Goal: Information Seeking & Learning: Learn about a topic

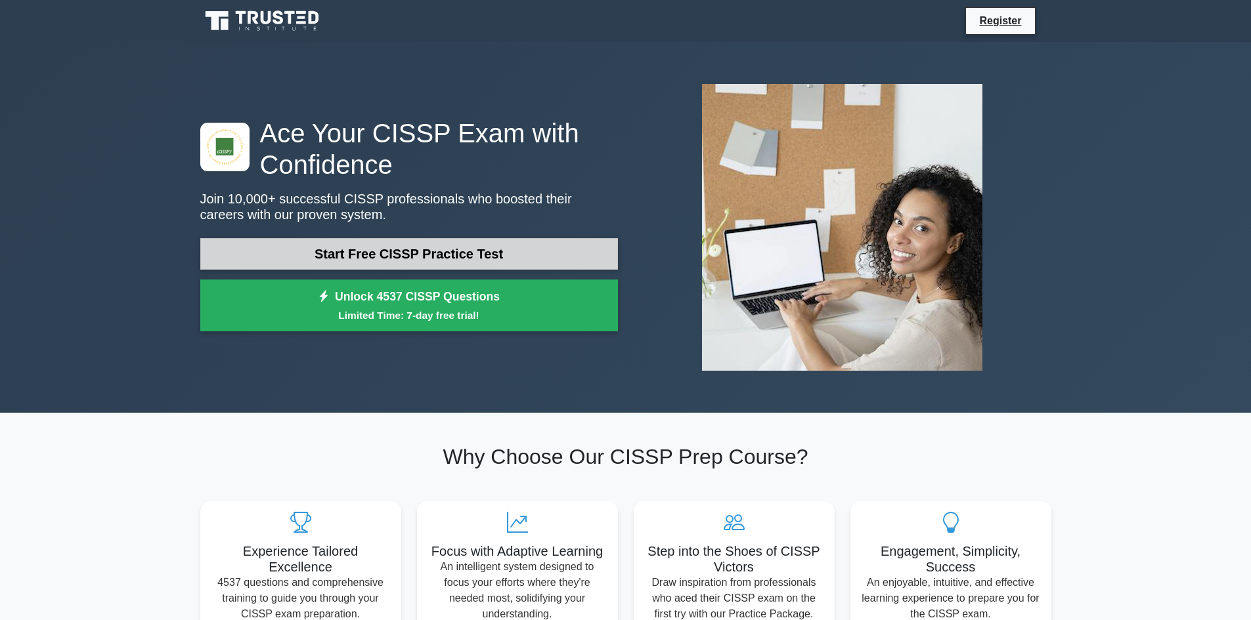
click at [435, 247] on link "Start Free CISSP Practice Test" at bounding box center [409, 254] width 418 height 32
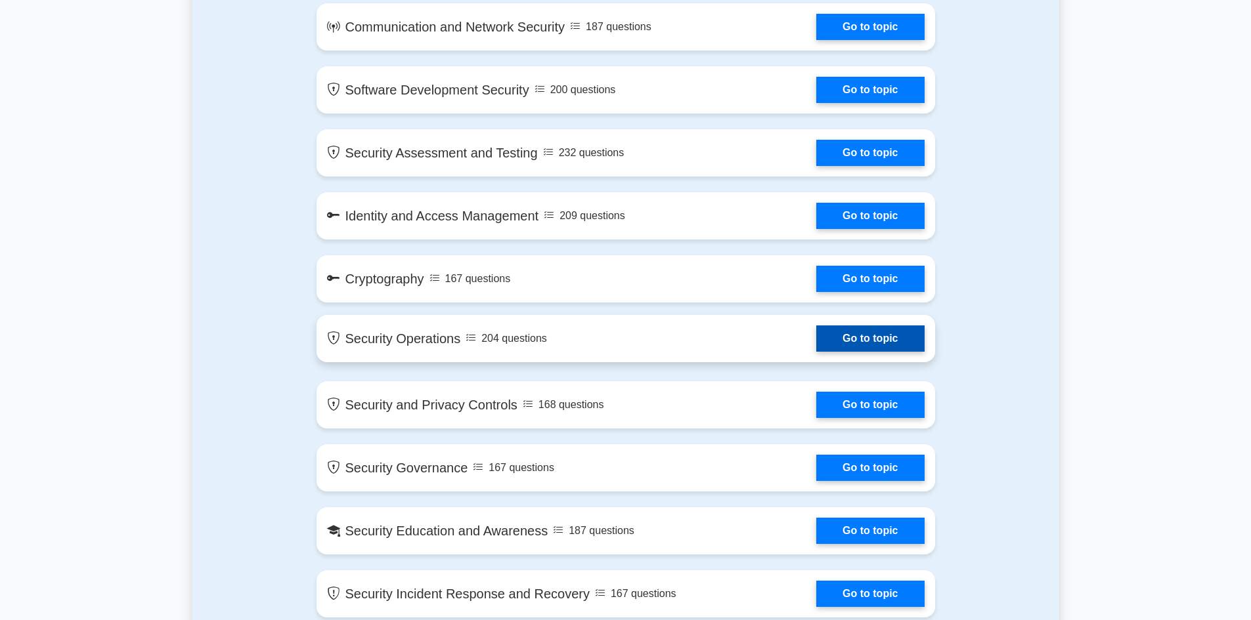
scroll to position [985, 0]
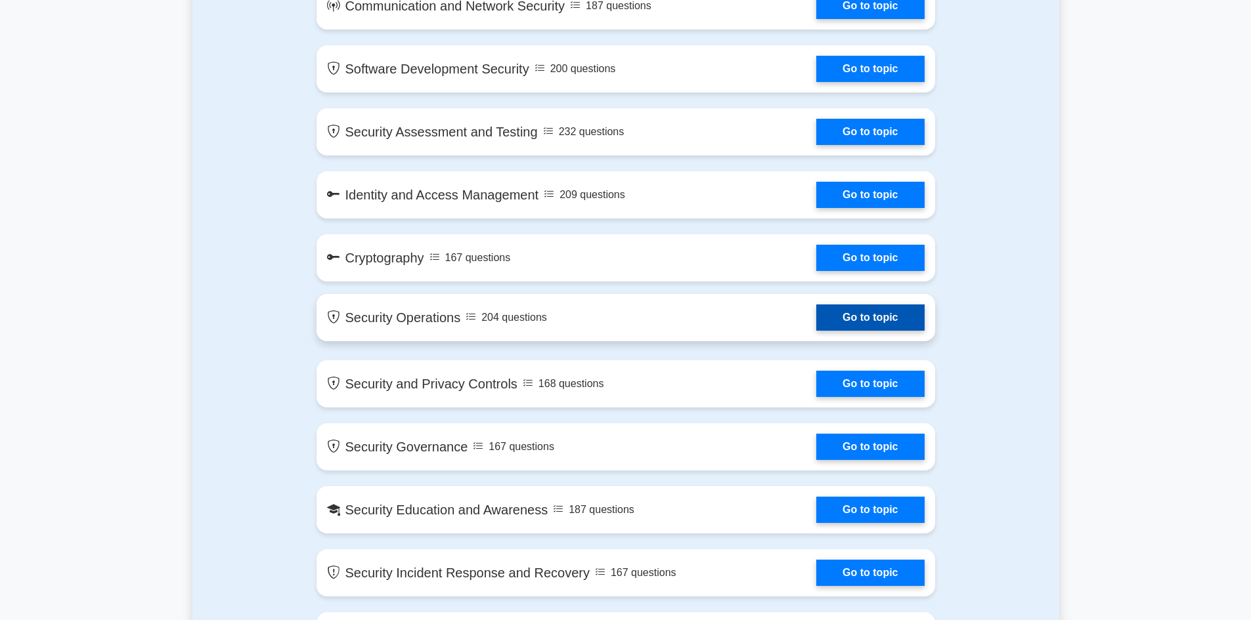
click at [816, 320] on link "Go to topic" at bounding box center [870, 318] width 108 height 26
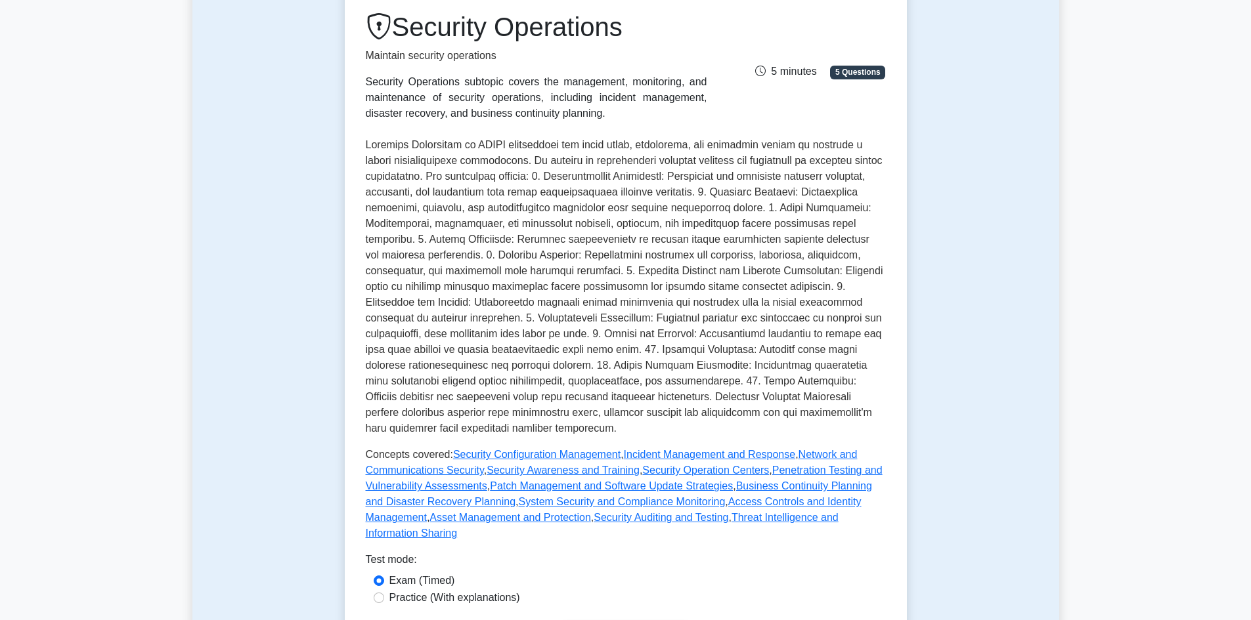
scroll to position [263, 0]
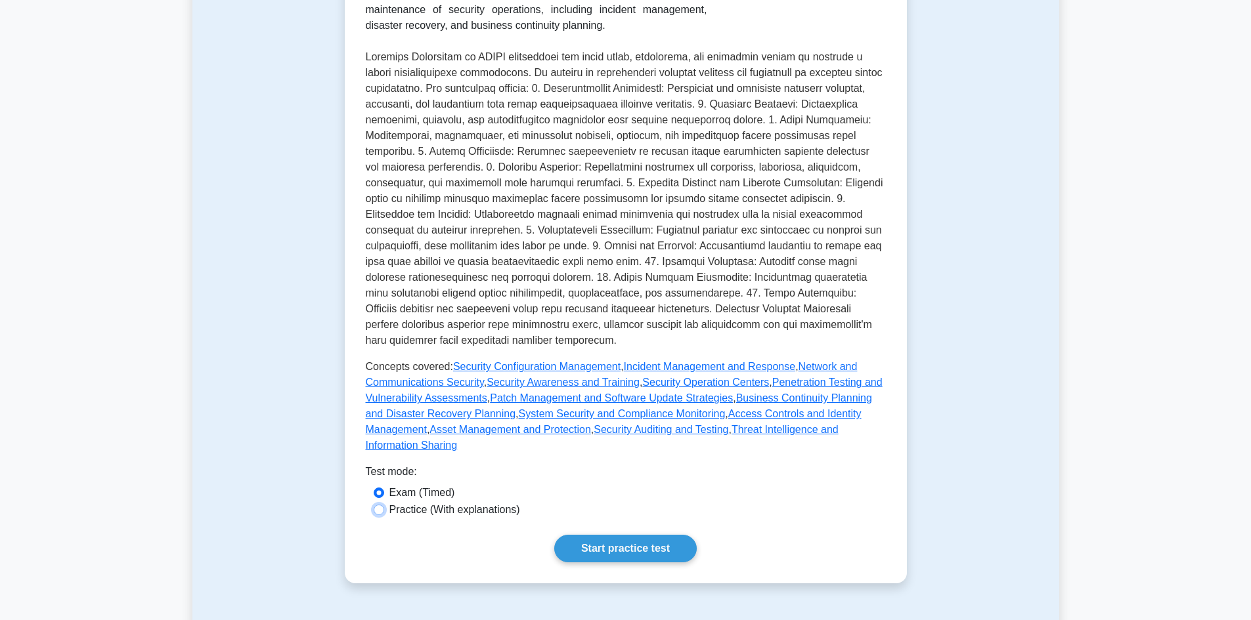
click at [378, 505] on input "Practice (With explanations)" at bounding box center [379, 510] width 11 height 11
radio input "true"
click at [615, 535] on link "Start practice test" at bounding box center [625, 549] width 142 height 28
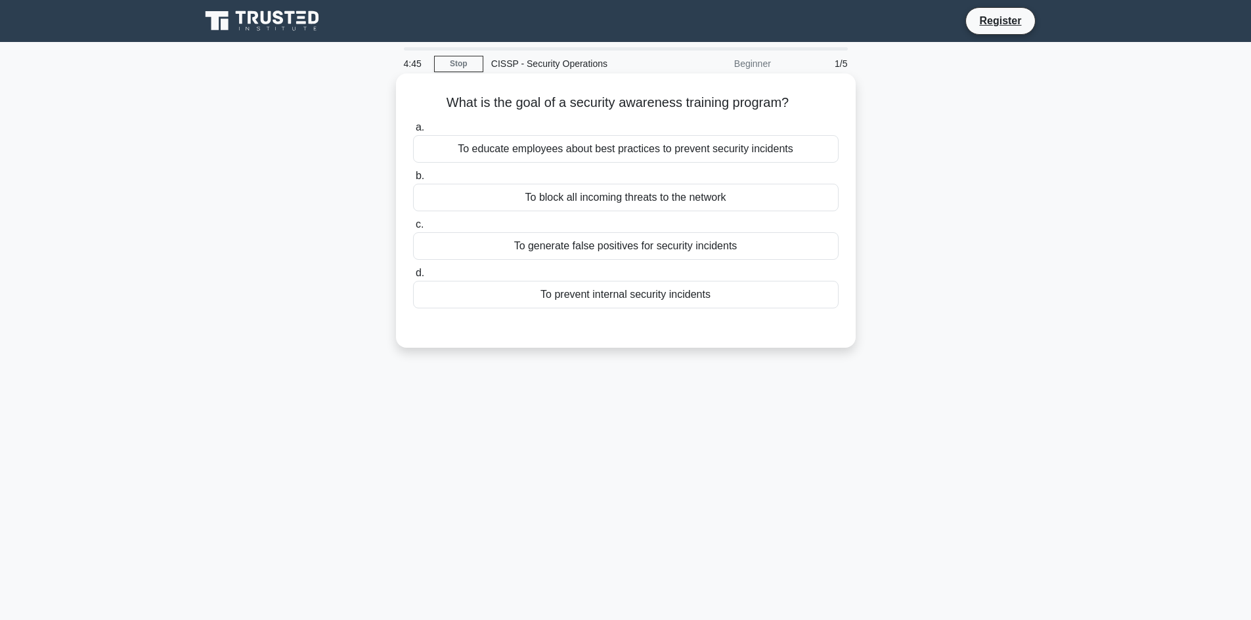
click at [623, 152] on div "To educate employees about best practices to prevent security incidents" at bounding box center [625, 149] width 425 height 28
click at [413, 132] on input "a. To educate employees about best practices to prevent security incidents" at bounding box center [413, 127] width 0 height 9
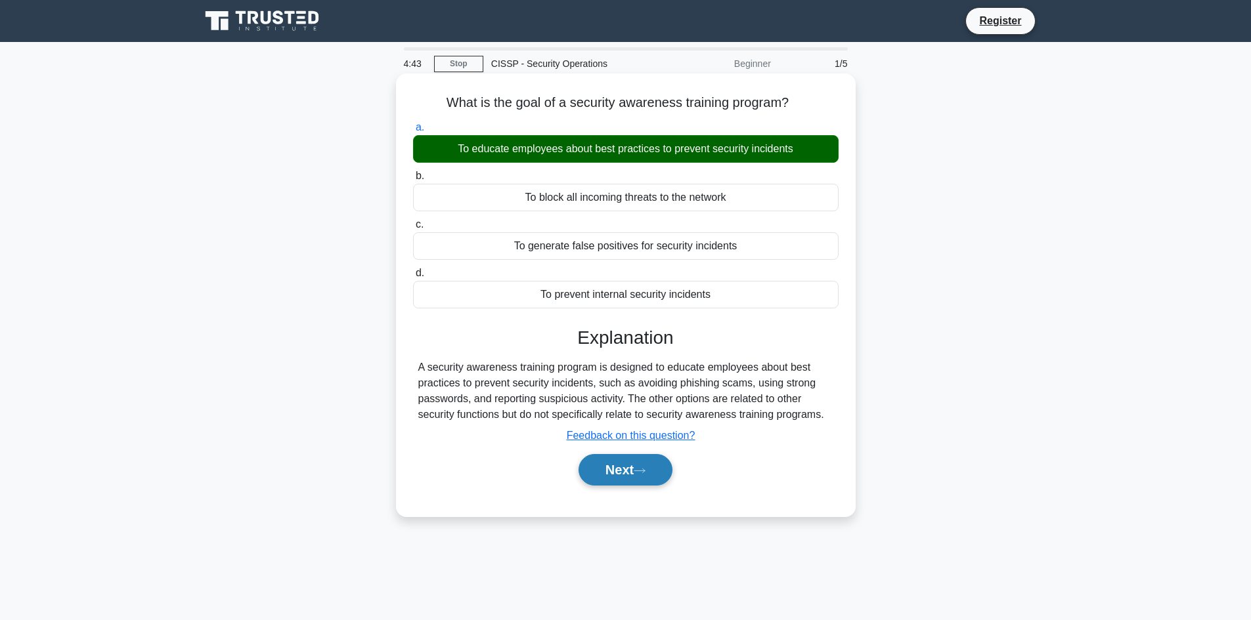
click at [613, 471] on button "Next" at bounding box center [625, 470] width 94 height 32
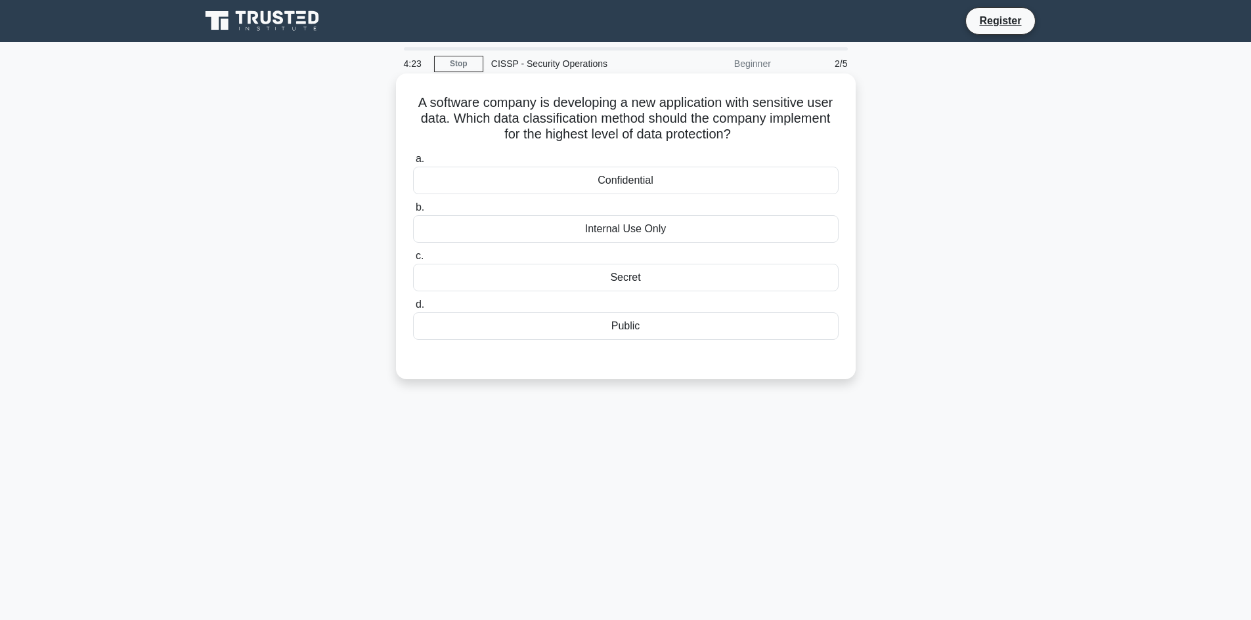
click at [632, 182] on div "Confidential" at bounding box center [625, 181] width 425 height 28
click at [413, 163] on input "a. Confidential" at bounding box center [413, 159] width 0 height 9
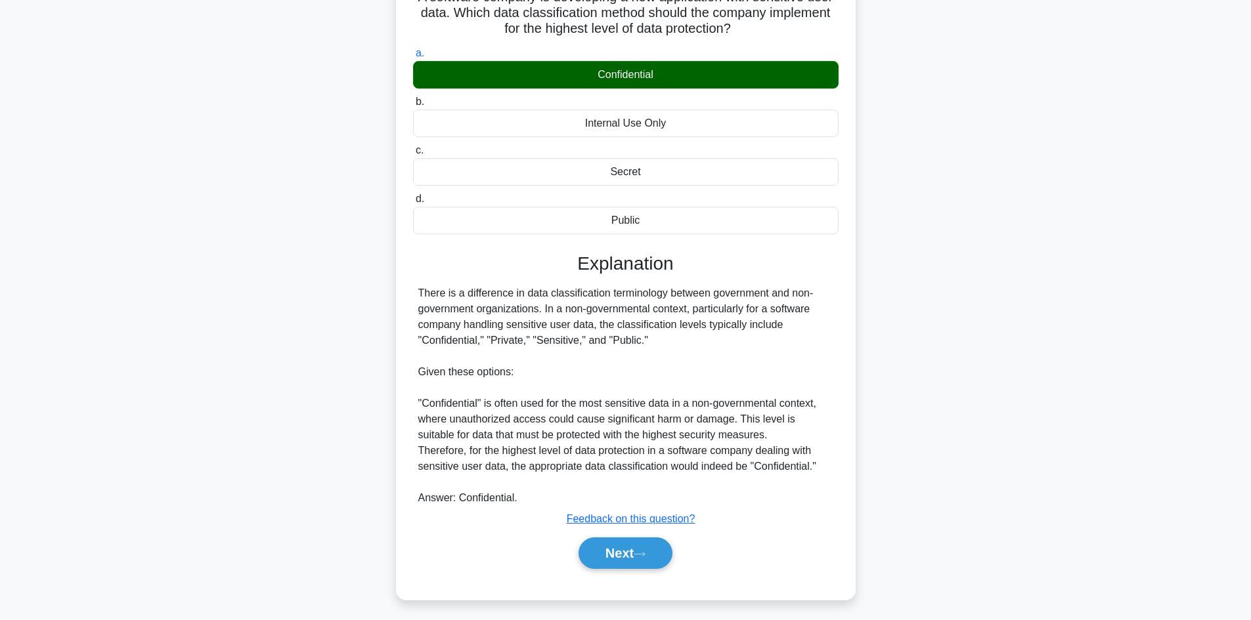
scroll to position [111, 0]
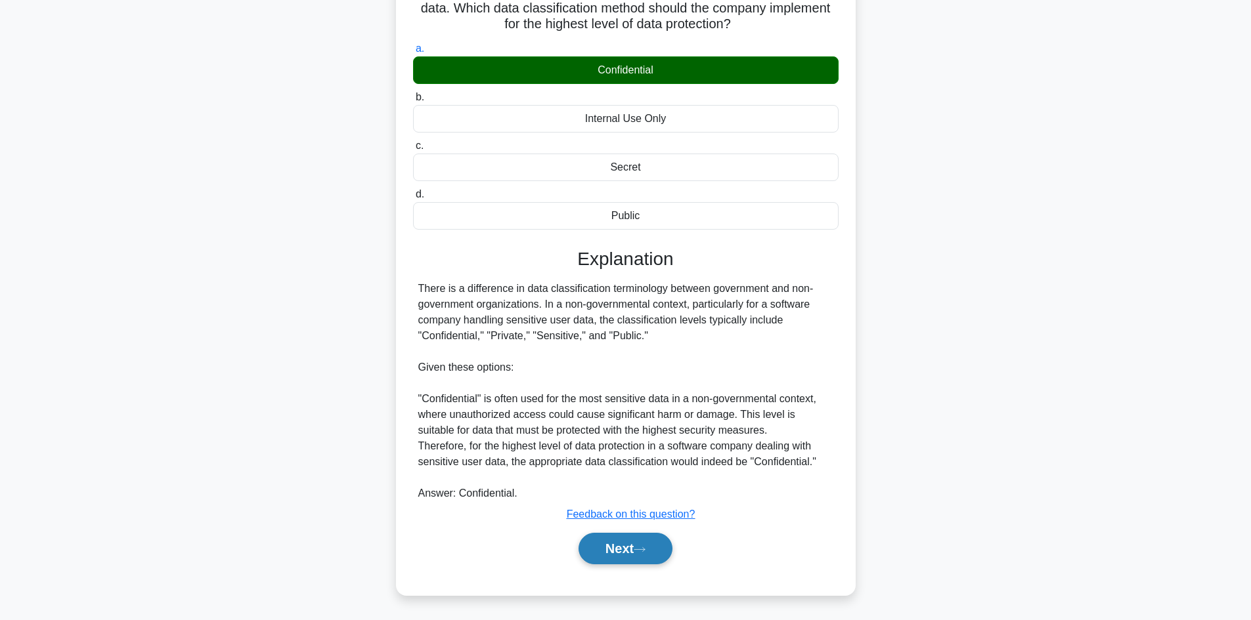
click at [622, 551] on button "Next" at bounding box center [625, 549] width 94 height 32
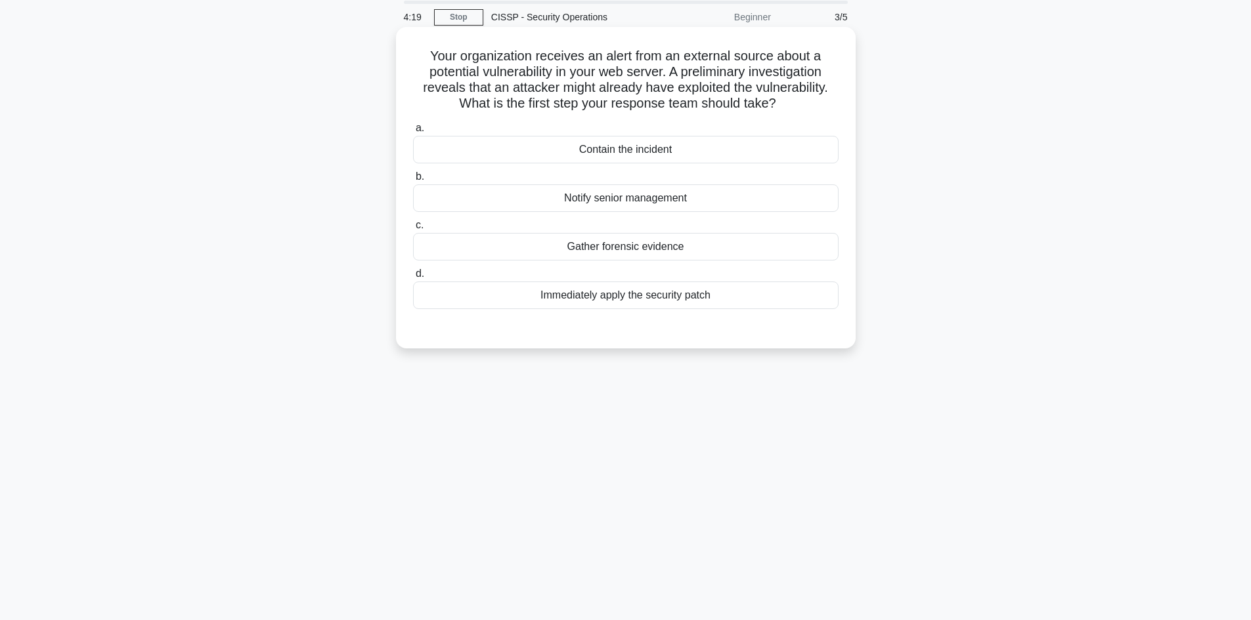
scroll to position [23, 0]
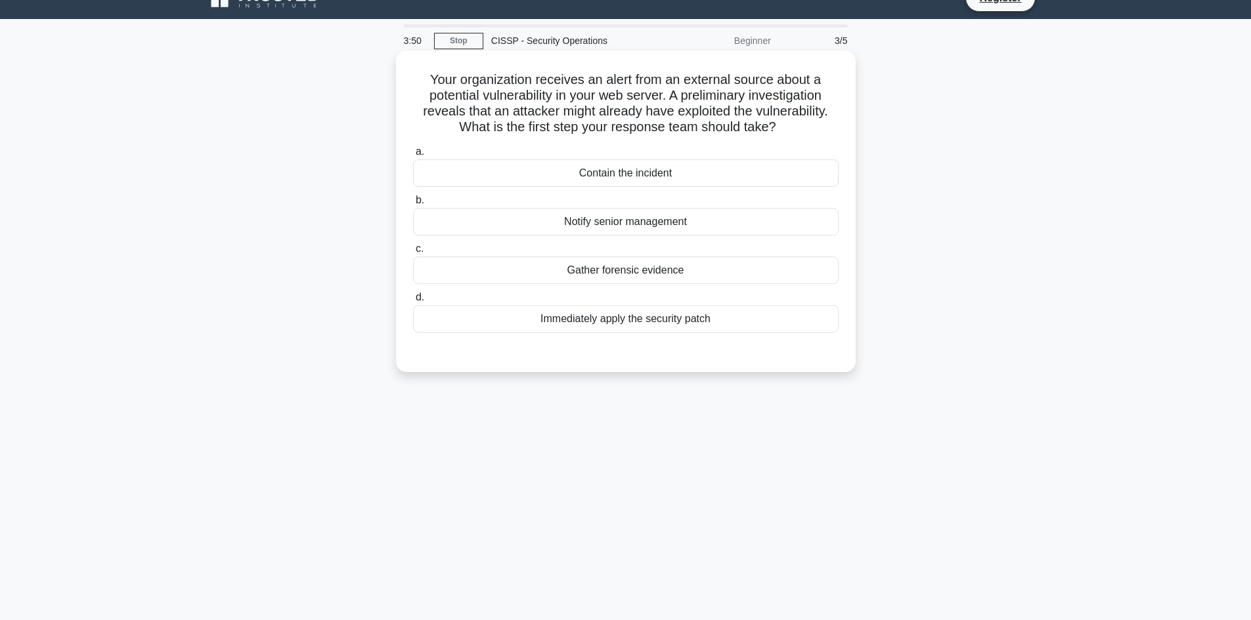
click at [615, 274] on div "Gather forensic evidence" at bounding box center [625, 271] width 425 height 28
click at [413, 253] on input "c. Gather forensic evidence" at bounding box center [413, 249] width 0 height 9
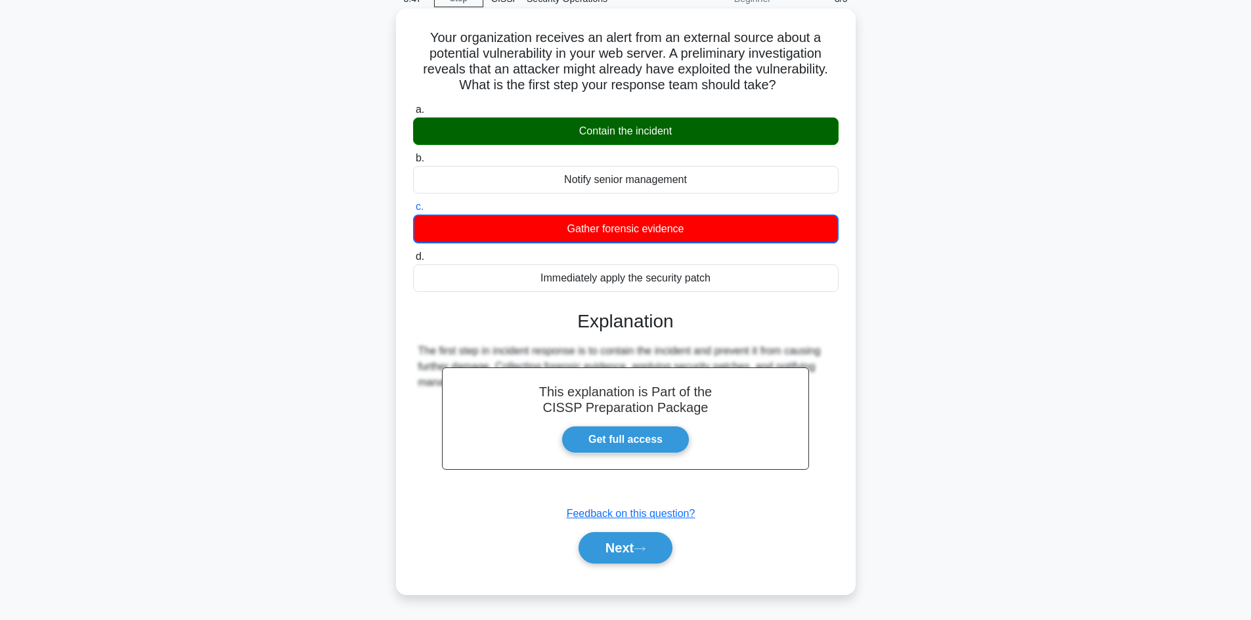
scroll to position [89, 0]
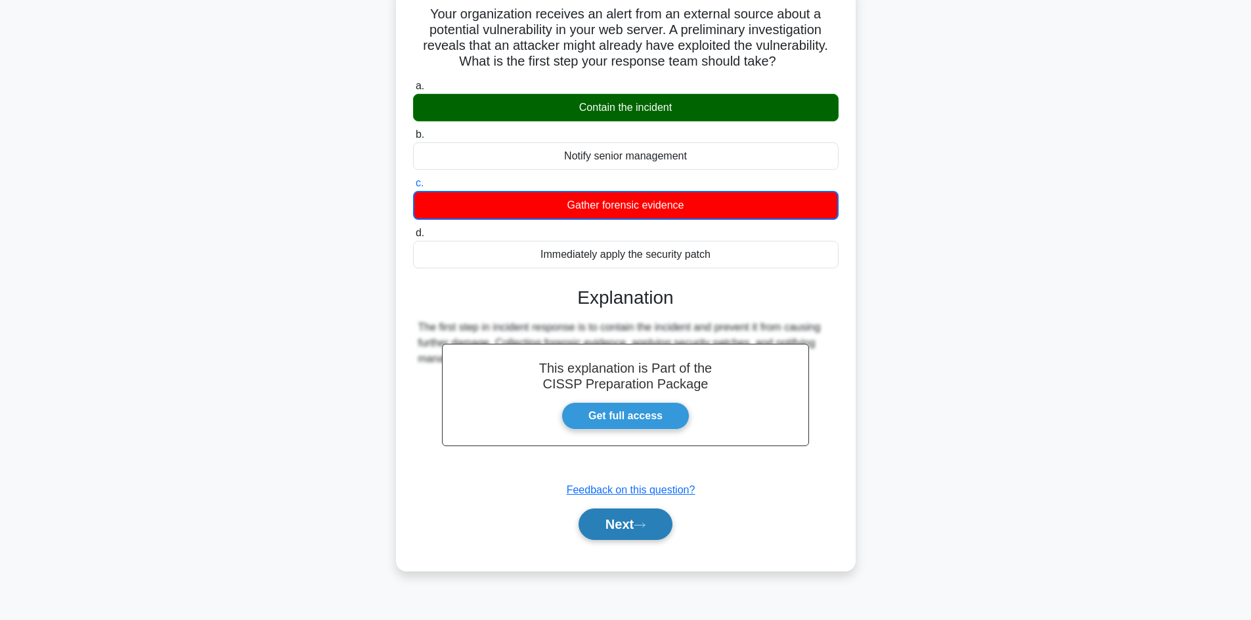
click at [625, 523] on button "Next" at bounding box center [625, 525] width 94 height 32
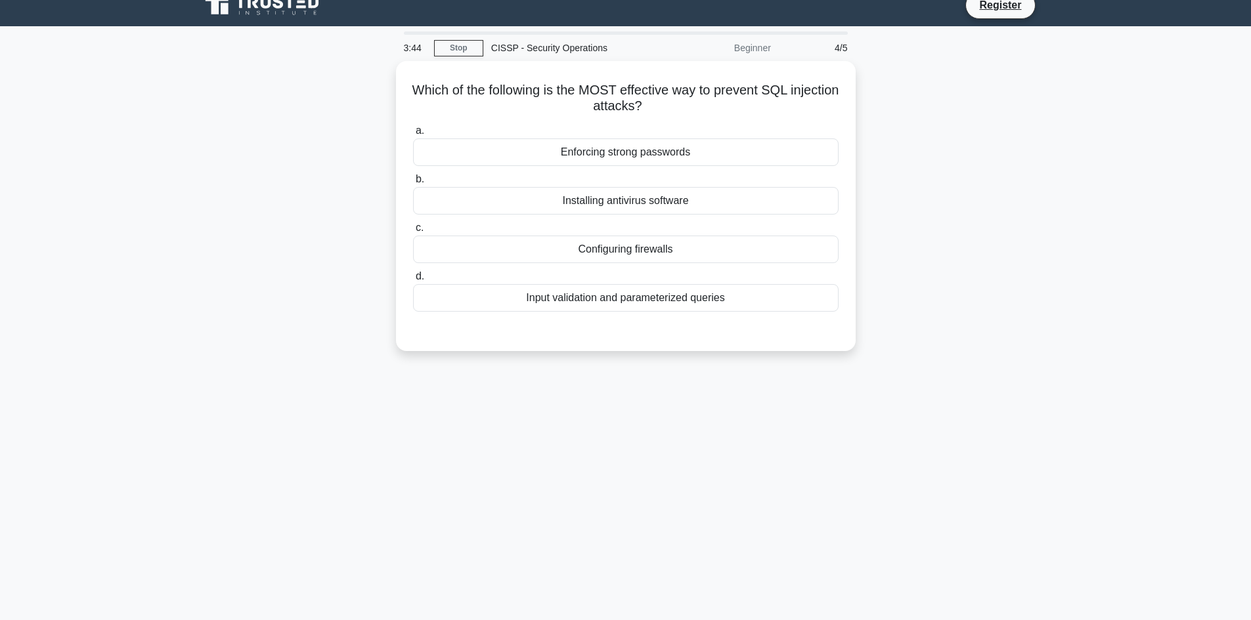
scroll to position [0, 0]
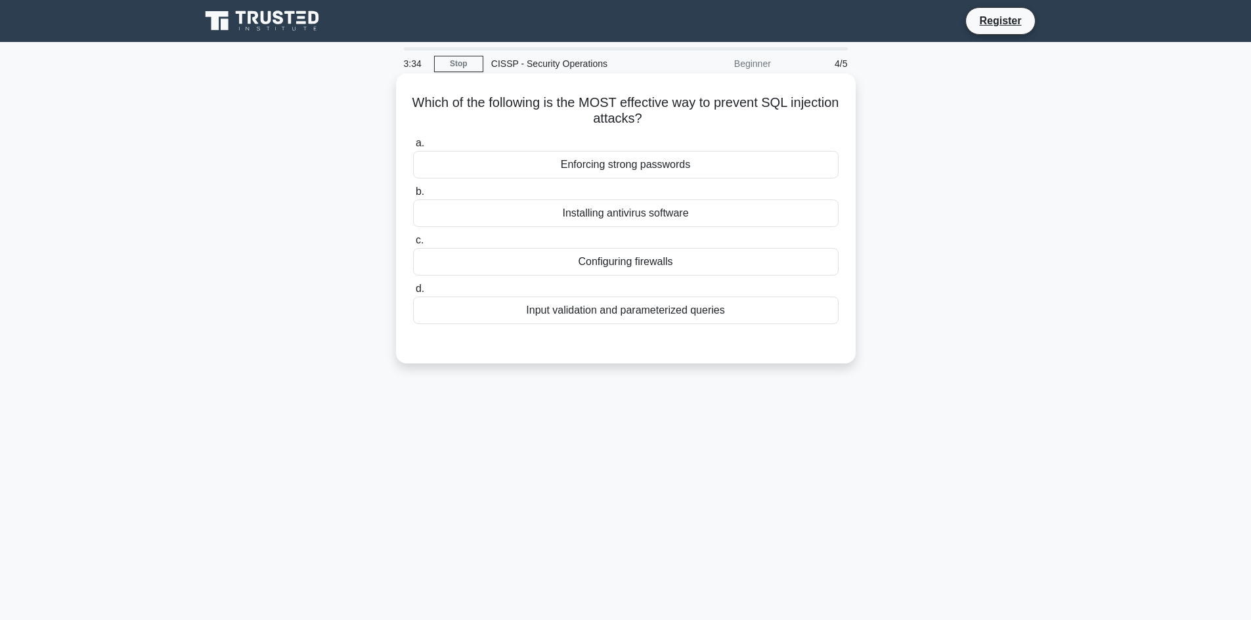
click at [655, 317] on div "Input validation and parameterized queries" at bounding box center [625, 311] width 425 height 28
click at [413, 293] on input "d. Input validation and parameterized queries" at bounding box center [413, 289] width 0 height 9
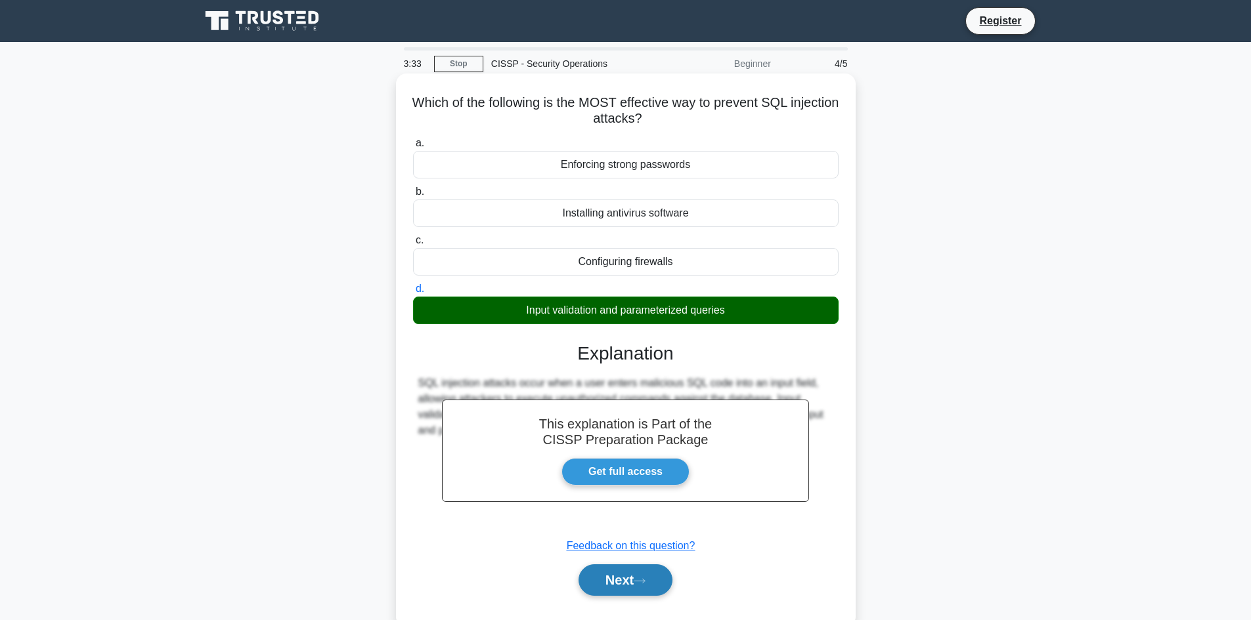
click at [624, 584] on button "Next" at bounding box center [625, 581] width 94 height 32
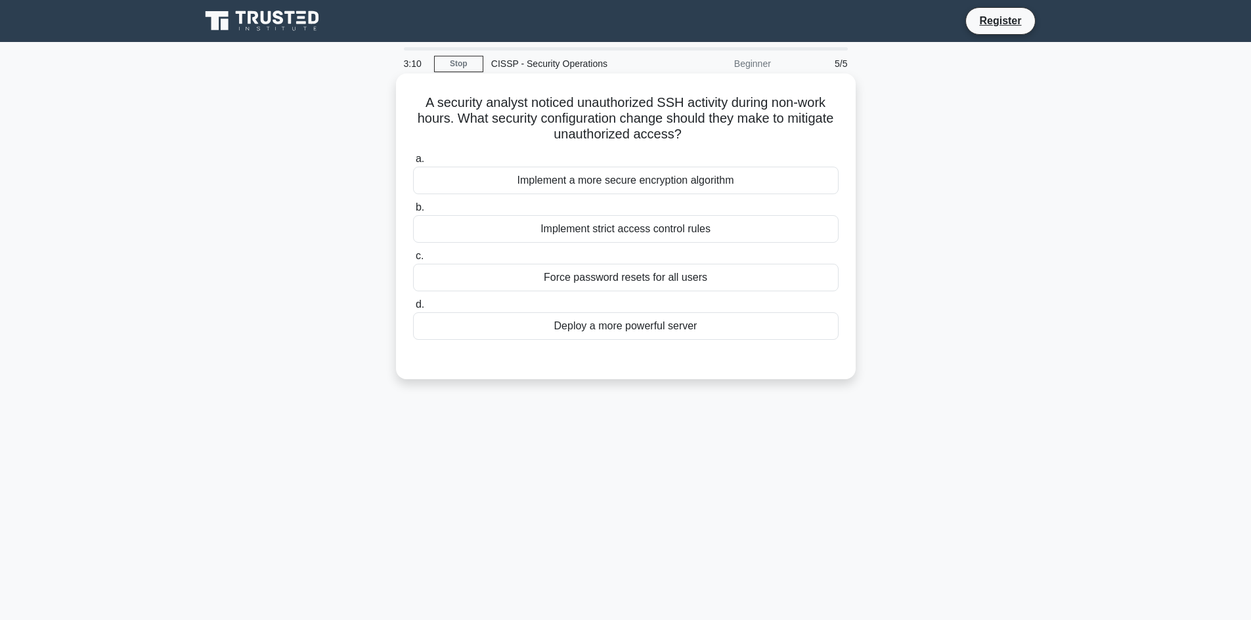
click at [633, 229] on div "Implement strict access control rules" at bounding box center [625, 229] width 425 height 28
click at [413, 212] on input "b. Implement strict access control rules" at bounding box center [413, 208] width 0 height 9
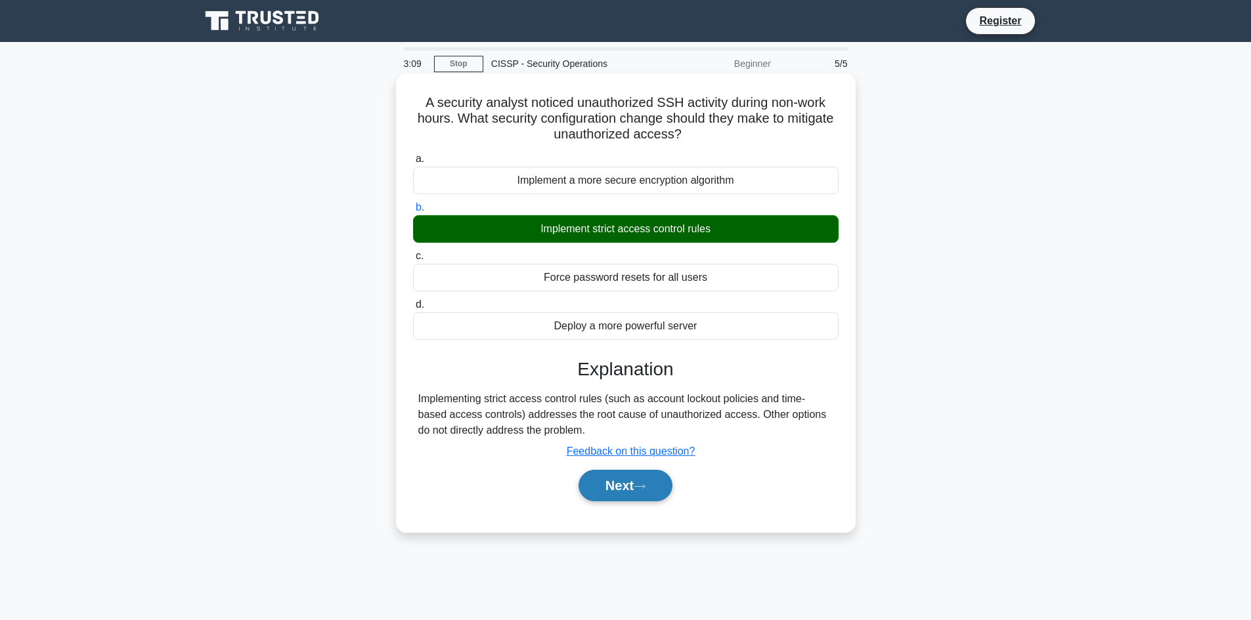
click at [621, 490] on button "Next" at bounding box center [625, 486] width 94 height 32
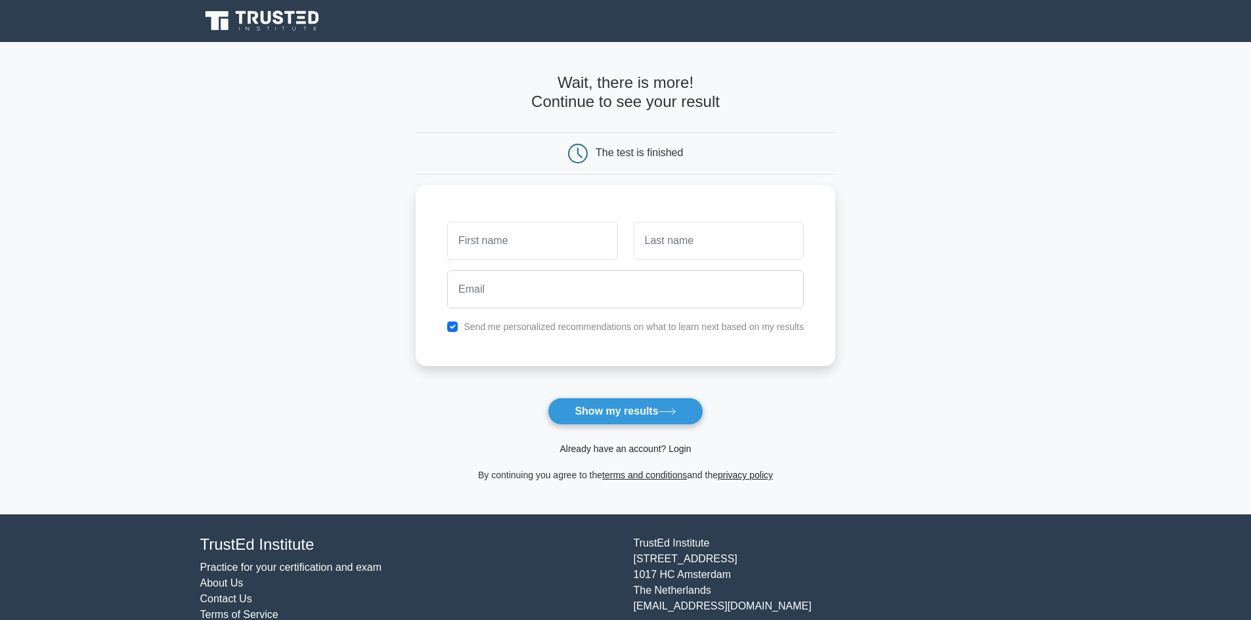
click at [678, 451] on link "Already have an account? Login" at bounding box center [624, 449] width 131 height 11
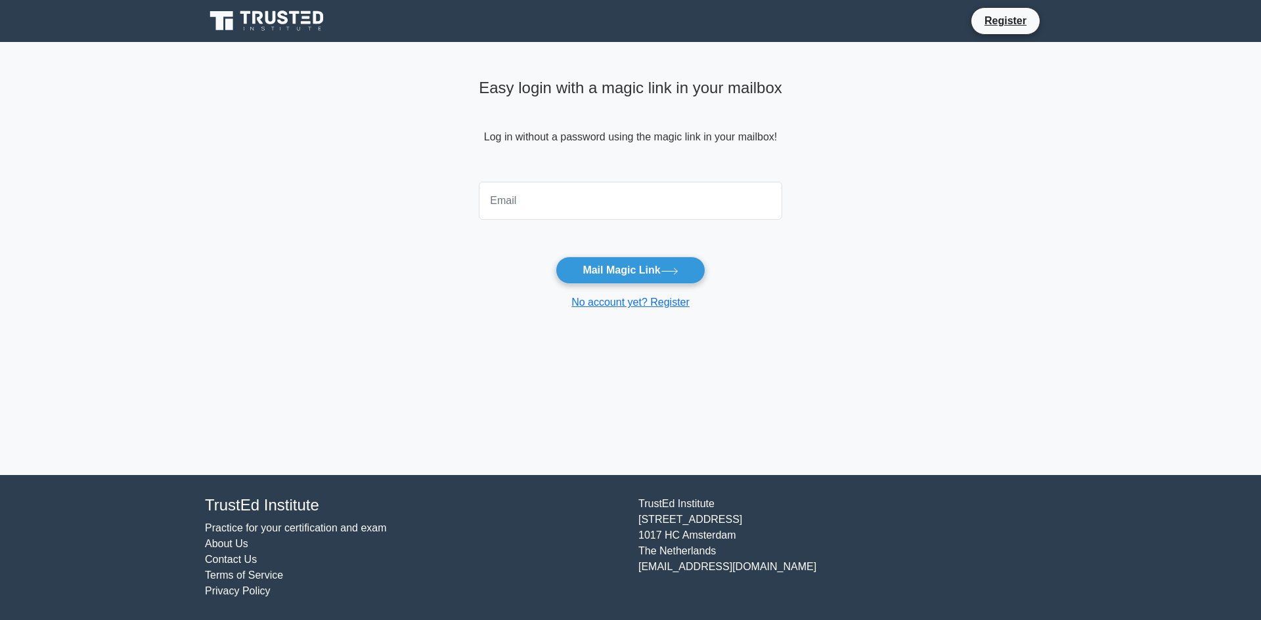
click at [540, 205] on input "email" at bounding box center [630, 201] width 303 height 38
type input "mmannan79@gmail.com"
click at [626, 272] on button "Mail Magic Link" at bounding box center [629, 271] width 149 height 28
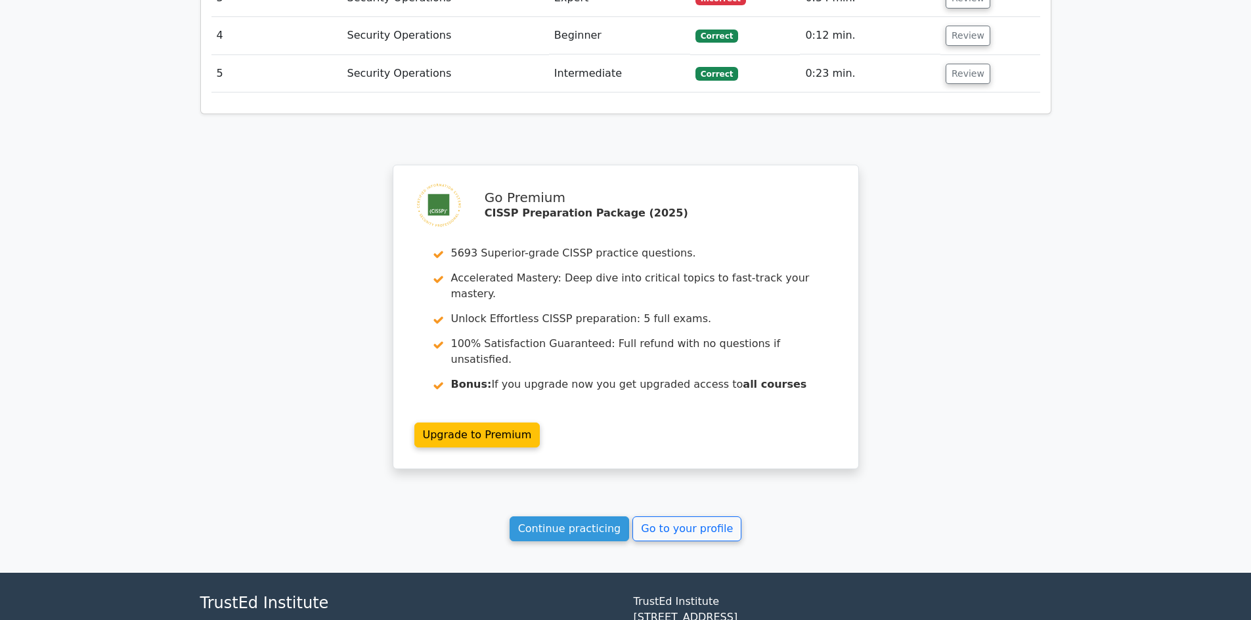
scroll to position [1551, 0]
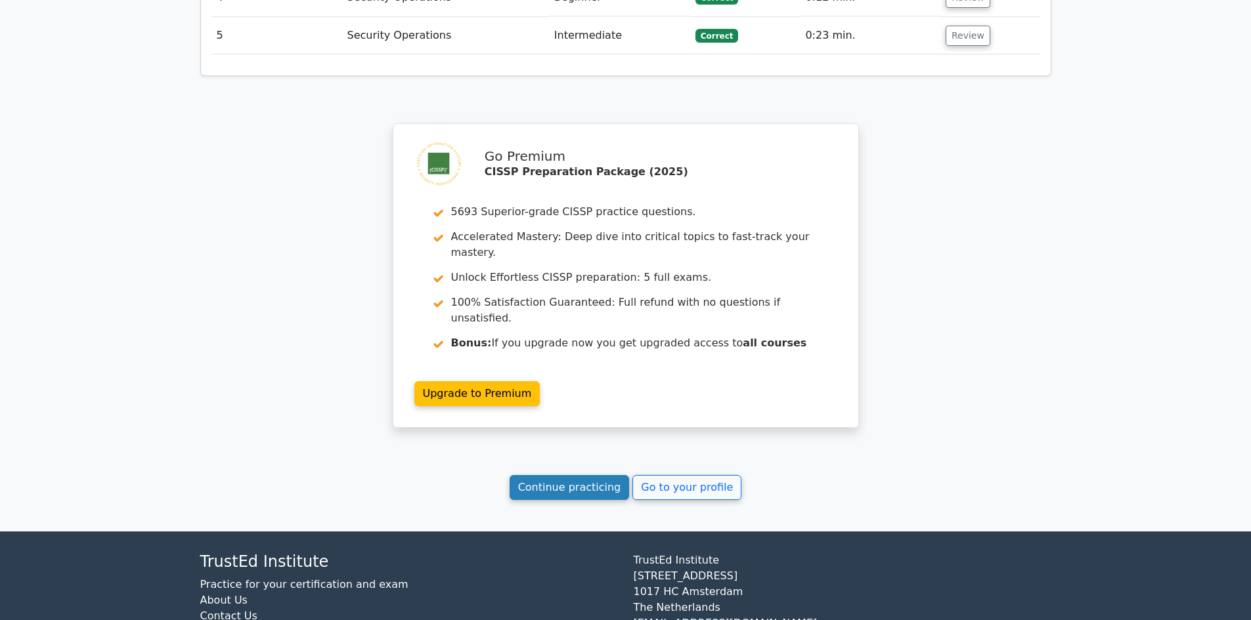
click at [573, 475] on link "Continue practicing" at bounding box center [569, 487] width 120 height 25
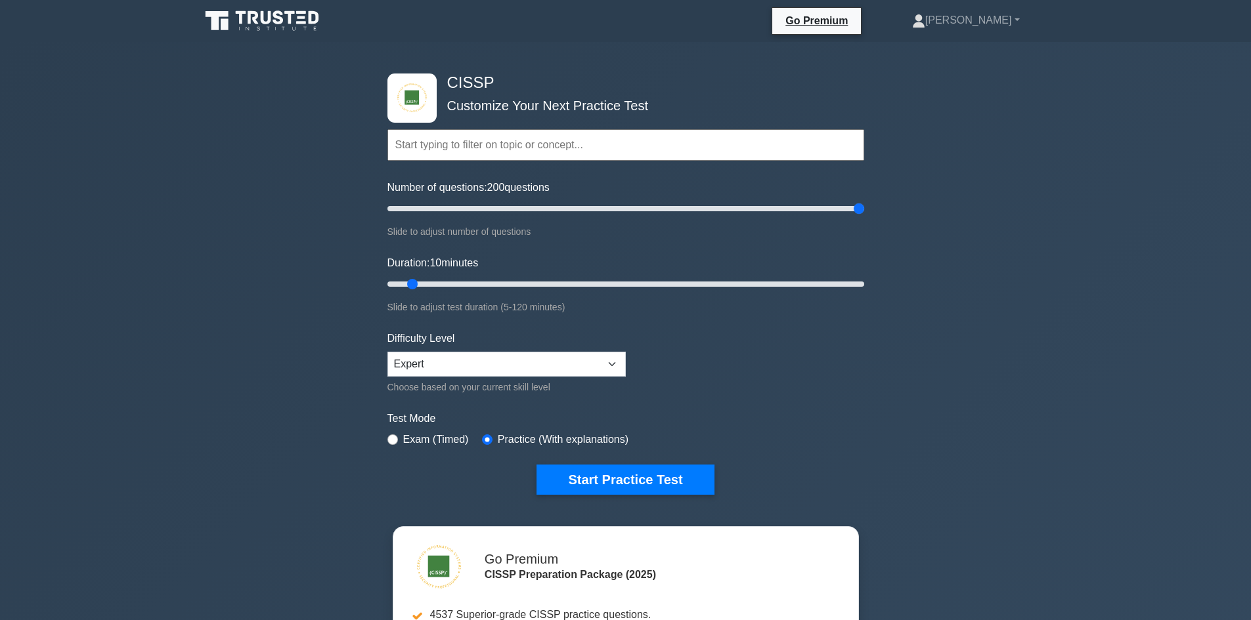
drag, startPoint x: 406, startPoint y: 206, endPoint x: 873, endPoint y: 209, distance: 467.5
type input "200"
click at [864, 209] on input "Number of questions: 200 questions" at bounding box center [625, 209] width 477 height 16
drag, startPoint x: 419, startPoint y: 281, endPoint x: 877, endPoint y: 270, distance: 458.4
type input "120"
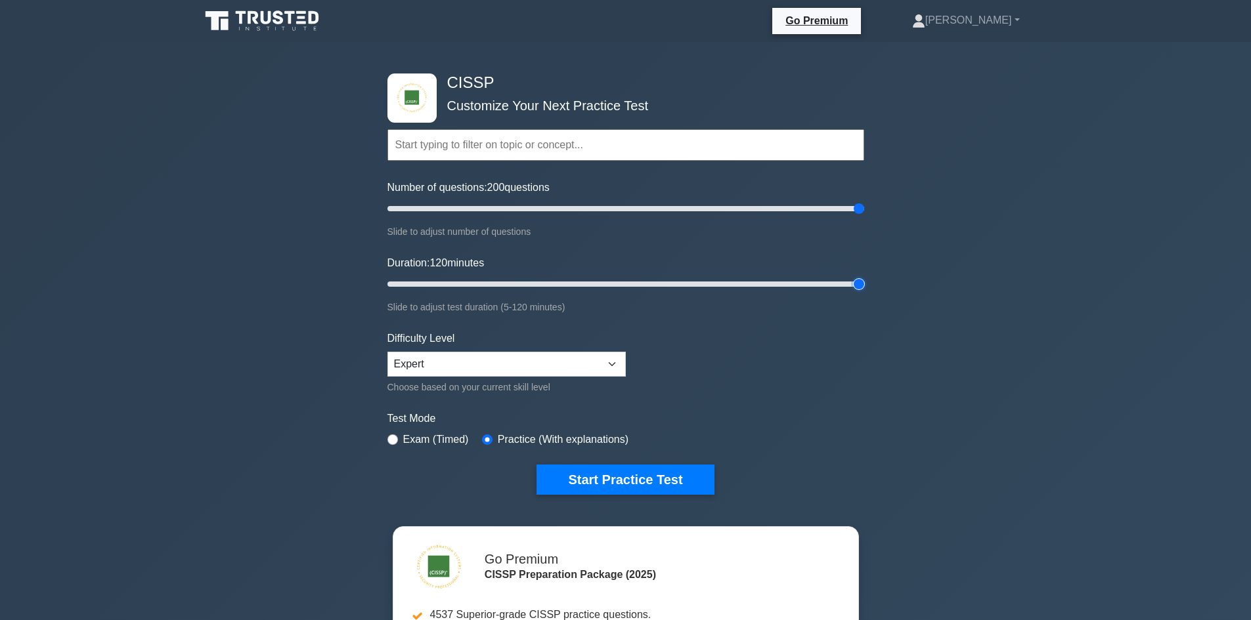
click at [864, 276] on input "Duration: 120 minutes" at bounding box center [625, 284] width 477 height 16
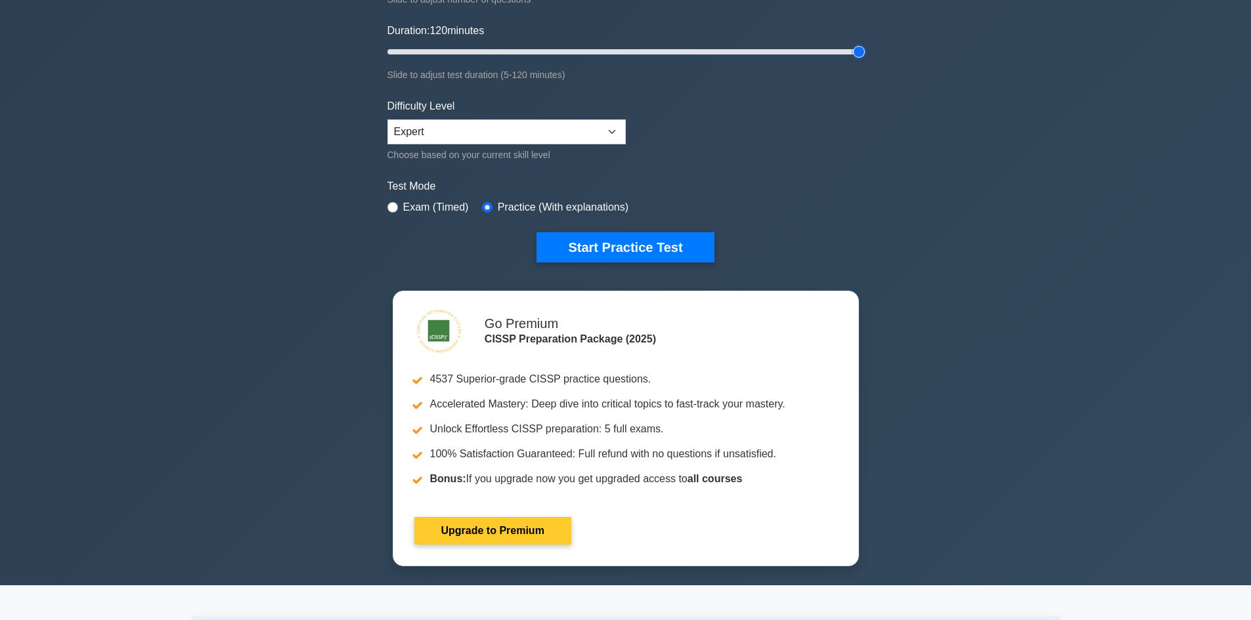
scroll to position [197, 0]
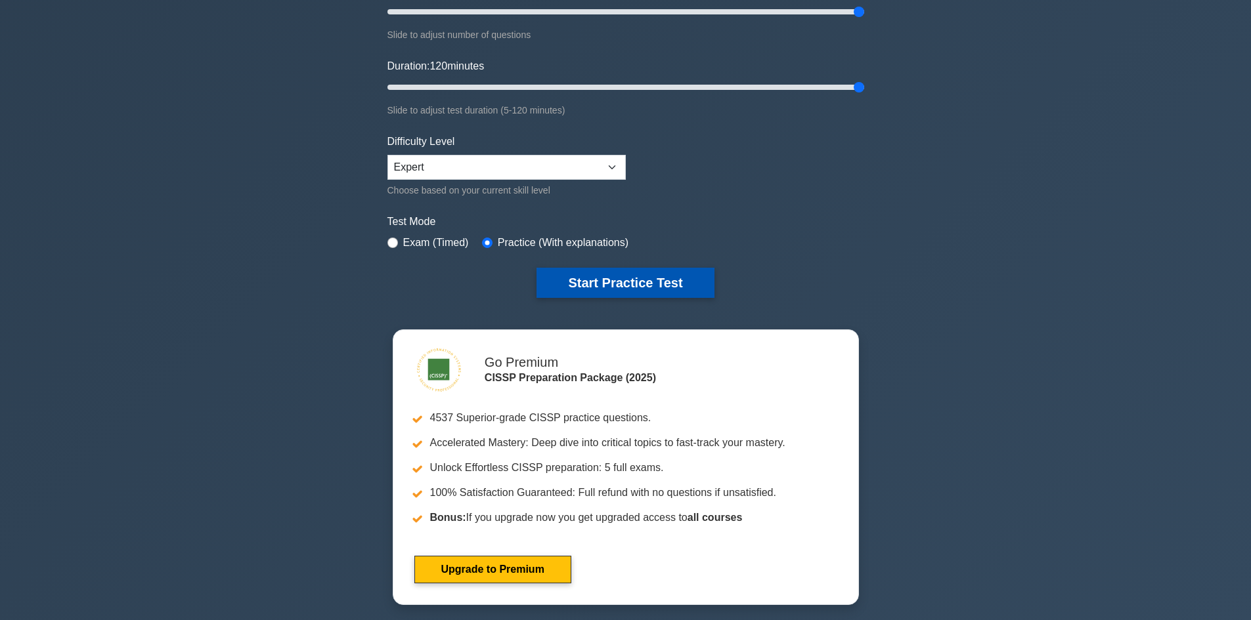
click at [647, 281] on button "Start Practice Test" at bounding box center [624, 283] width 177 height 30
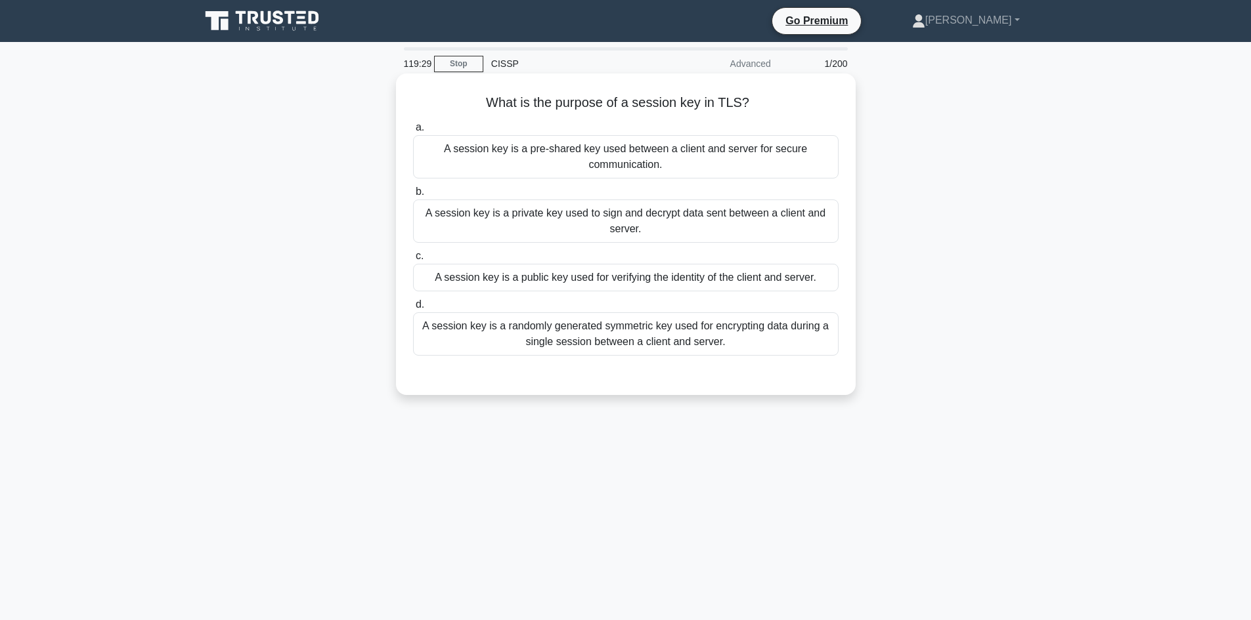
click at [607, 328] on div "A session key is a randomly generated symmetric key used for encrypting data du…" at bounding box center [625, 334] width 425 height 43
click at [413, 309] on input "d. A session key is a randomly generated symmetric key used for encrypting data…" at bounding box center [413, 305] width 0 height 9
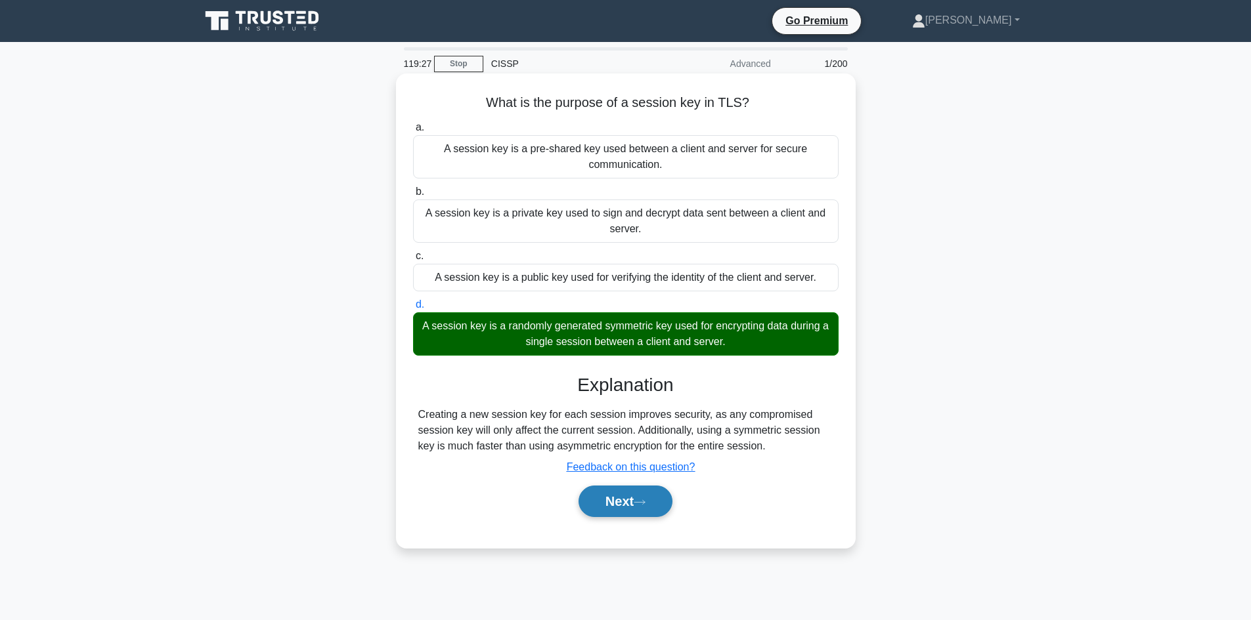
click at [621, 509] on button "Next" at bounding box center [625, 502] width 94 height 32
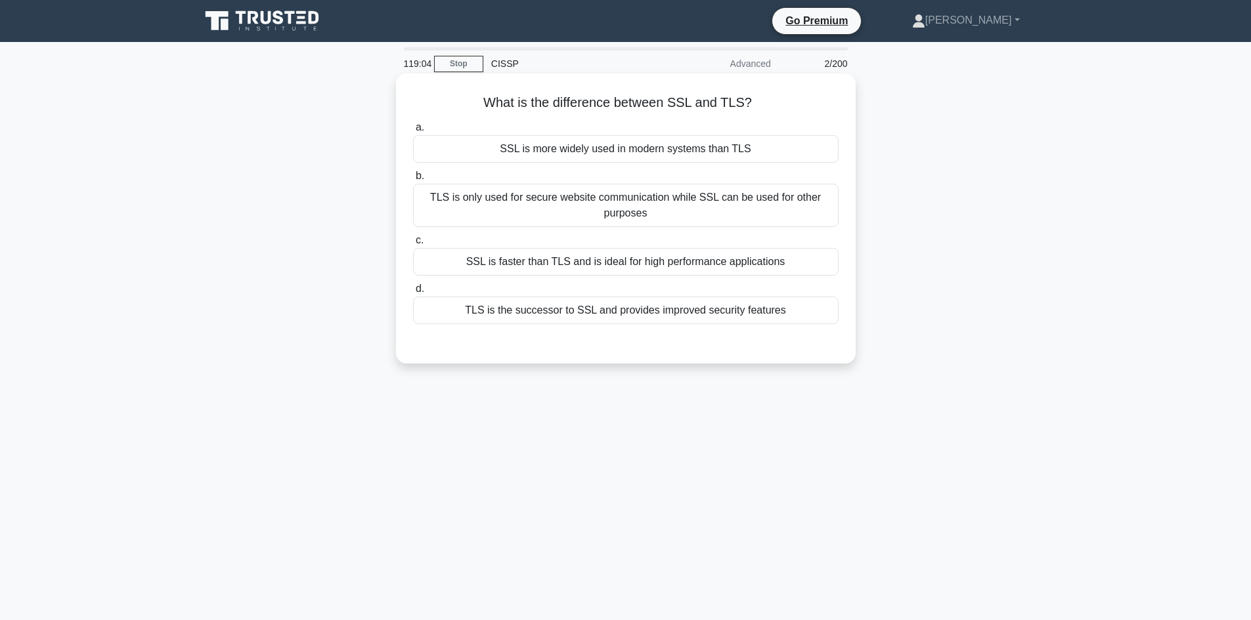
click at [571, 314] on div "TLS is the successor to SSL and provides improved security features" at bounding box center [625, 311] width 425 height 28
click at [413, 293] on input "d. TLS is the successor to SSL and provides improved security features" at bounding box center [413, 289] width 0 height 9
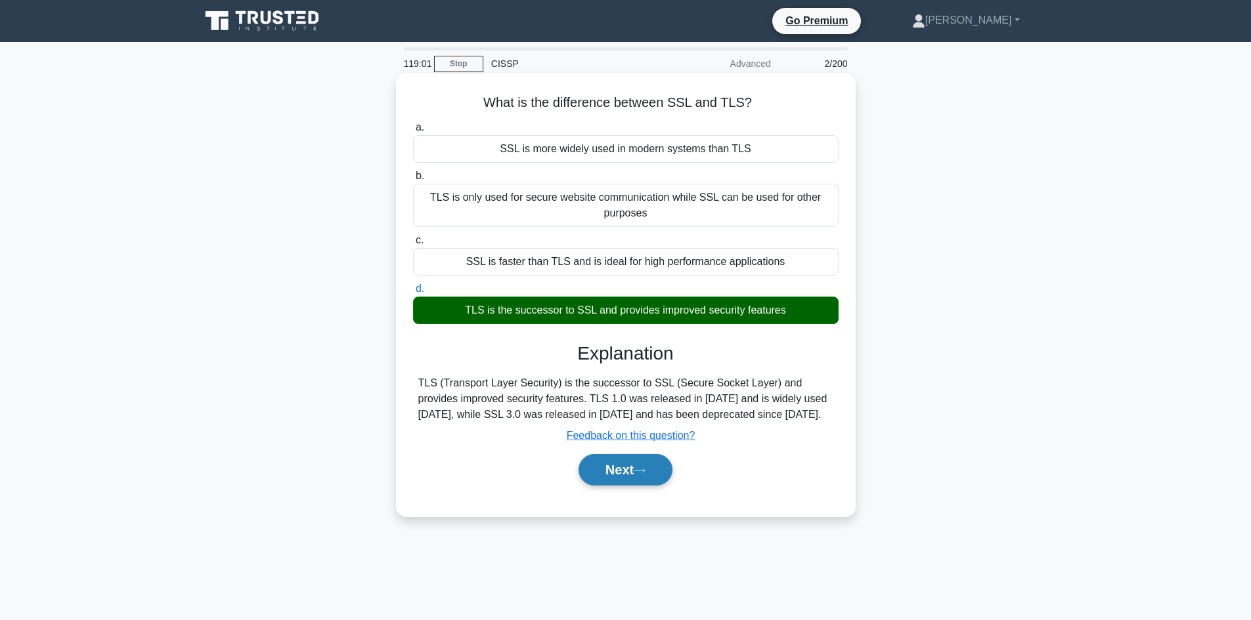
click at [622, 473] on button "Next" at bounding box center [625, 470] width 94 height 32
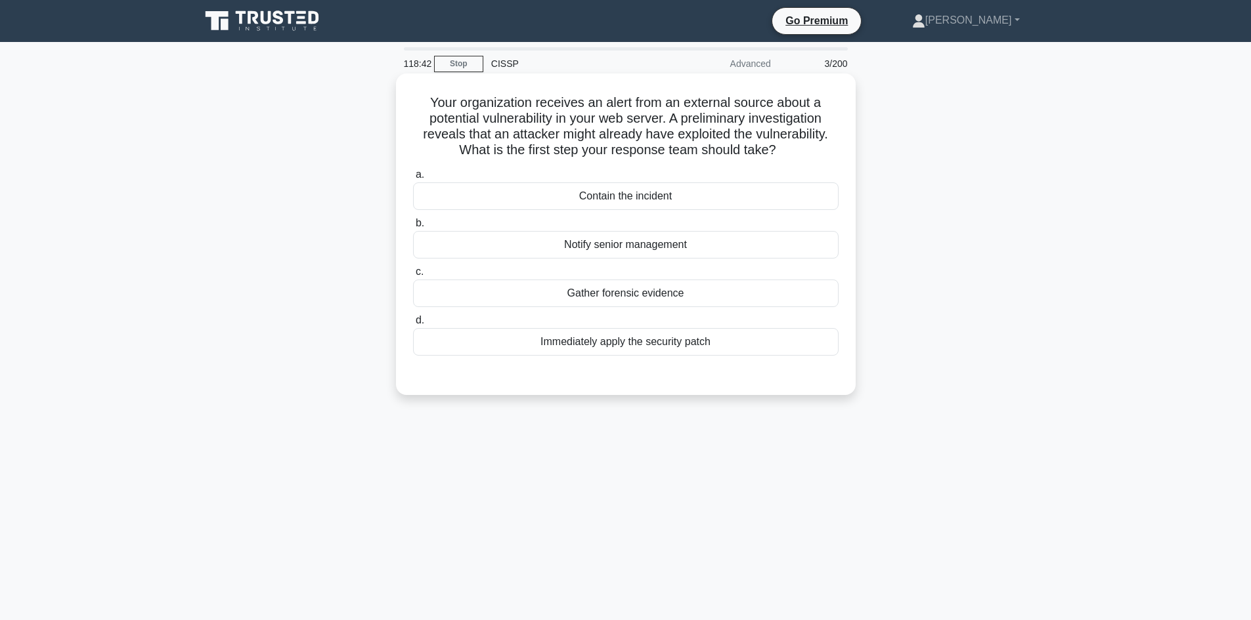
click at [620, 199] on div "Contain the incident" at bounding box center [625, 197] width 425 height 28
click at [413, 179] on input "a. Contain the incident" at bounding box center [413, 175] width 0 height 9
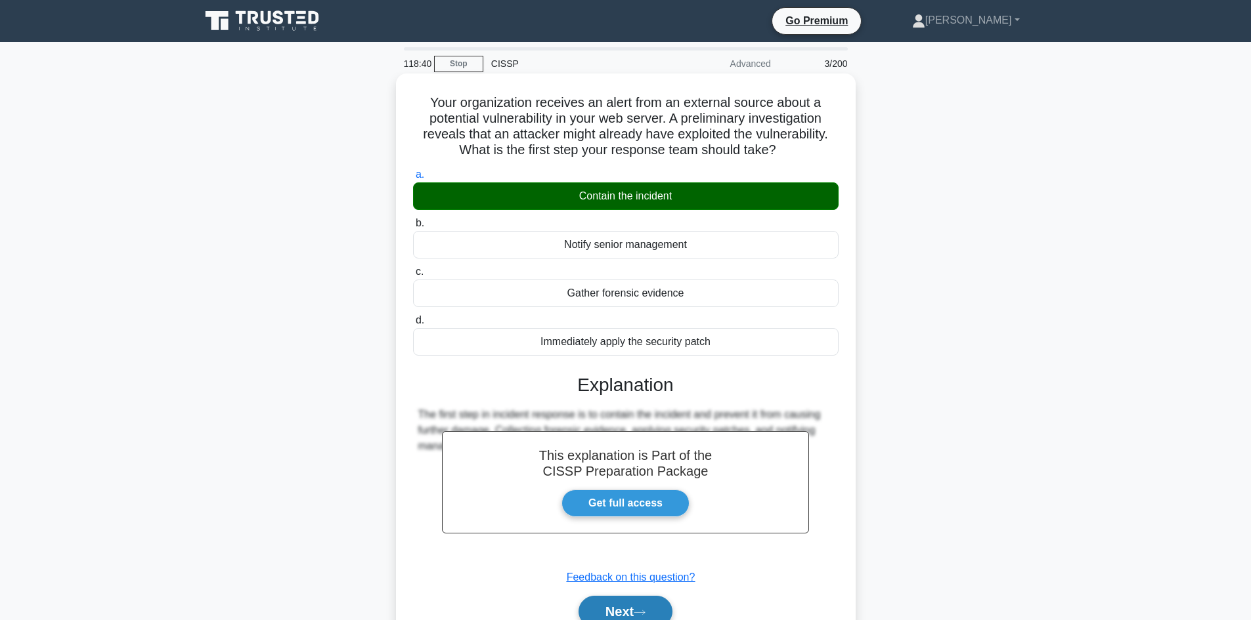
click at [611, 606] on button "Next" at bounding box center [625, 612] width 94 height 32
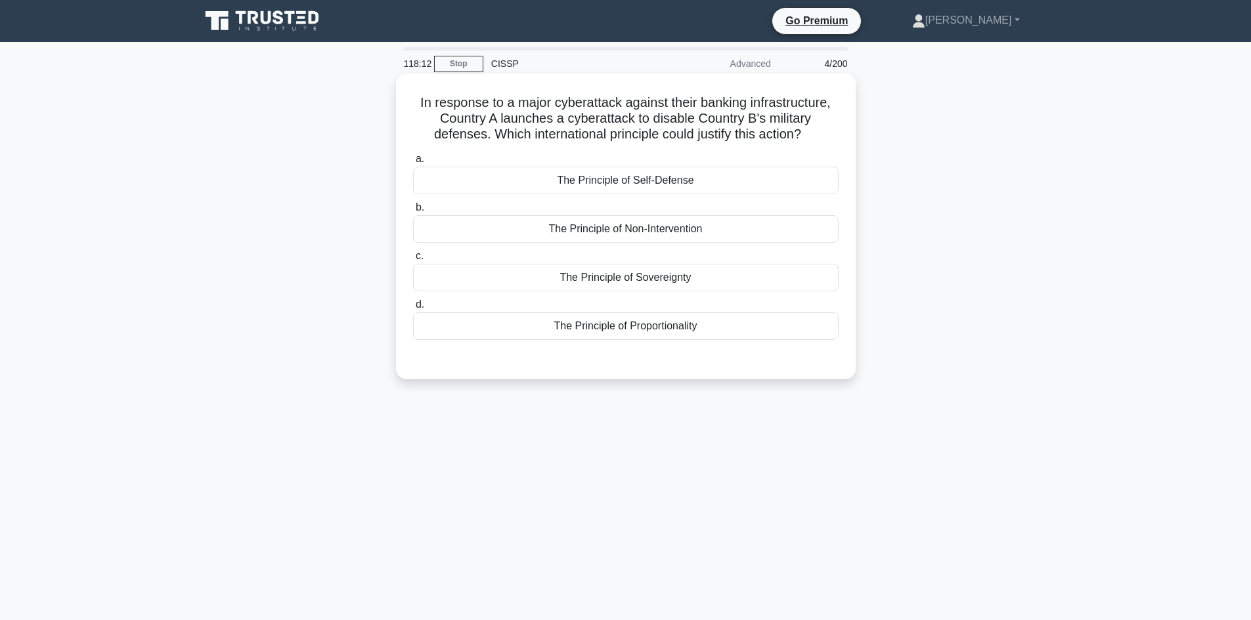
click at [604, 278] on div "The Principle of Sovereignty" at bounding box center [625, 278] width 425 height 28
click at [413, 261] on input "c. The Principle of Sovereignty" at bounding box center [413, 256] width 0 height 9
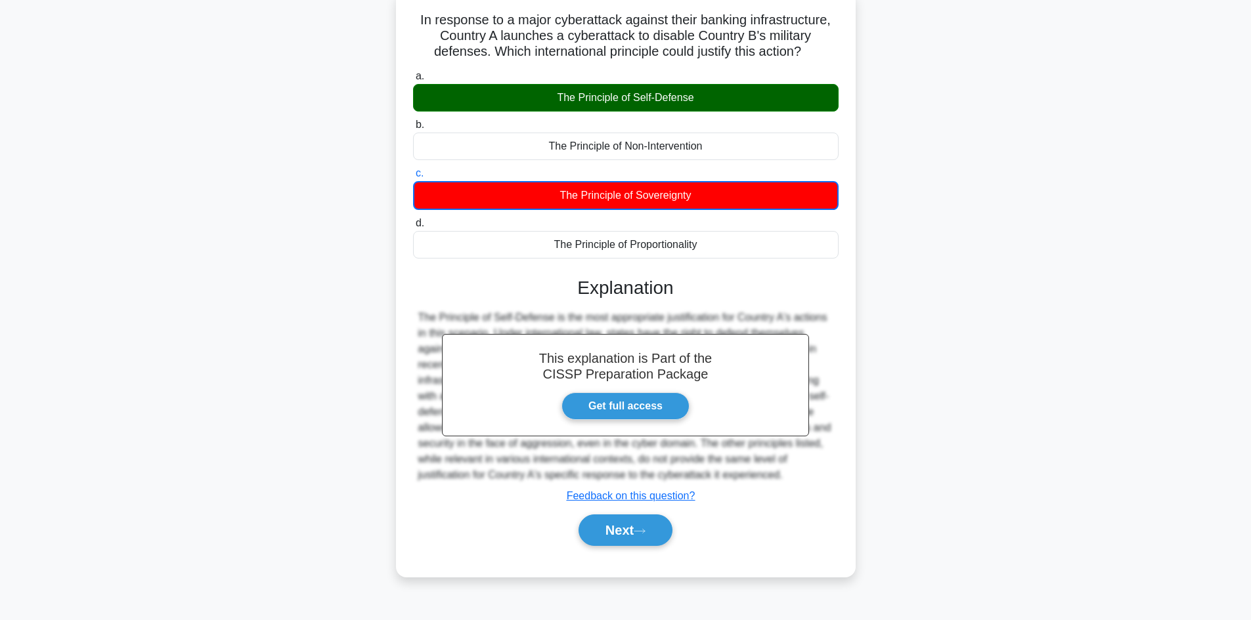
scroll to position [89, 0]
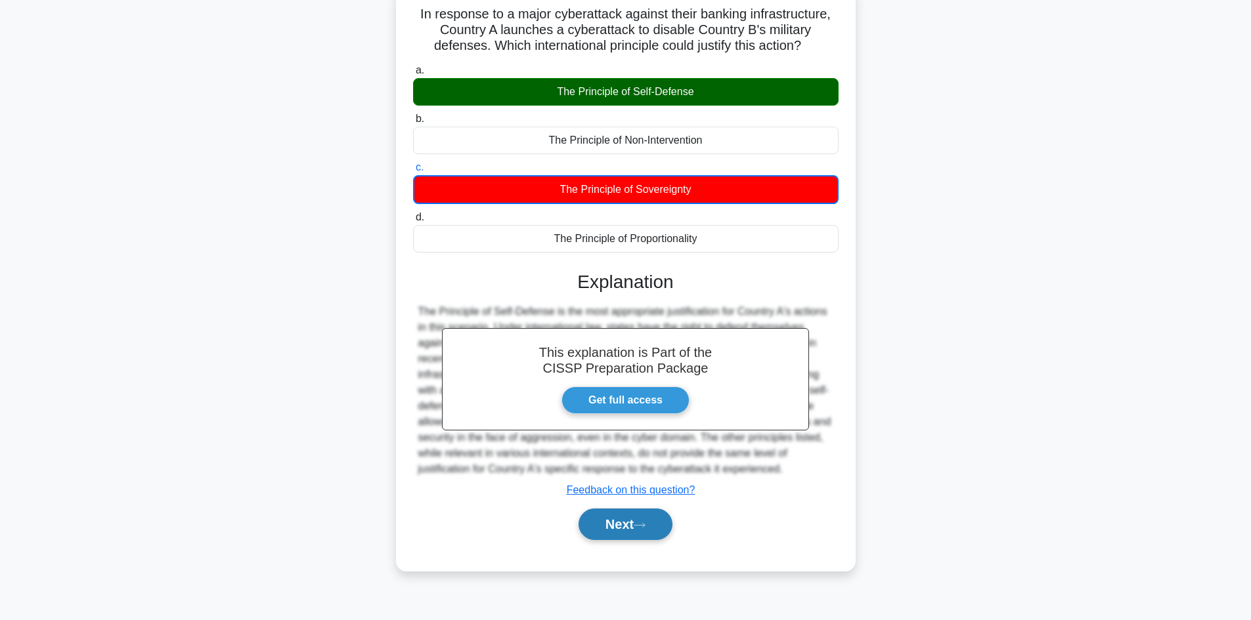
click at [626, 528] on button "Next" at bounding box center [625, 525] width 94 height 32
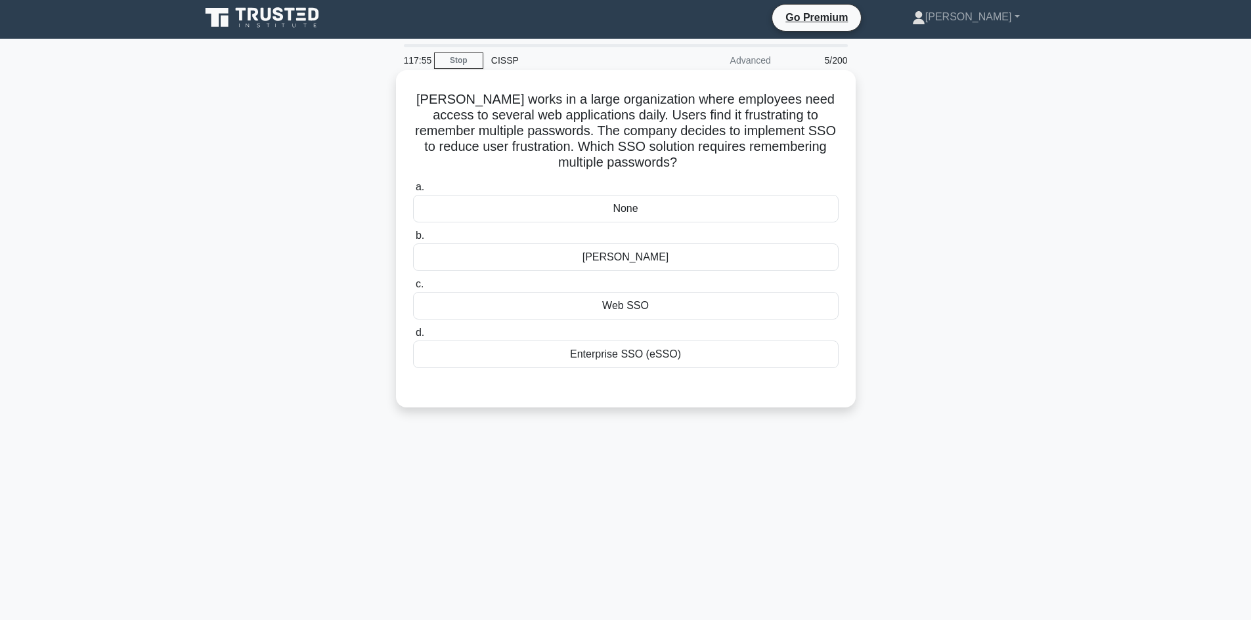
scroll to position [0, 0]
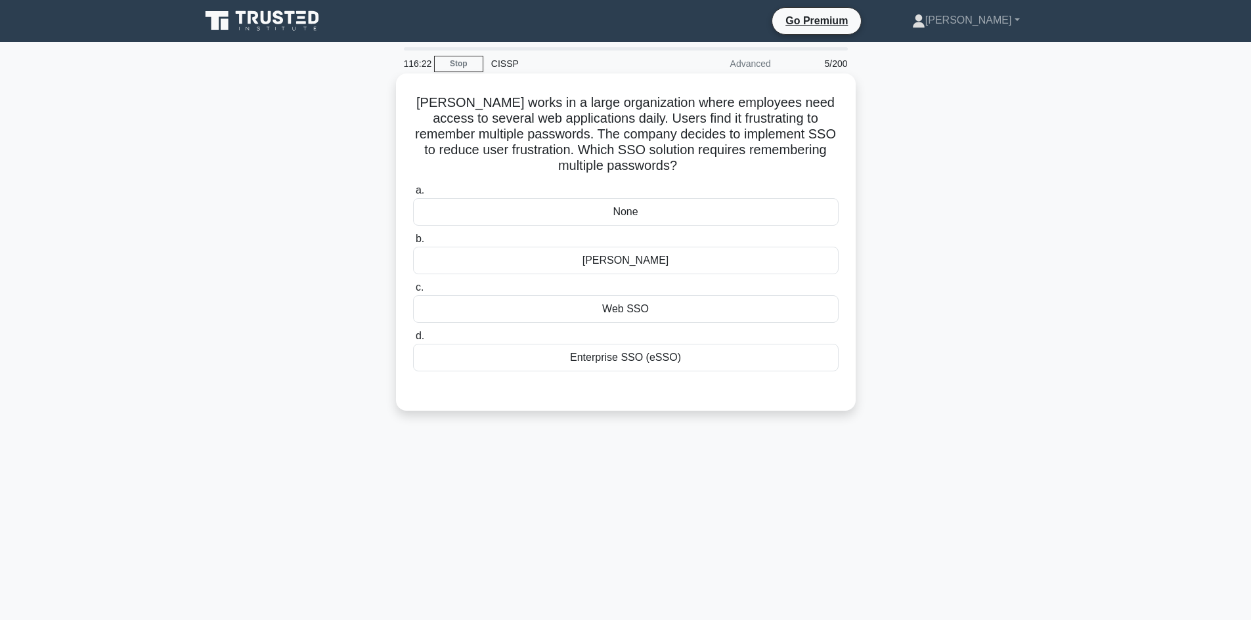
click at [605, 366] on div "Enterprise SSO (eSSO)" at bounding box center [625, 358] width 425 height 28
click at [413, 341] on input "d. Enterprise SSO (eSSO)" at bounding box center [413, 336] width 0 height 9
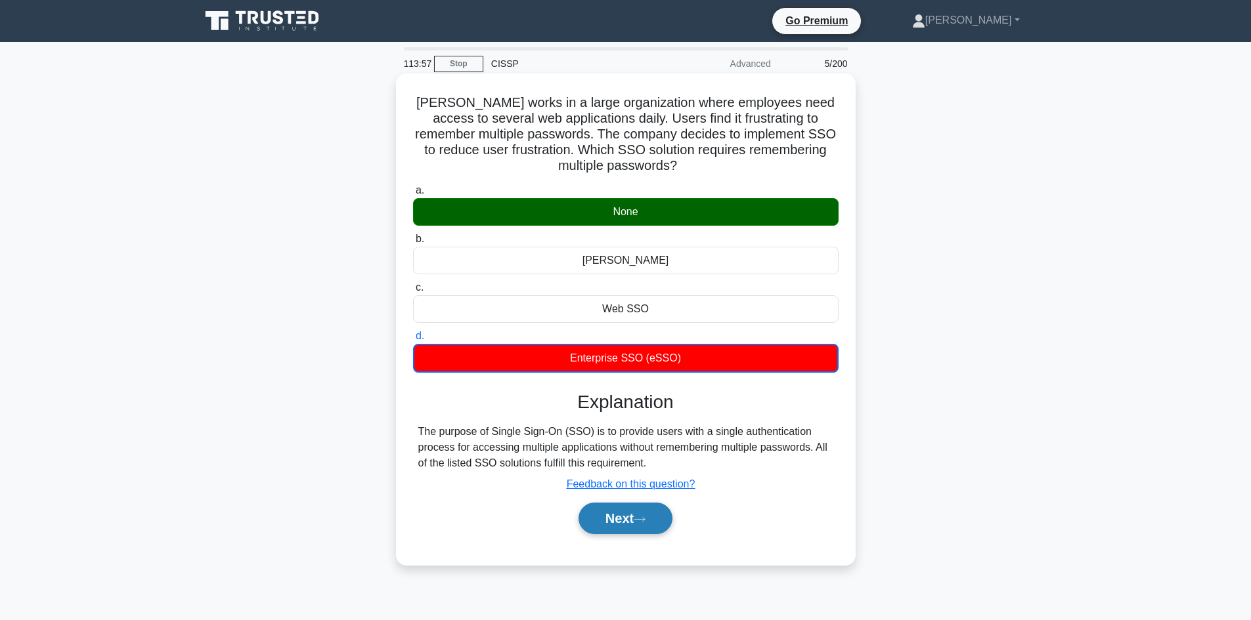
click at [623, 515] on button "Next" at bounding box center [625, 519] width 94 height 32
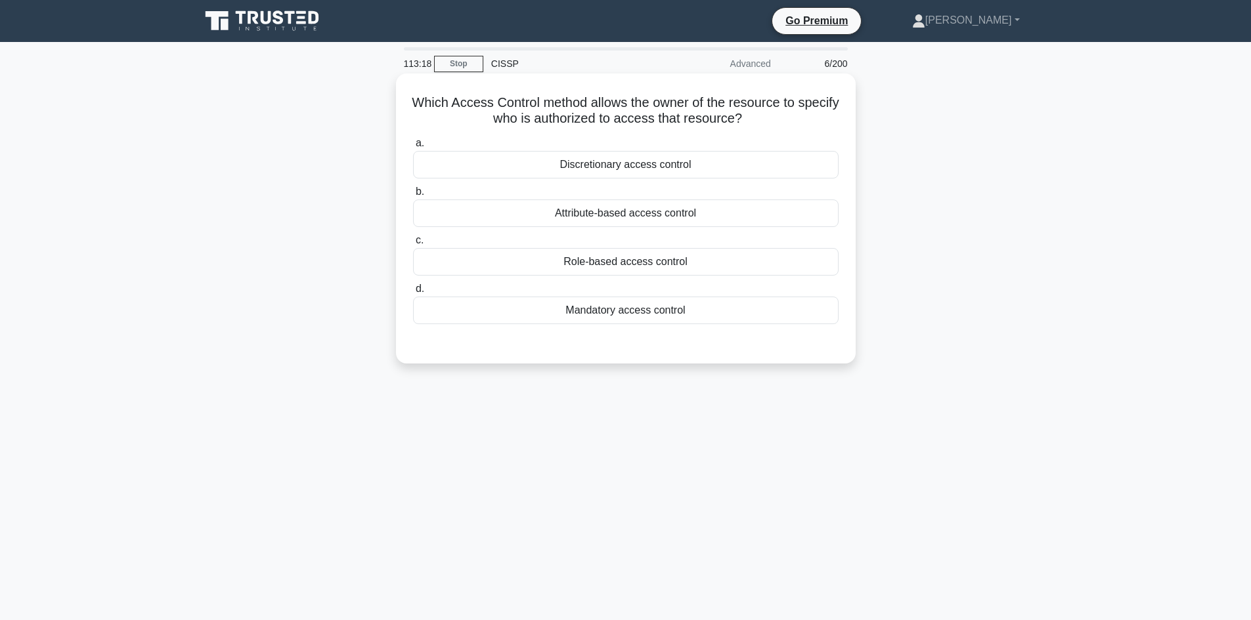
click at [611, 165] on div "Discretionary access control" at bounding box center [625, 165] width 425 height 28
click at [413, 148] on input "a. Discretionary access control" at bounding box center [413, 143] width 0 height 9
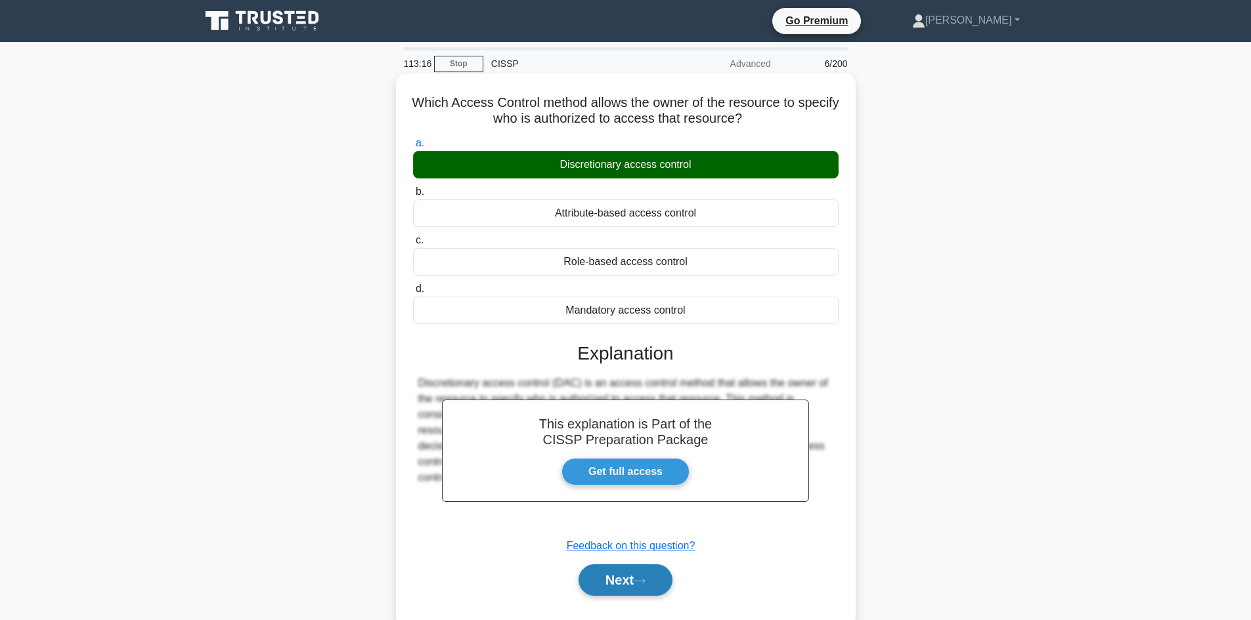
click at [616, 578] on button "Next" at bounding box center [625, 581] width 94 height 32
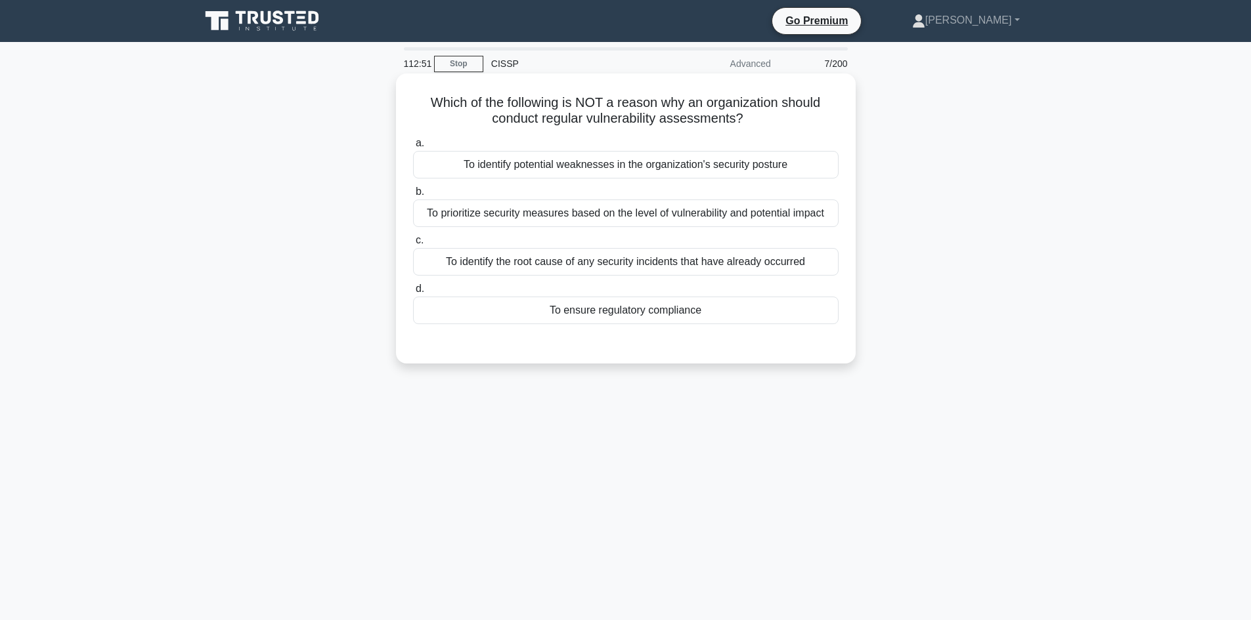
click at [638, 265] on div "To identify the root cause of any security incidents that have already occurred" at bounding box center [625, 262] width 425 height 28
click at [413, 245] on input "c. To identify the root cause of any security incidents that have already occur…" at bounding box center [413, 240] width 0 height 9
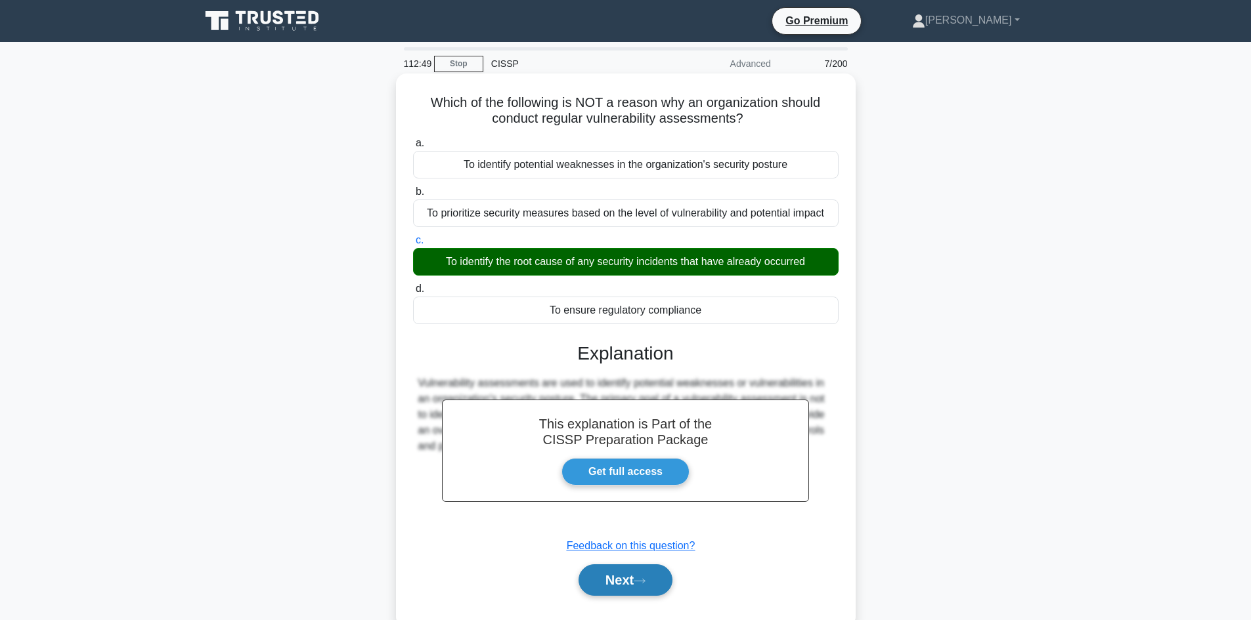
click at [630, 583] on button "Next" at bounding box center [625, 581] width 94 height 32
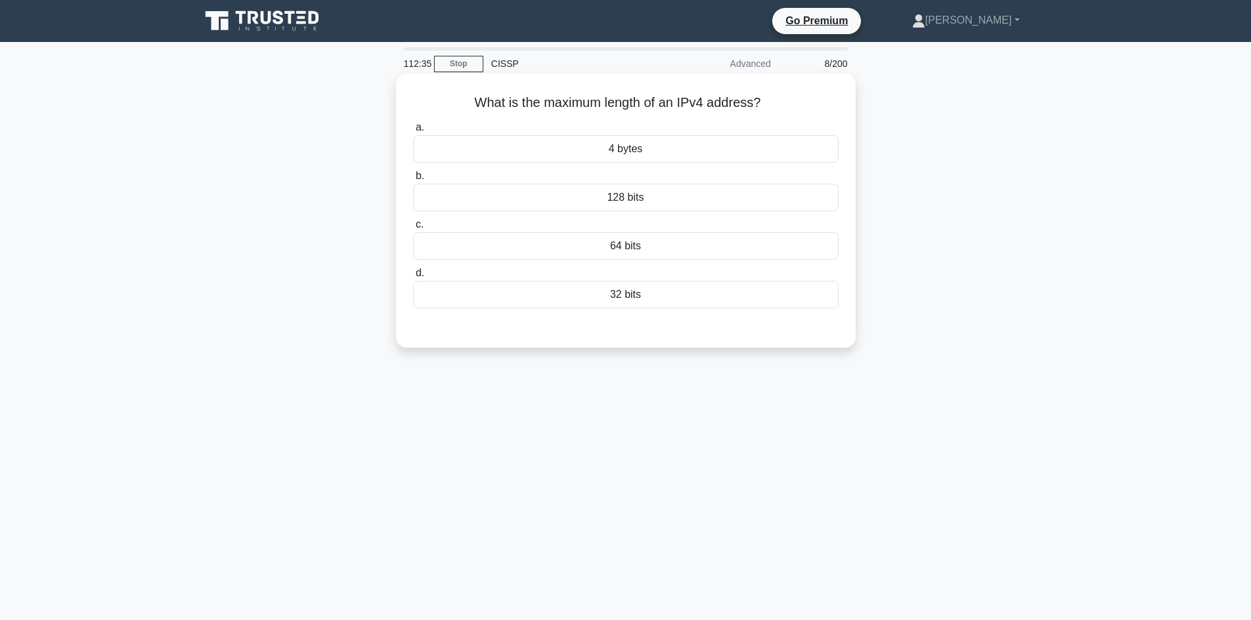
click at [630, 297] on div "32 bits" at bounding box center [625, 295] width 425 height 28
click at [413, 278] on input "d. 32 bits" at bounding box center [413, 273] width 0 height 9
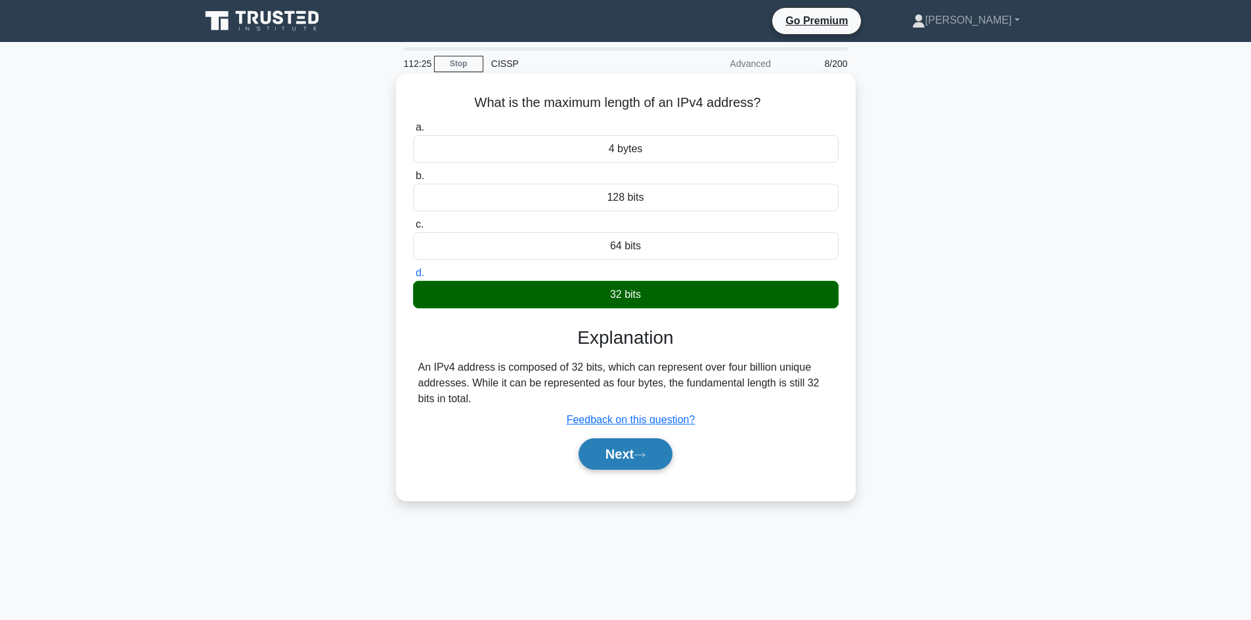
click at [625, 458] on button "Next" at bounding box center [625, 455] width 94 height 32
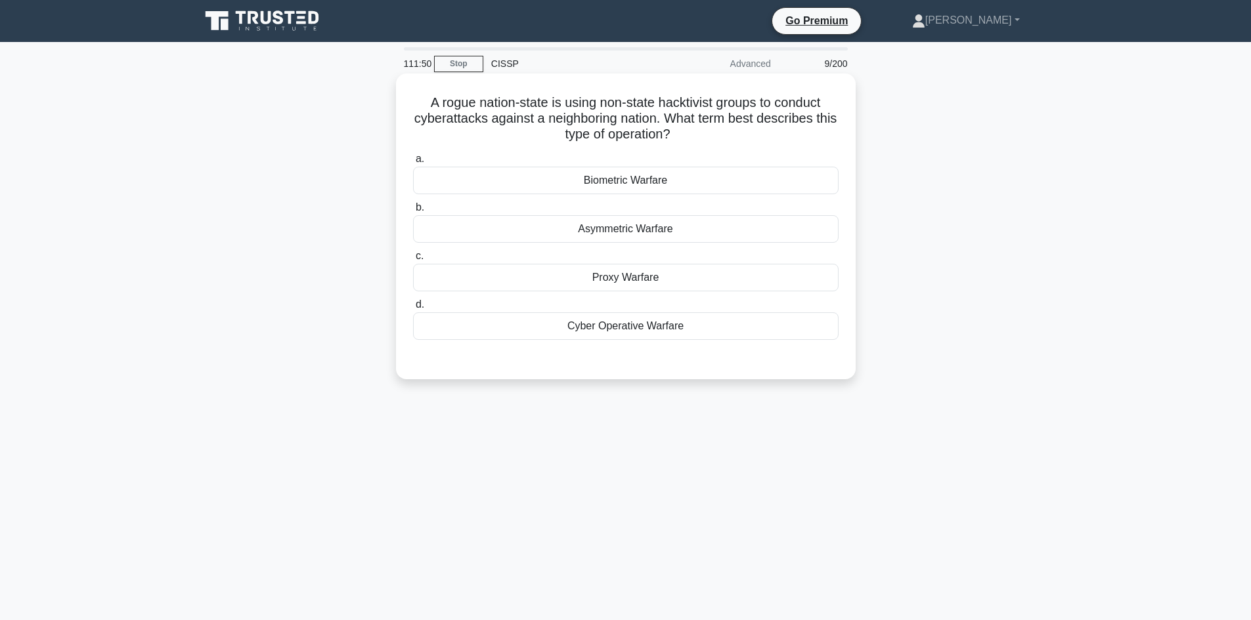
click at [639, 278] on div "Proxy Warfare" at bounding box center [625, 278] width 425 height 28
click at [413, 261] on input "c. Proxy Warfare" at bounding box center [413, 256] width 0 height 9
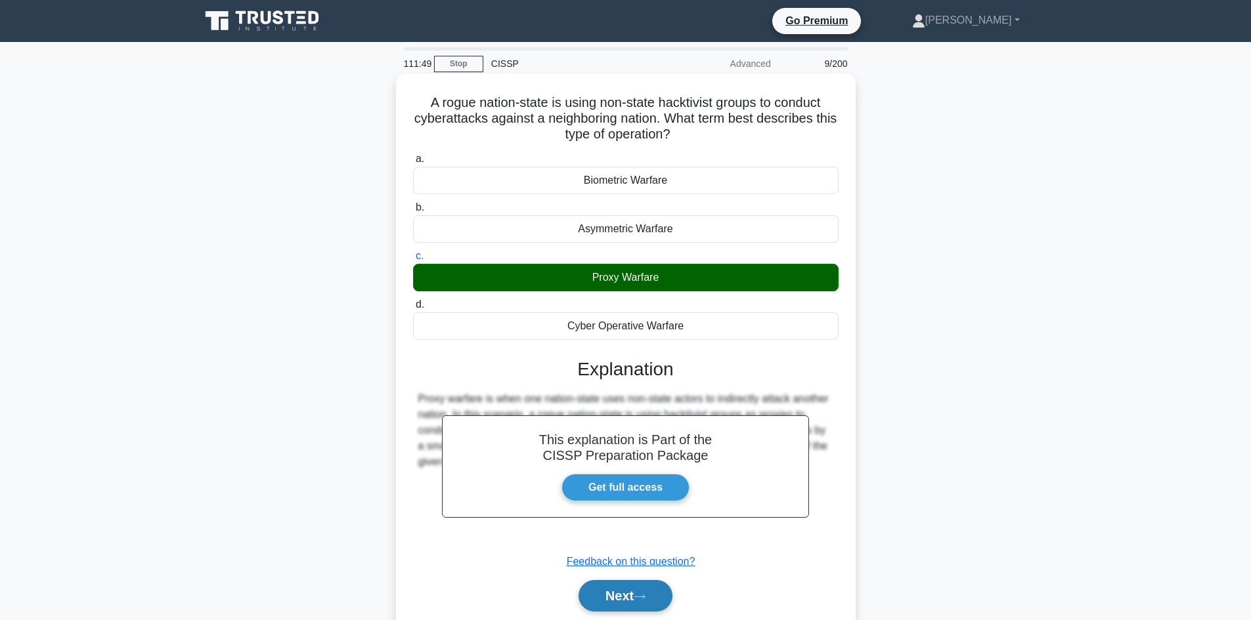
click at [621, 590] on button "Next" at bounding box center [625, 596] width 94 height 32
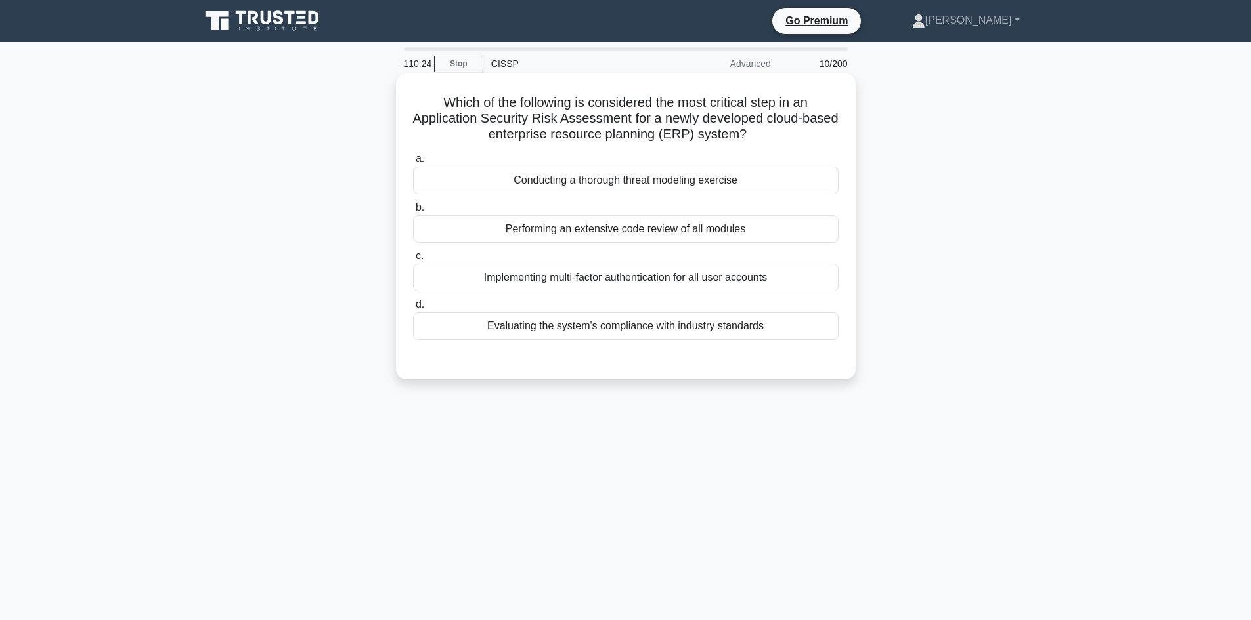
click at [625, 188] on div "Conducting a thorough threat modeling exercise" at bounding box center [625, 181] width 425 height 28
click at [413, 163] on input "a. Conducting a thorough threat modeling exercise" at bounding box center [413, 159] width 0 height 9
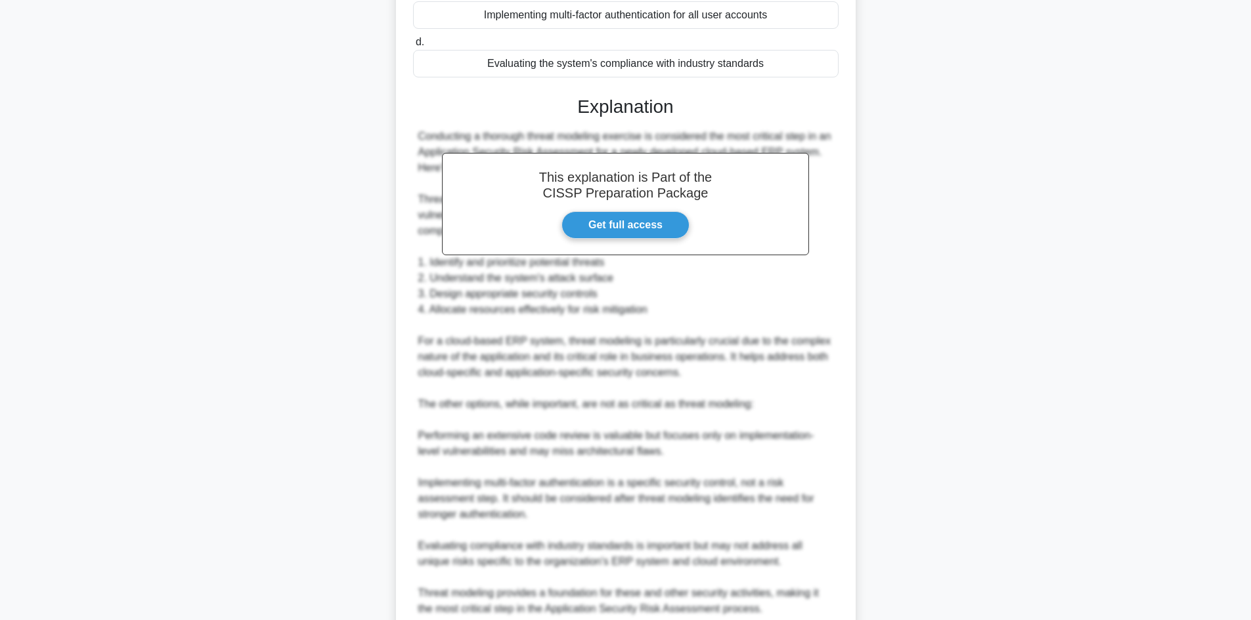
scroll to position [379, 0]
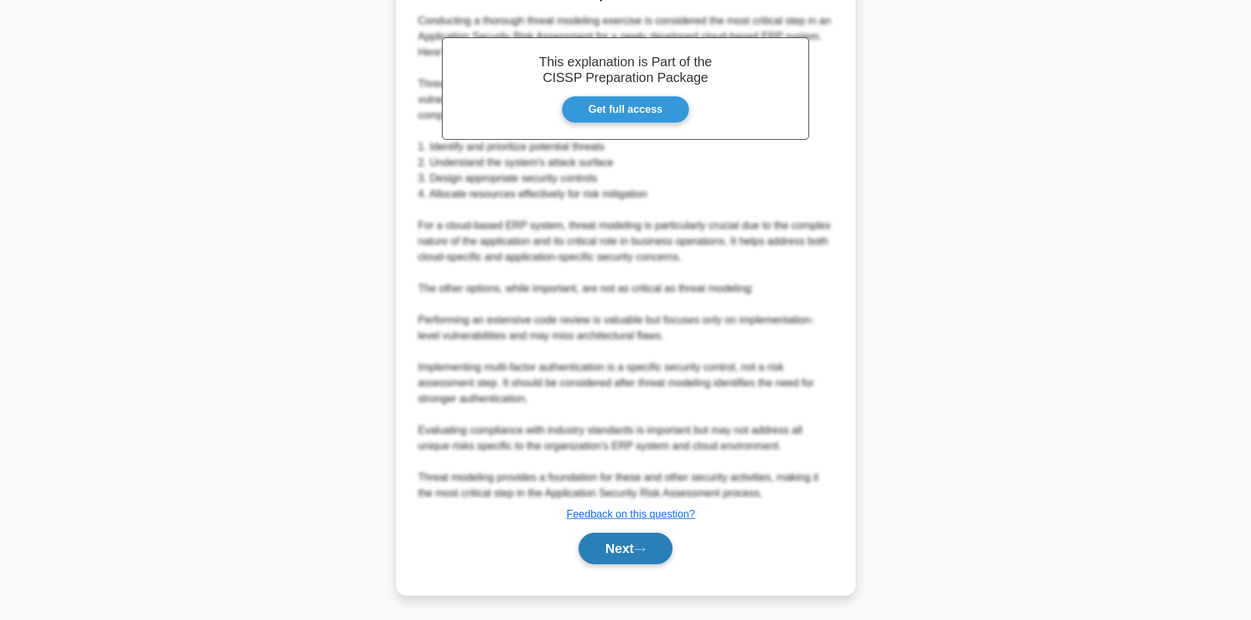
click at [624, 558] on button "Next" at bounding box center [625, 549] width 94 height 32
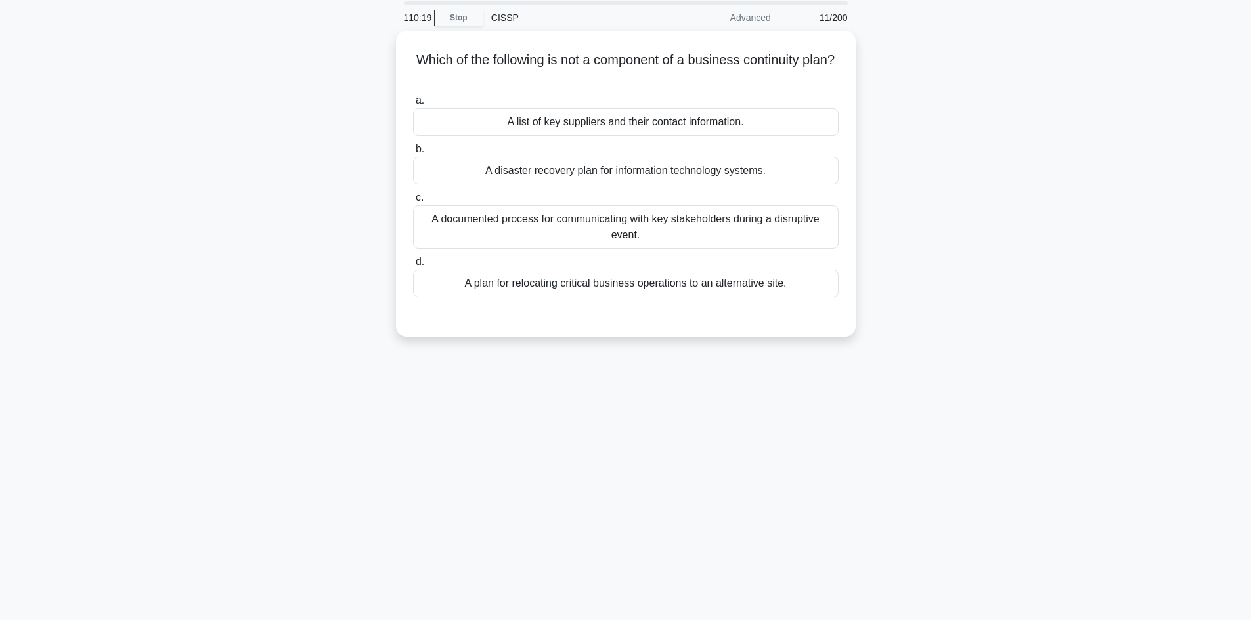
scroll to position [23, 0]
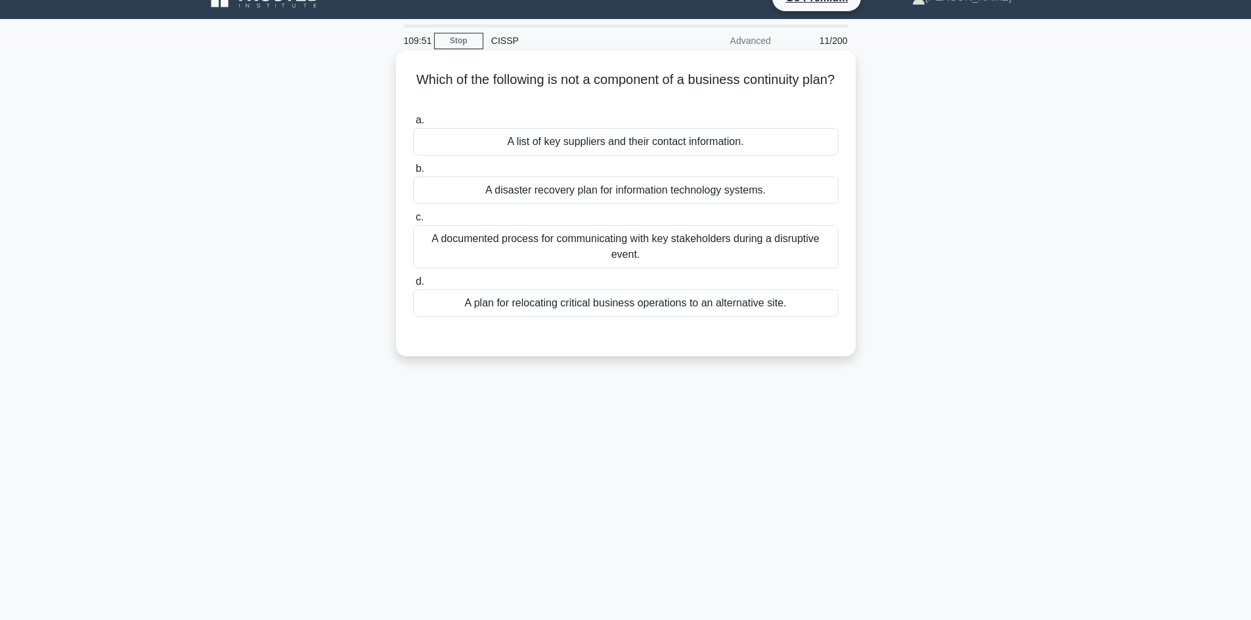
click at [602, 146] on div "A list of key suppliers and their contact information." at bounding box center [625, 142] width 425 height 28
click at [413, 125] on input "a. A list of key suppliers and their contact information." at bounding box center [413, 120] width 0 height 9
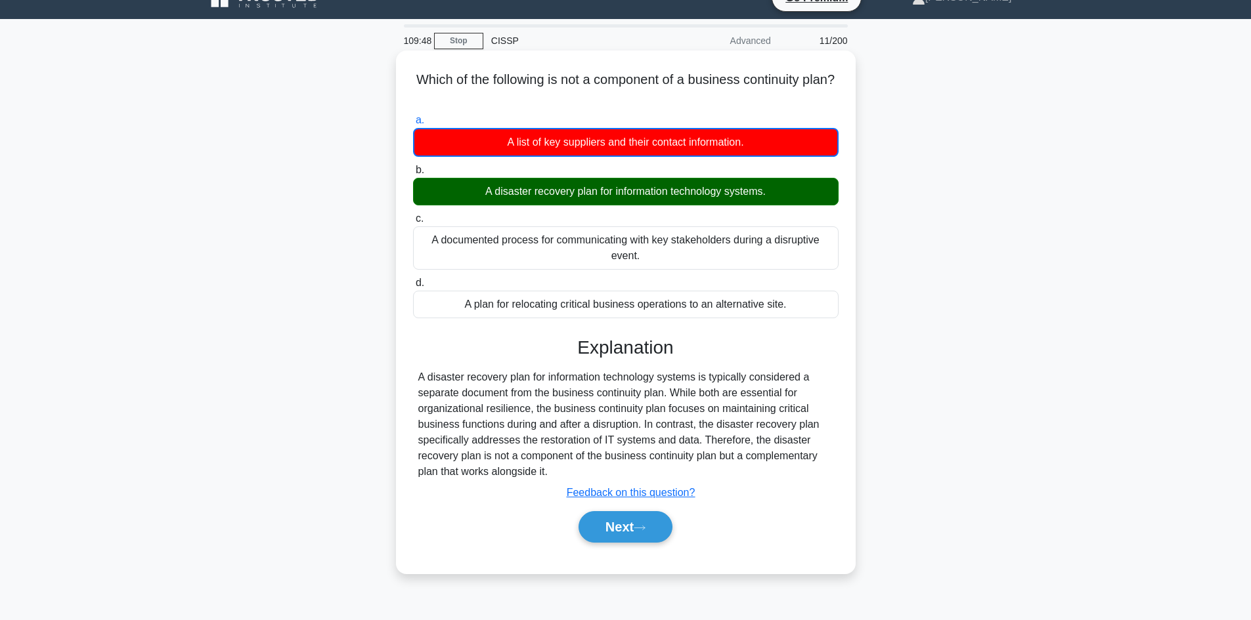
click at [611, 196] on div "A disaster recovery plan for information technology systems." at bounding box center [625, 192] width 425 height 28
click at [413, 175] on input "b. A disaster recovery plan for information technology systems." at bounding box center [413, 170] width 0 height 9
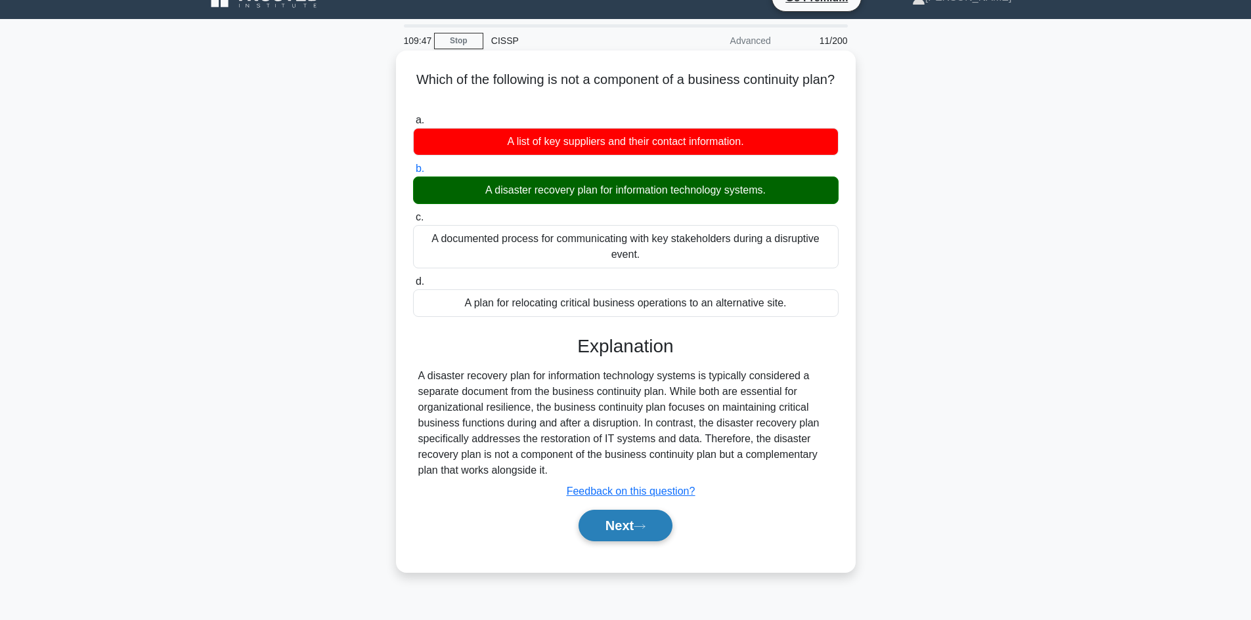
click at [618, 529] on button "Next" at bounding box center [625, 526] width 94 height 32
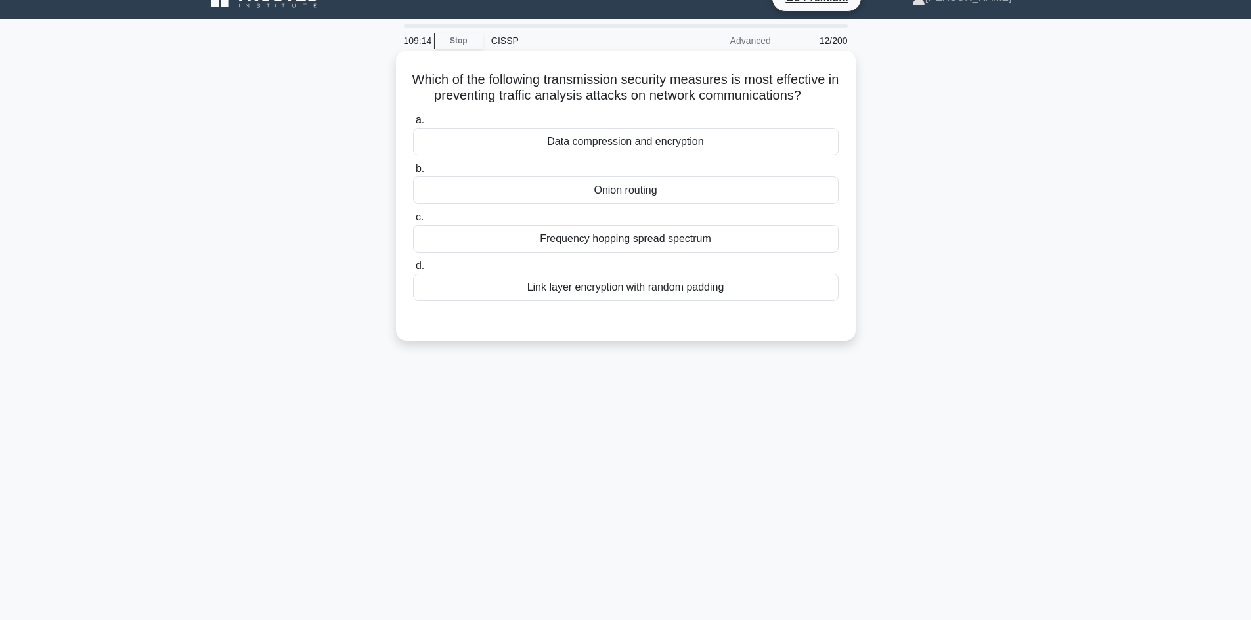
click at [624, 292] on div "Link layer encryption with random padding" at bounding box center [625, 288] width 425 height 28
click at [413, 270] on input "d. Link layer encryption with random padding" at bounding box center [413, 266] width 0 height 9
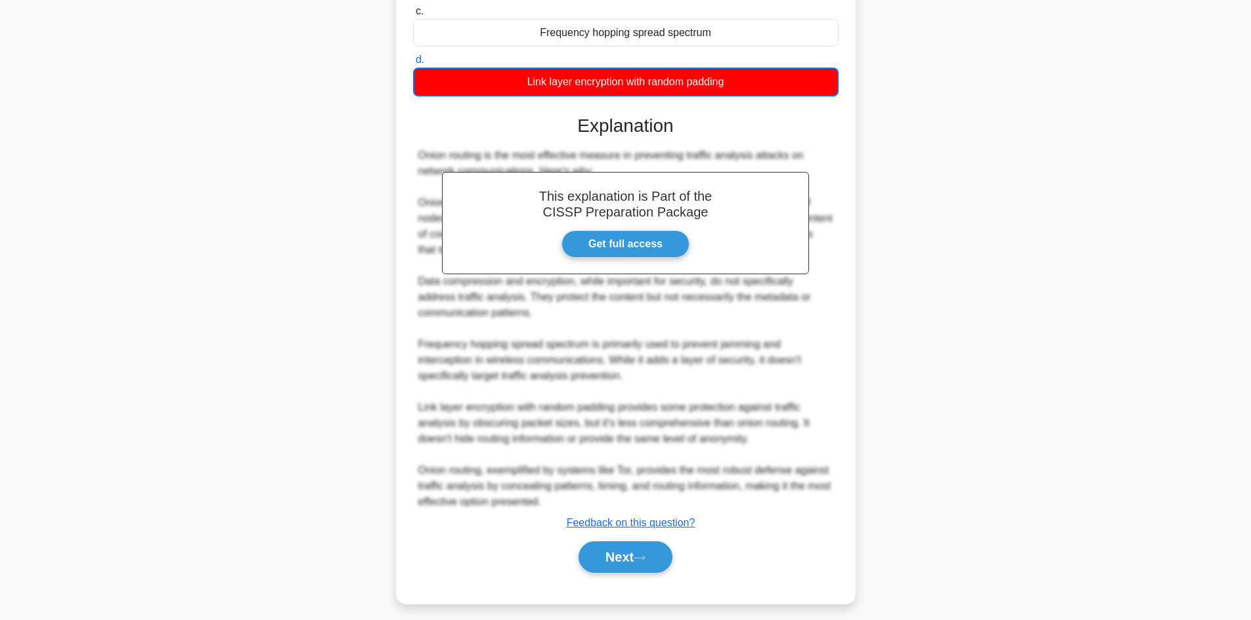
scroll to position [238, 0]
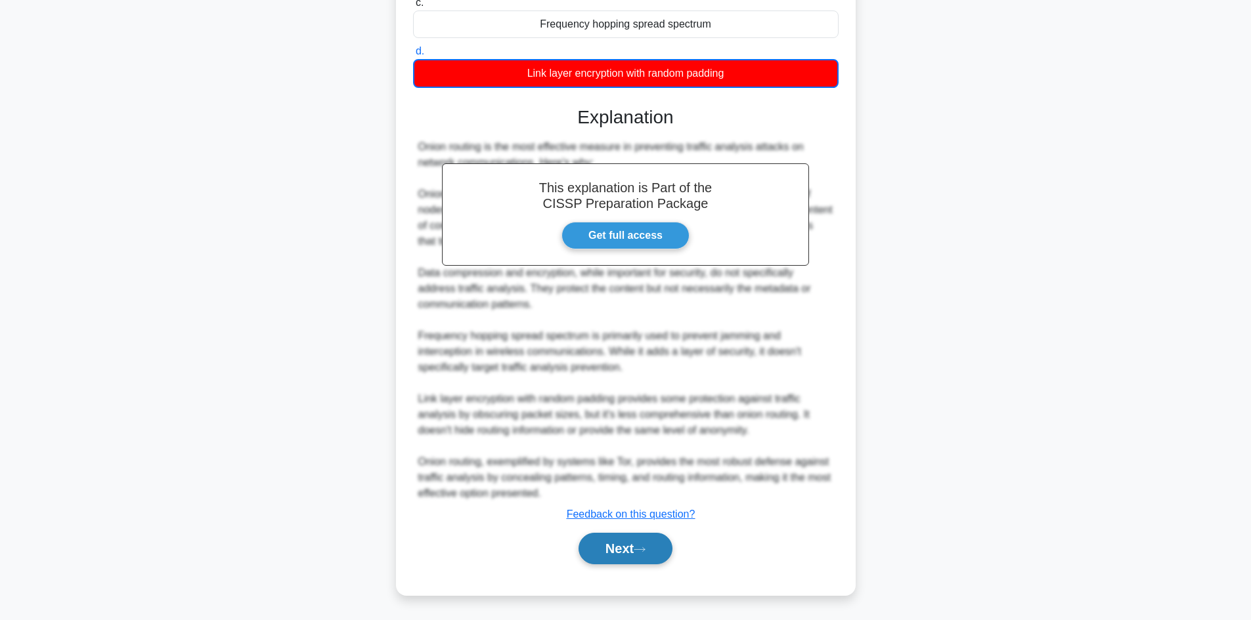
click at [622, 557] on button "Next" at bounding box center [625, 549] width 94 height 32
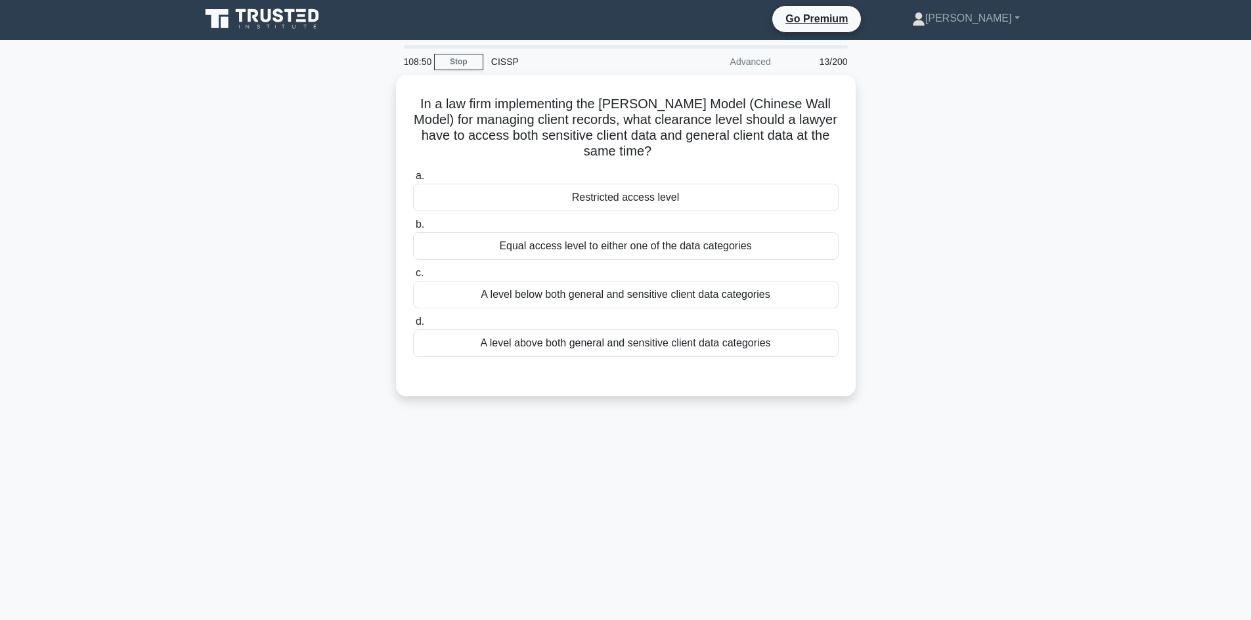
scroll to position [0, 0]
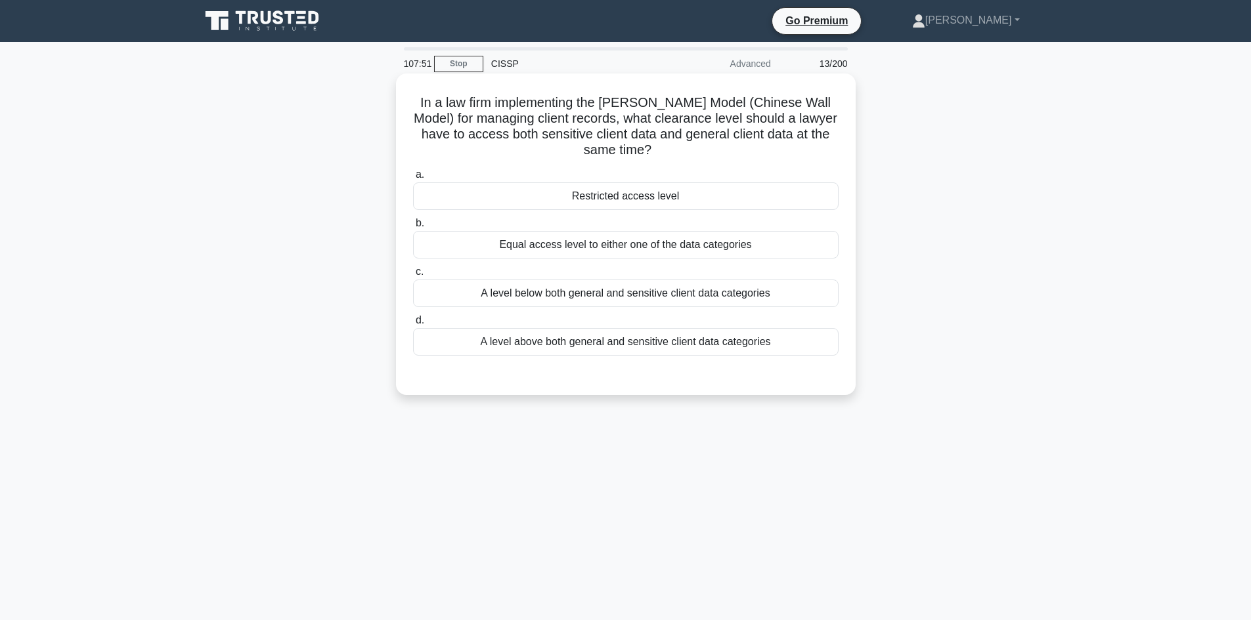
click at [567, 298] on div "A level below both general and sensitive client data categories" at bounding box center [625, 294] width 425 height 28
click at [413, 276] on input "c. A level below both general and sensitive client data categories" at bounding box center [413, 272] width 0 height 9
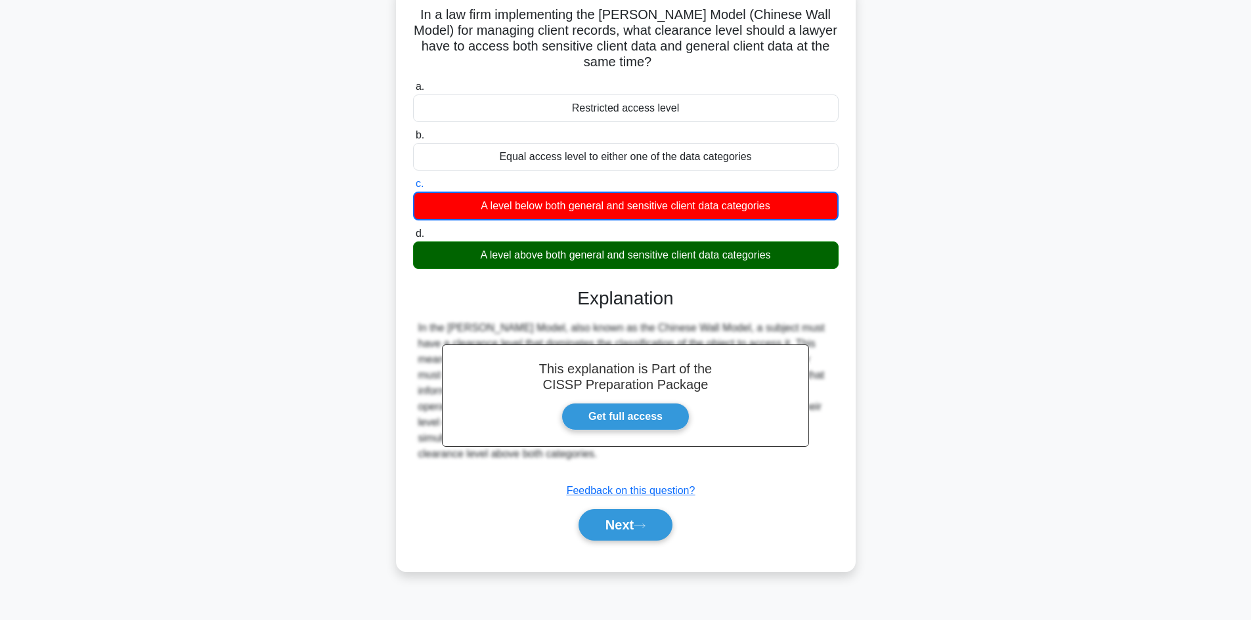
scroll to position [89, 0]
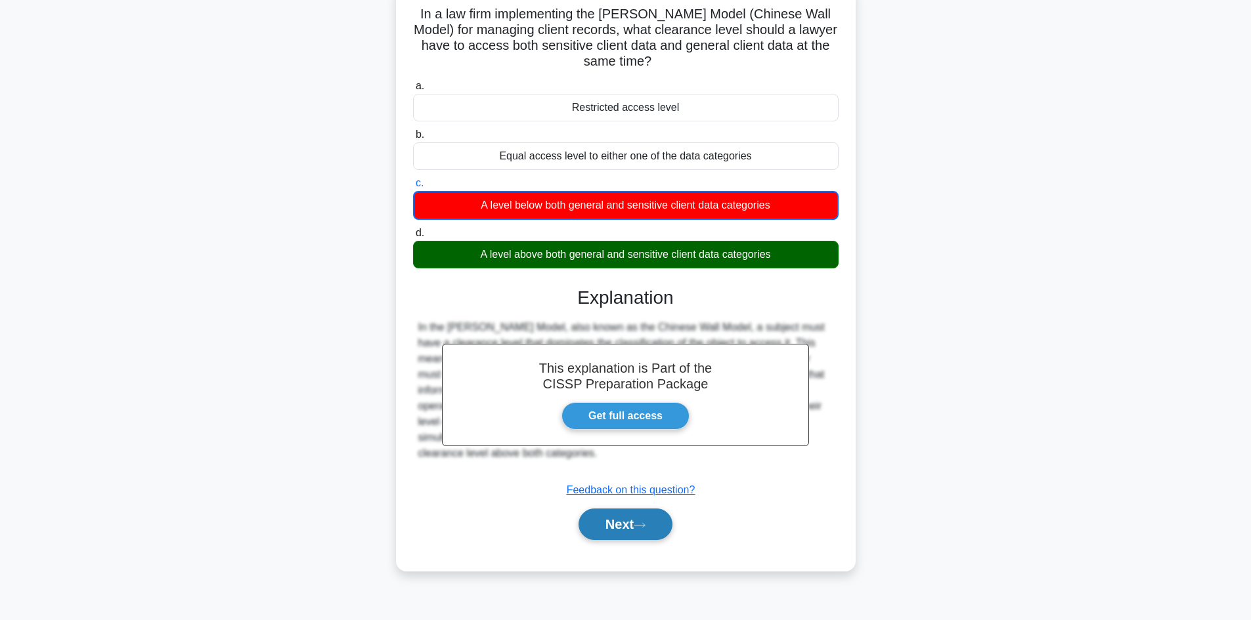
click at [614, 531] on button "Next" at bounding box center [625, 525] width 94 height 32
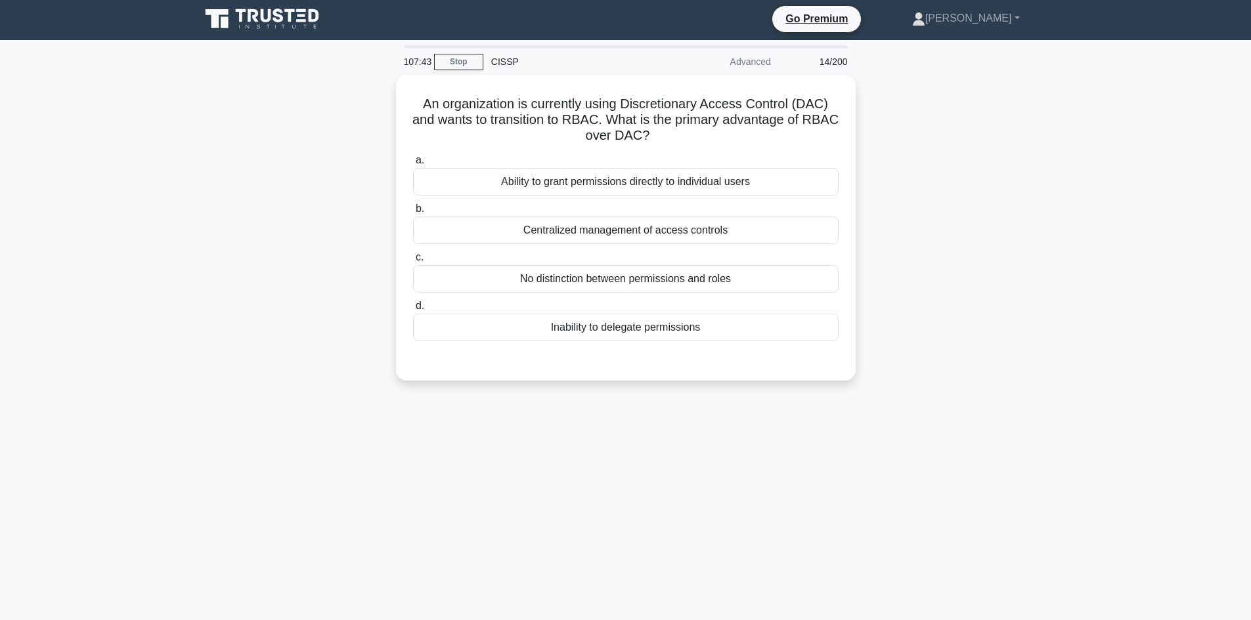
scroll to position [0, 0]
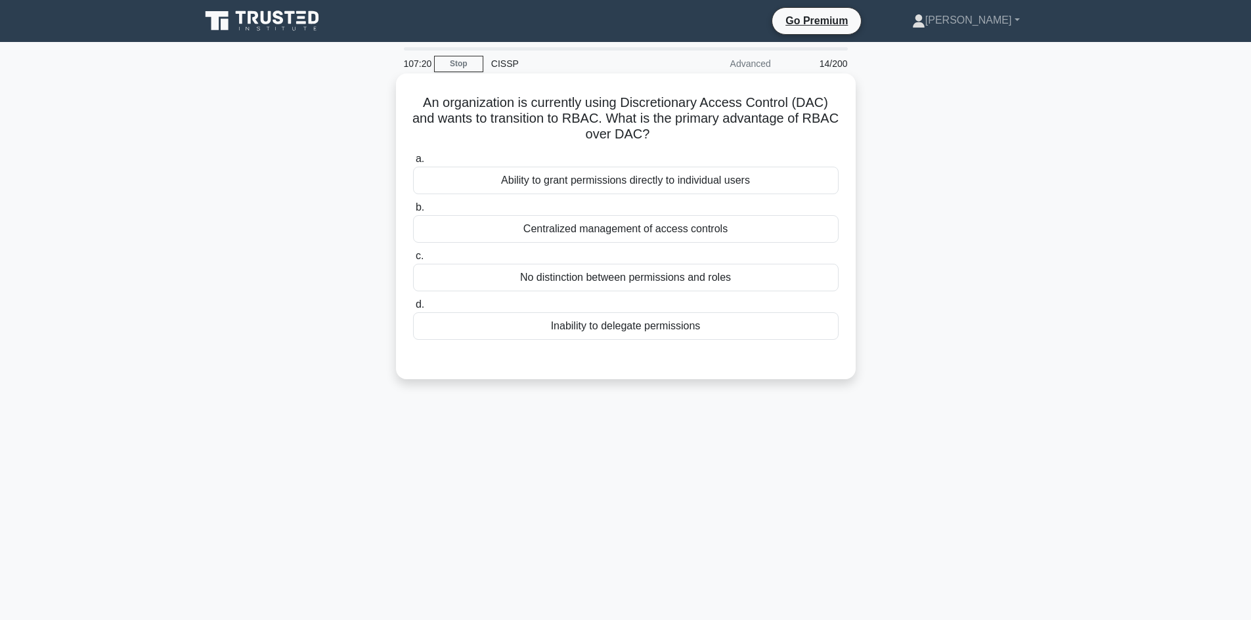
click at [615, 228] on div "Centralized management of access controls" at bounding box center [625, 229] width 425 height 28
click at [413, 212] on input "b. Centralized management of access controls" at bounding box center [413, 208] width 0 height 9
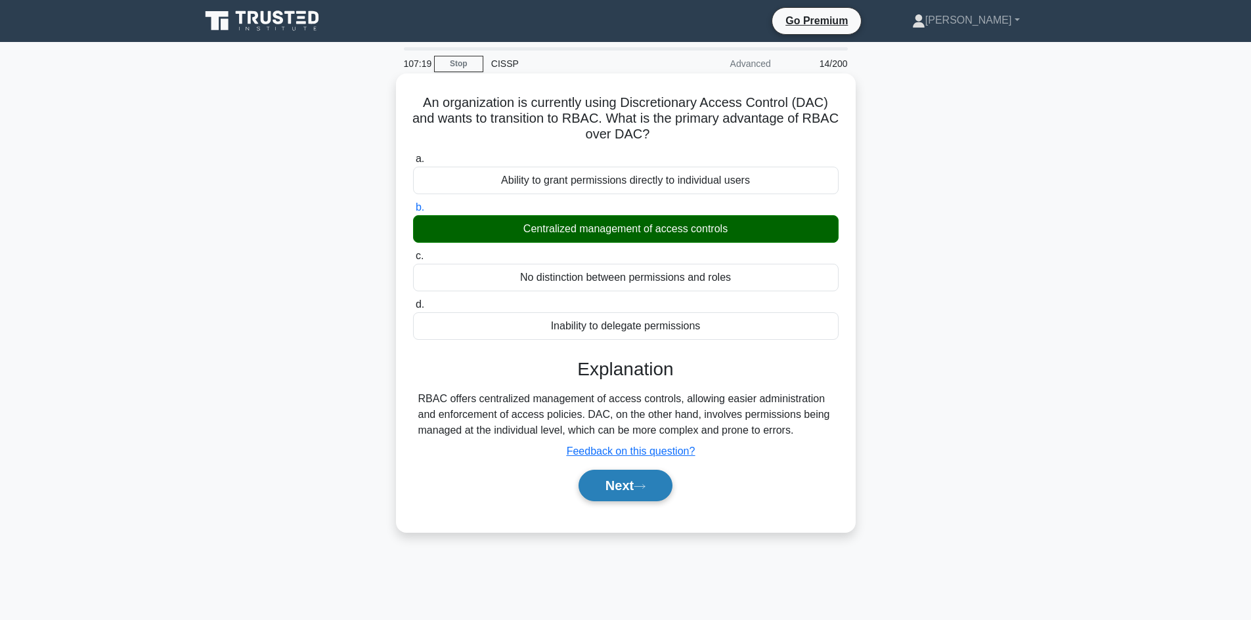
click at [626, 485] on button "Next" at bounding box center [625, 486] width 94 height 32
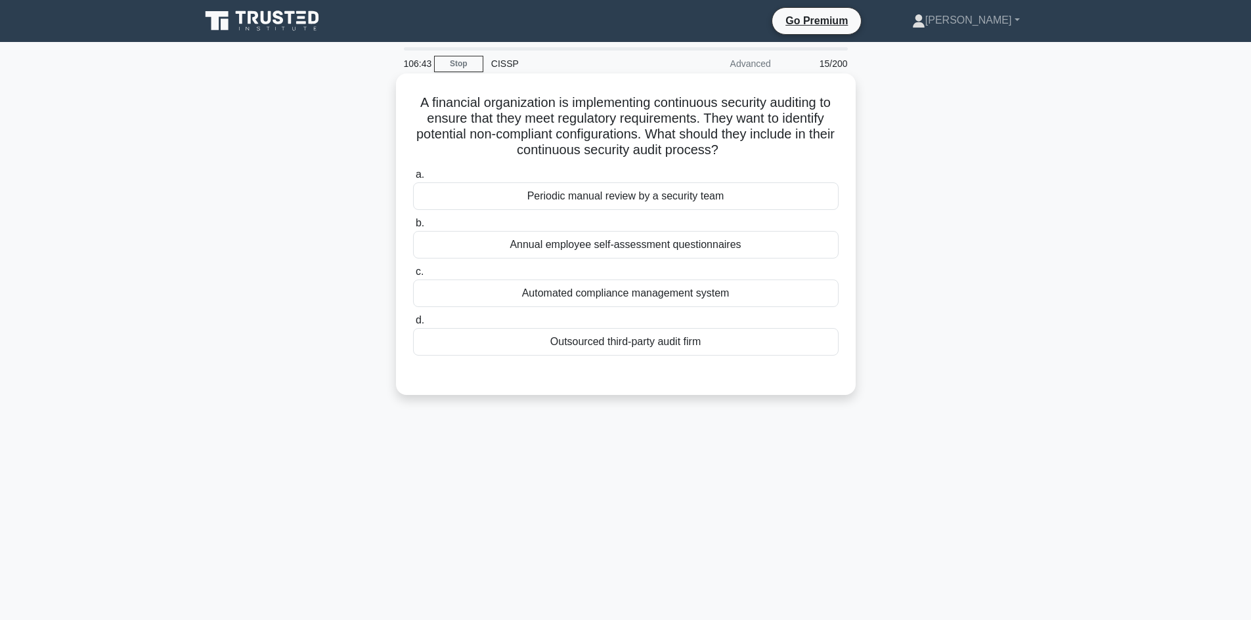
click at [626, 200] on div "Periodic manual review by a security team" at bounding box center [625, 197] width 425 height 28
click at [413, 179] on input "a. Periodic manual review by a security team" at bounding box center [413, 175] width 0 height 9
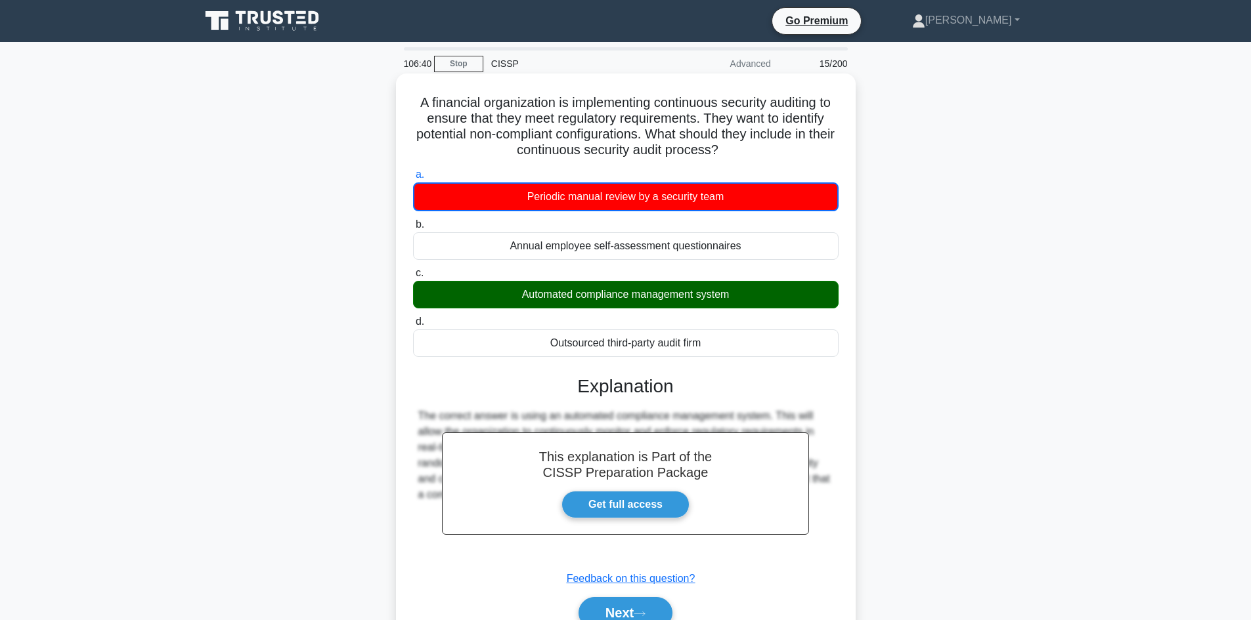
click at [638, 301] on div "Automated compliance management system" at bounding box center [625, 295] width 425 height 28
click at [413, 278] on input "c. Automated compliance management system" at bounding box center [413, 273] width 0 height 9
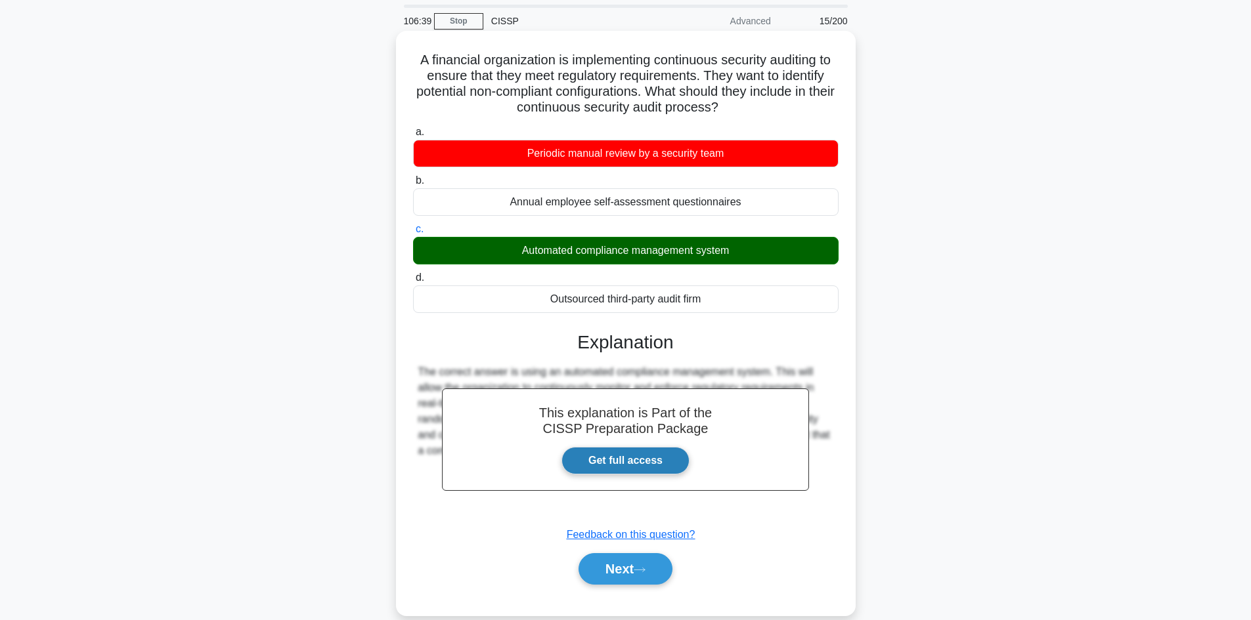
scroll to position [66, 0]
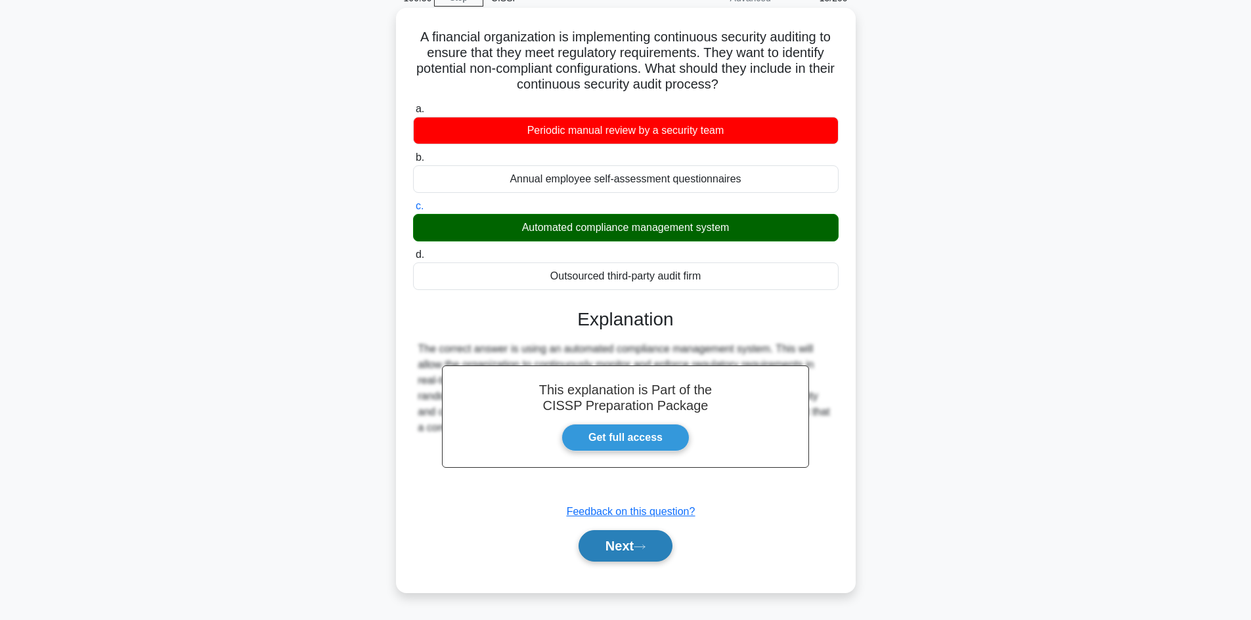
click at [617, 542] on button "Next" at bounding box center [625, 546] width 94 height 32
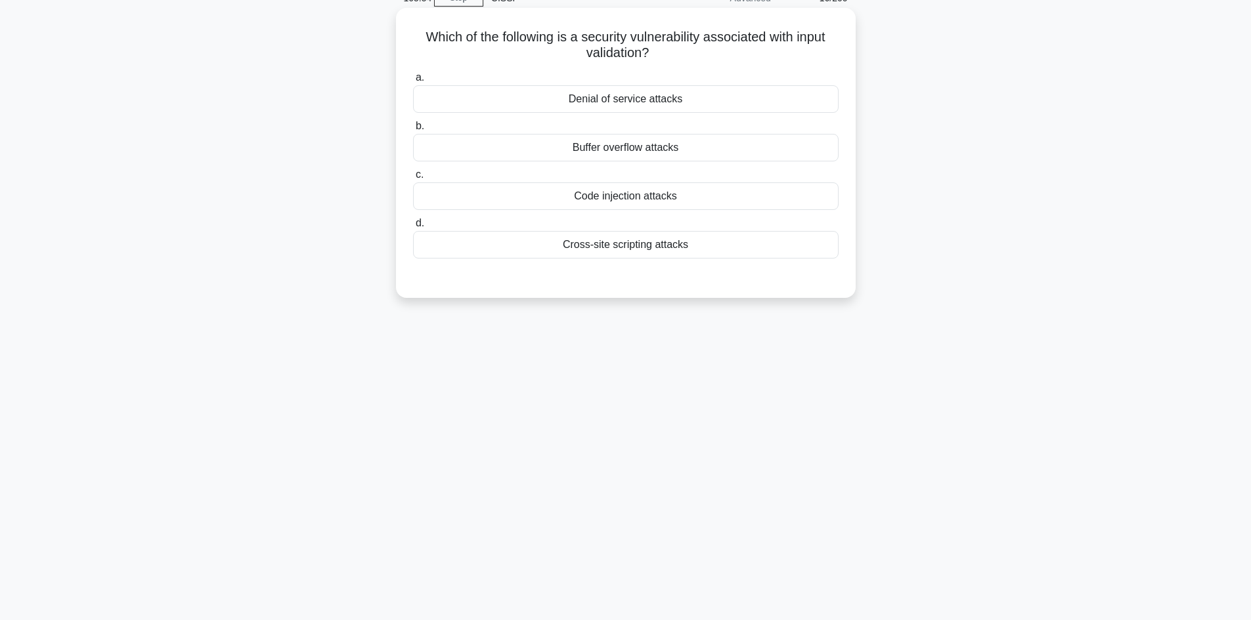
click at [615, 202] on div "Code injection attacks" at bounding box center [625, 197] width 425 height 28
click at [413, 179] on input "c. Code injection attacks" at bounding box center [413, 175] width 0 height 9
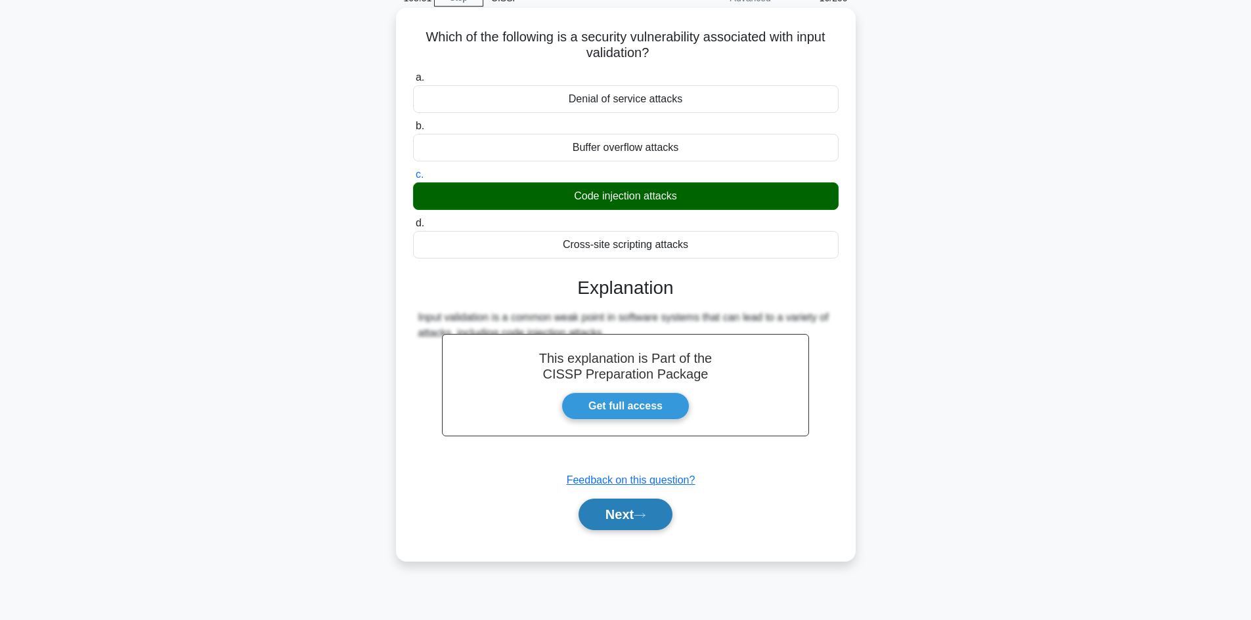
click at [620, 513] on button "Next" at bounding box center [625, 515] width 94 height 32
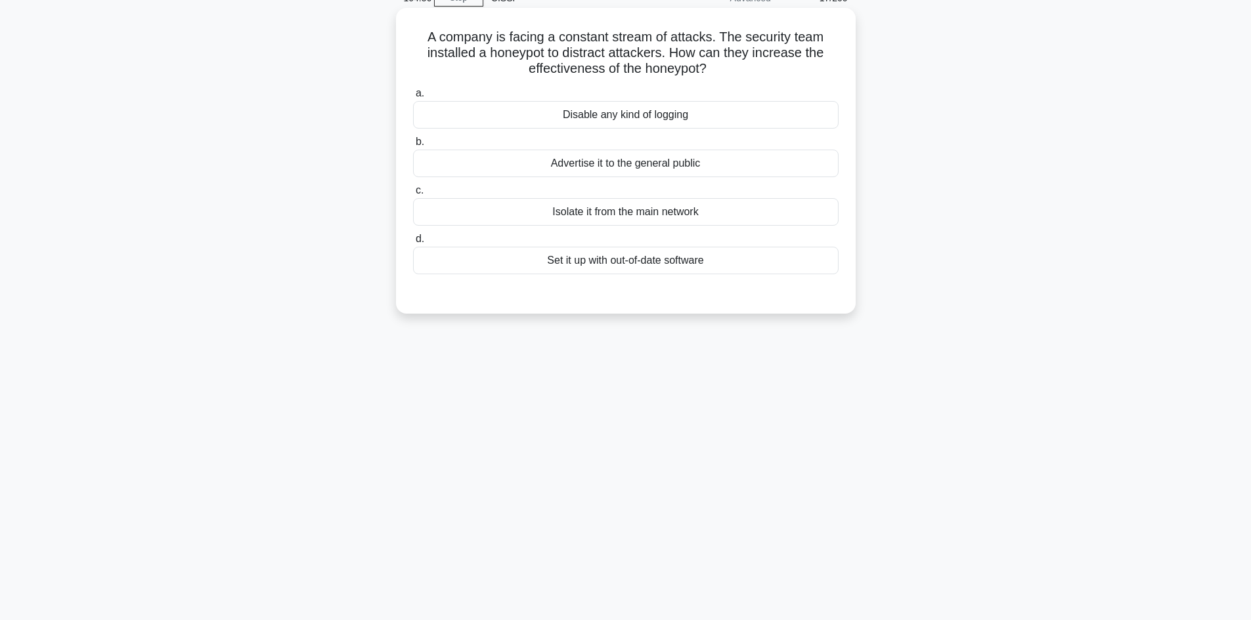
click at [613, 217] on div "Isolate it from the main network" at bounding box center [625, 212] width 425 height 28
click at [413, 195] on input "c. Isolate it from the main network" at bounding box center [413, 190] width 0 height 9
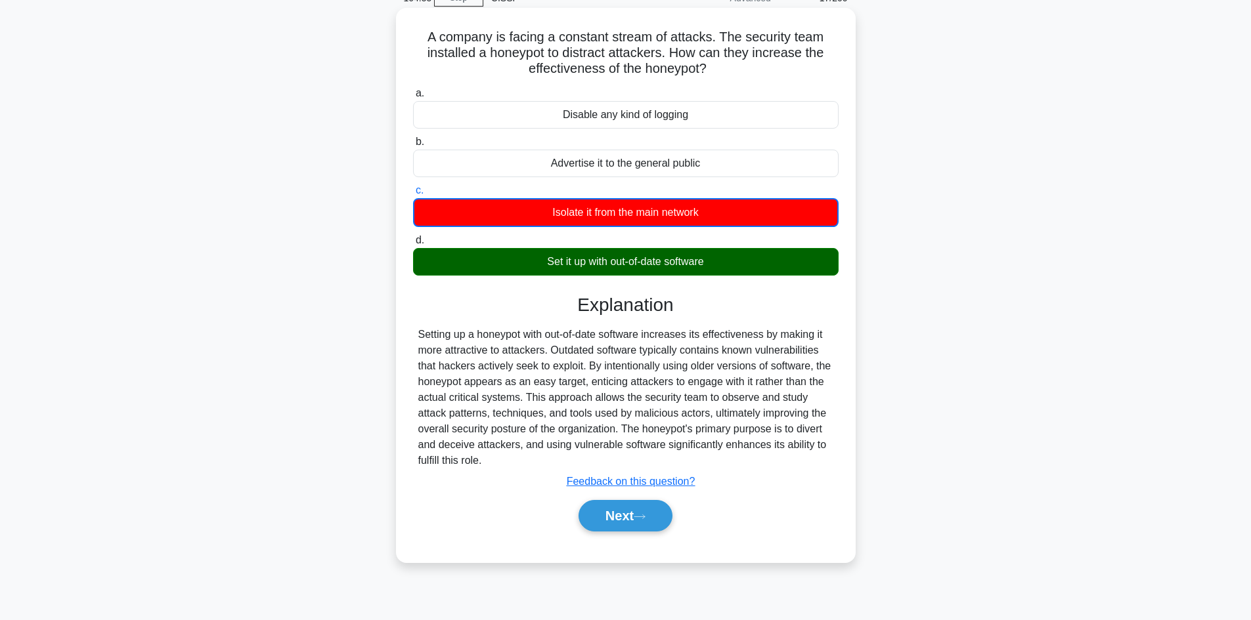
click at [603, 269] on div "Set it up with out-of-date software" at bounding box center [625, 262] width 425 height 28
click at [413, 245] on input "d. Set it up with out-of-date software" at bounding box center [413, 240] width 0 height 9
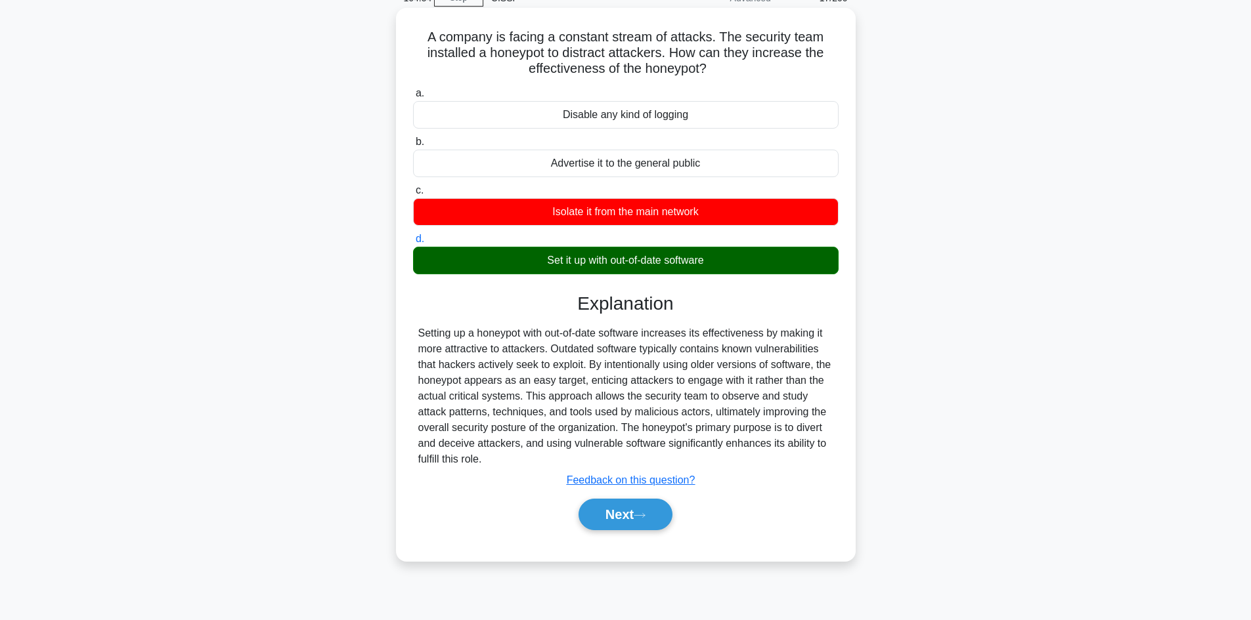
click at [603, 269] on div "Set it up with out-of-date software" at bounding box center [625, 261] width 425 height 28
click at [413, 244] on input "d. Set it up with out-of-date software" at bounding box center [413, 239] width 0 height 9
click at [618, 518] on button "Next" at bounding box center [625, 515] width 94 height 32
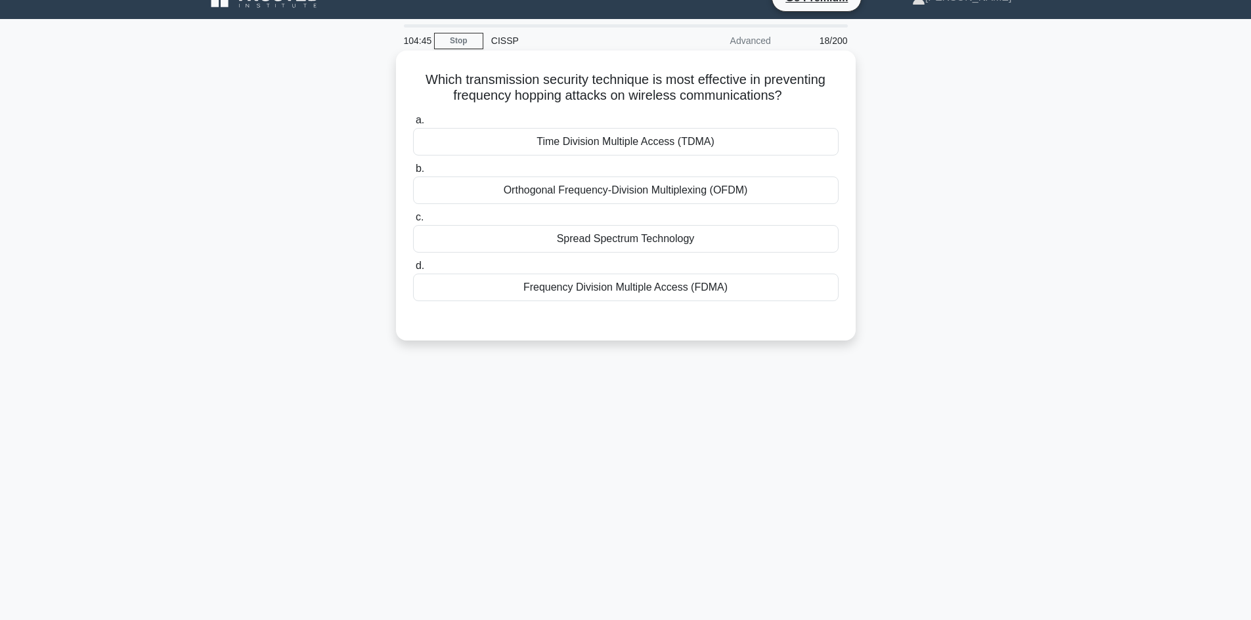
scroll to position [0, 0]
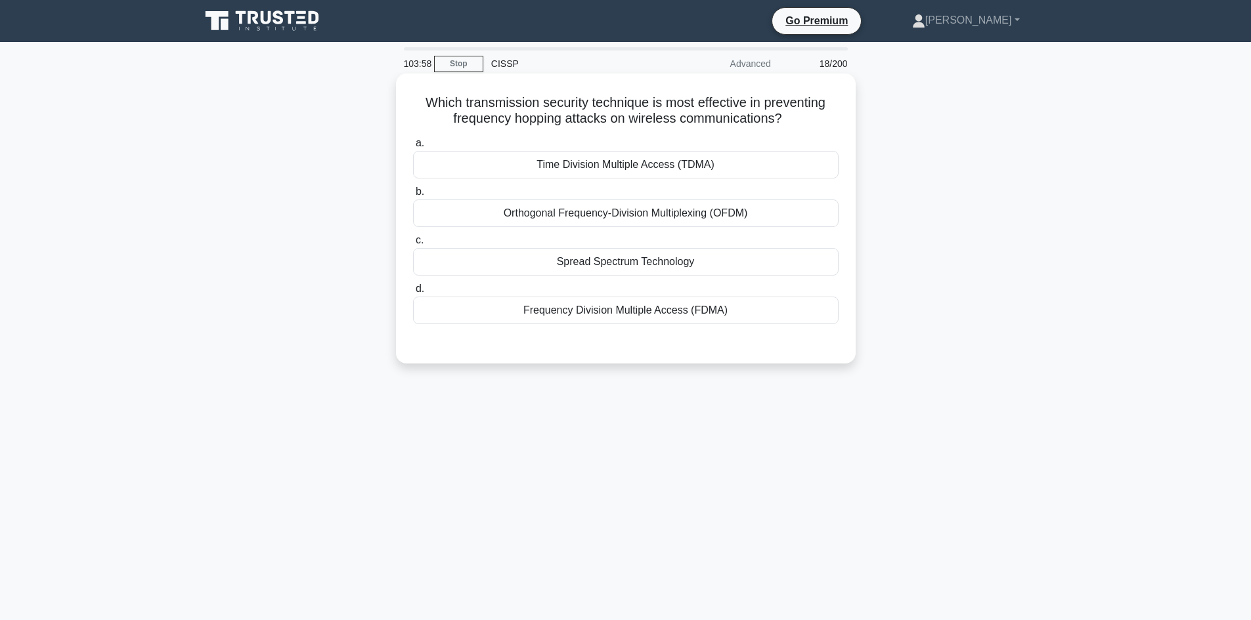
click at [608, 313] on div "Frequency Division Multiple Access (FDMA)" at bounding box center [625, 311] width 425 height 28
click at [413, 293] on input "d. Frequency Division Multiple Access (FDMA)" at bounding box center [413, 289] width 0 height 9
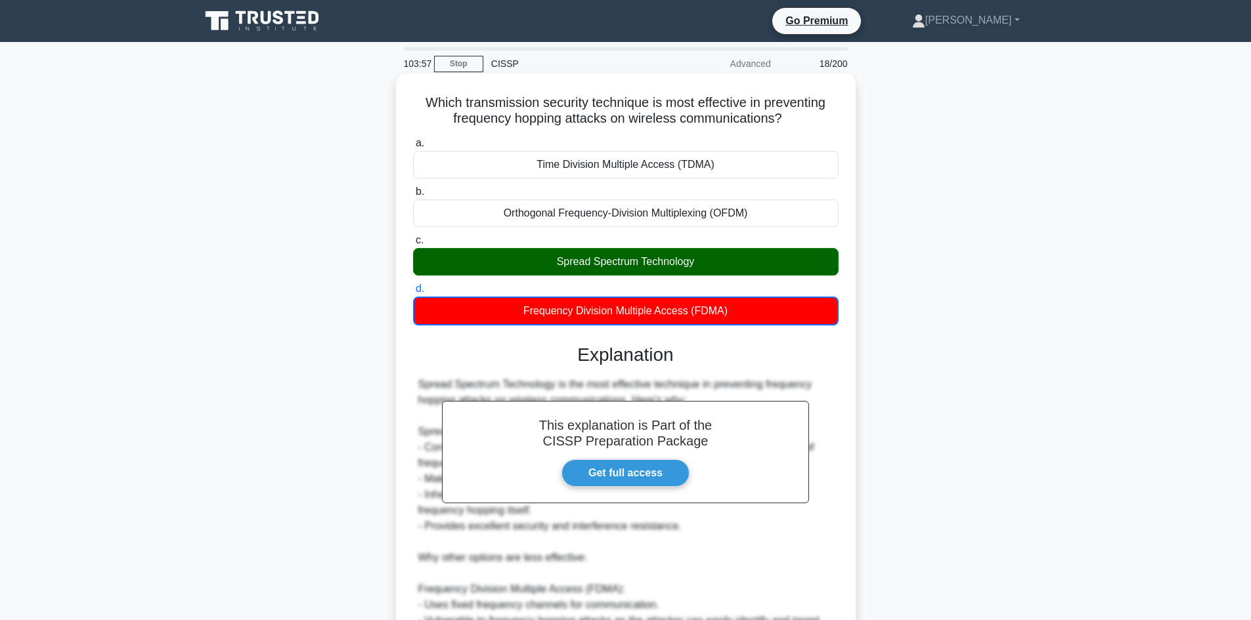
click at [624, 263] on div "Spread Spectrum Technology" at bounding box center [625, 262] width 425 height 28
click at [413, 245] on input "c. Spread Spectrum Technology" at bounding box center [413, 240] width 0 height 9
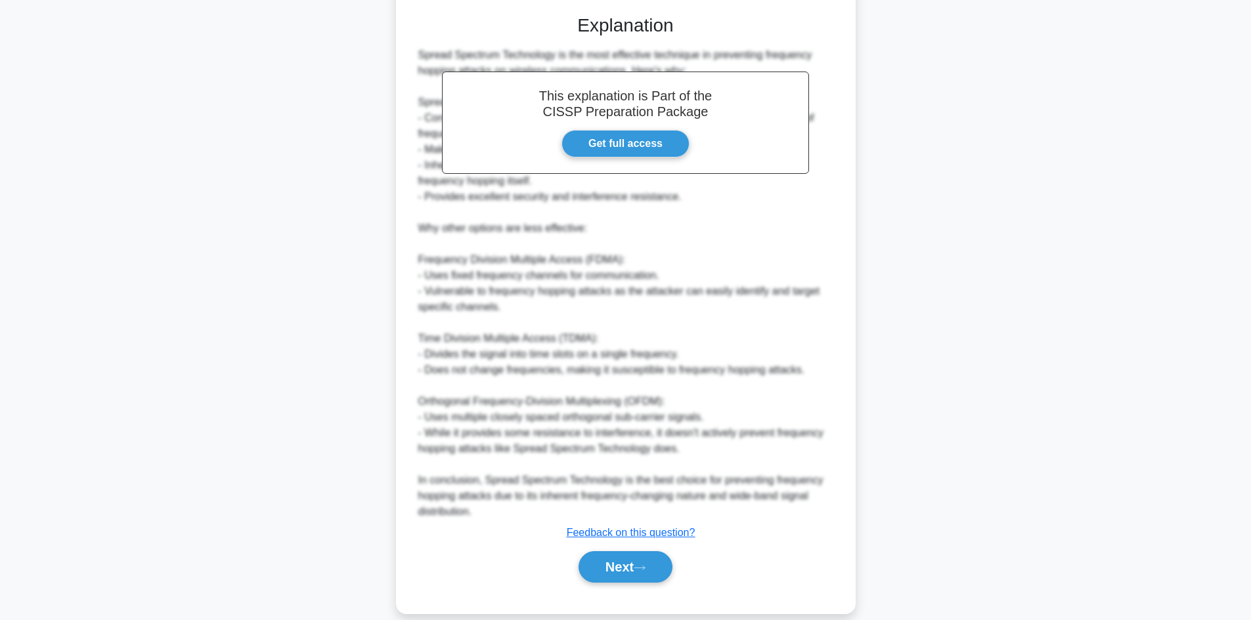
scroll to position [347, 0]
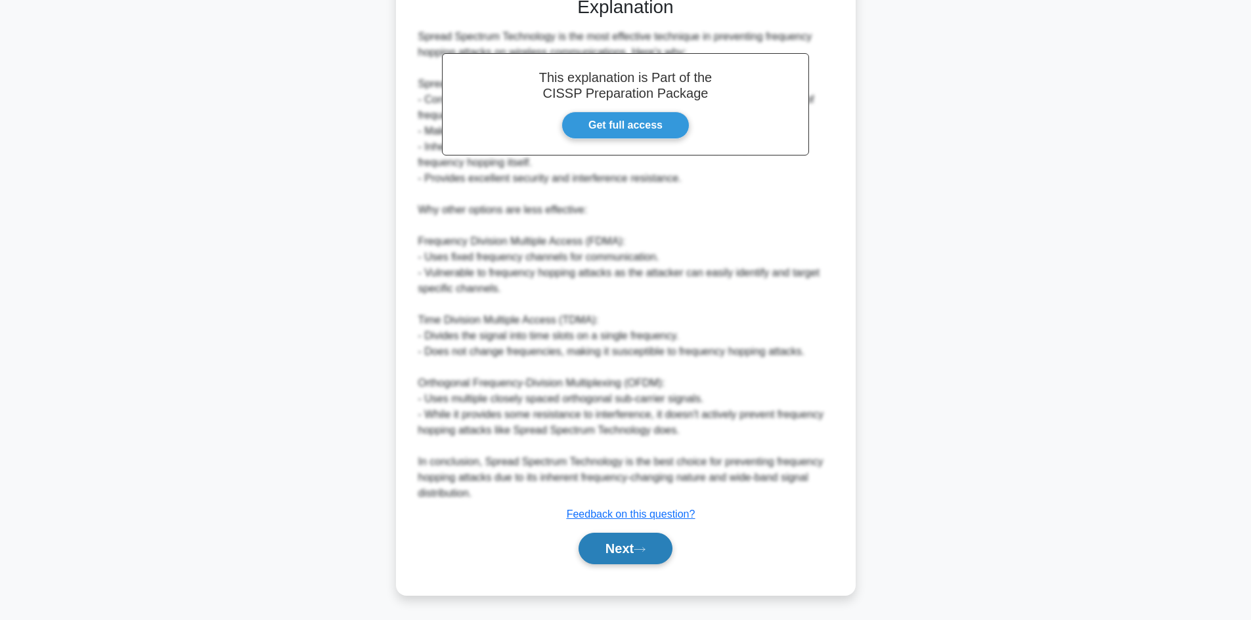
click at [618, 551] on button "Next" at bounding box center [625, 549] width 94 height 32
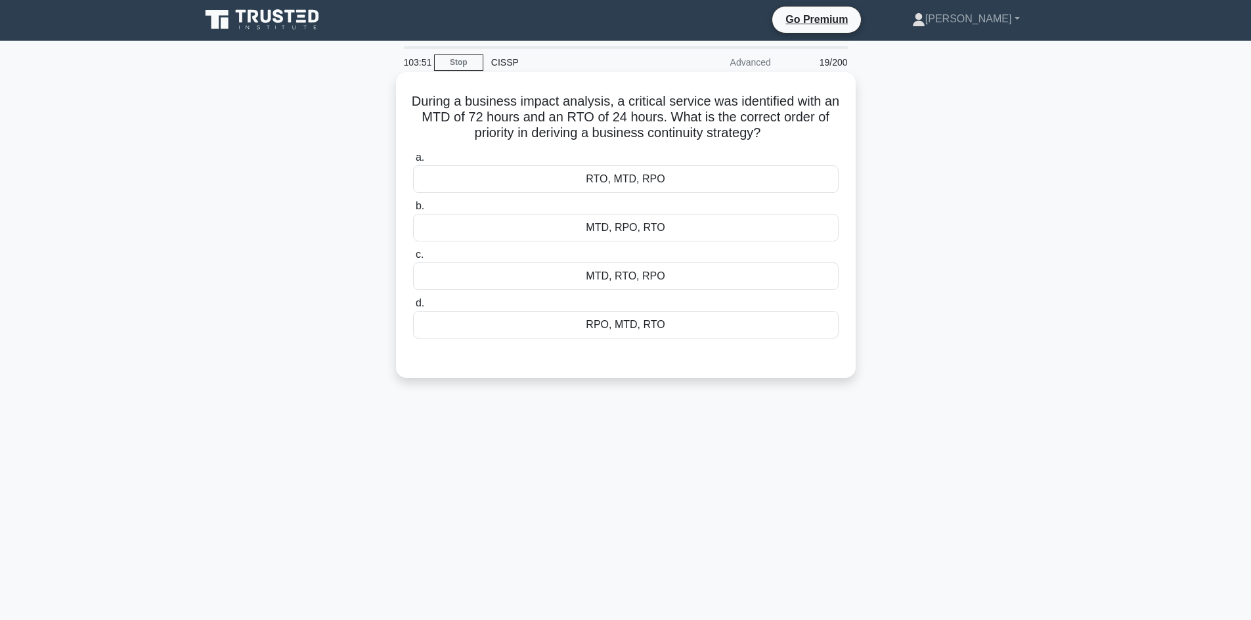
scroll to position [0, 0]
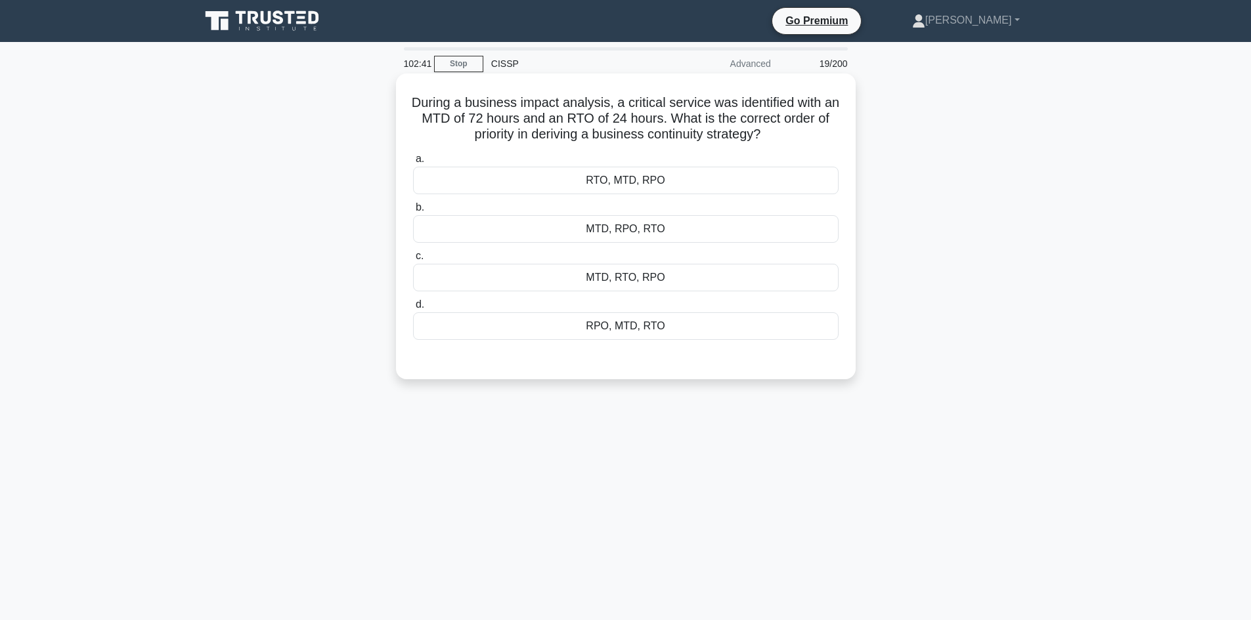
click at [605, 181] on div "RTO, MTD, RPO" at bounding box center [625, 181] width 425 height 28
click at [413, 163] on input "a. RTO, MTD, RPO" at bounding box center [413, 159] width 0 height 9
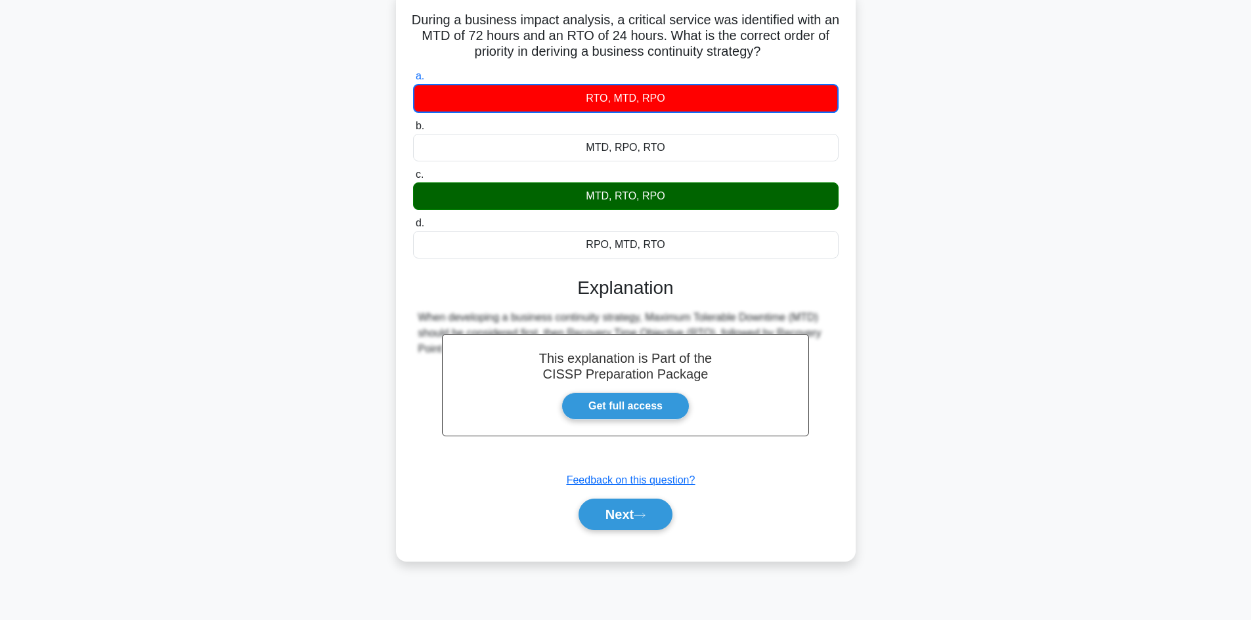
scroll to position [89, 0]
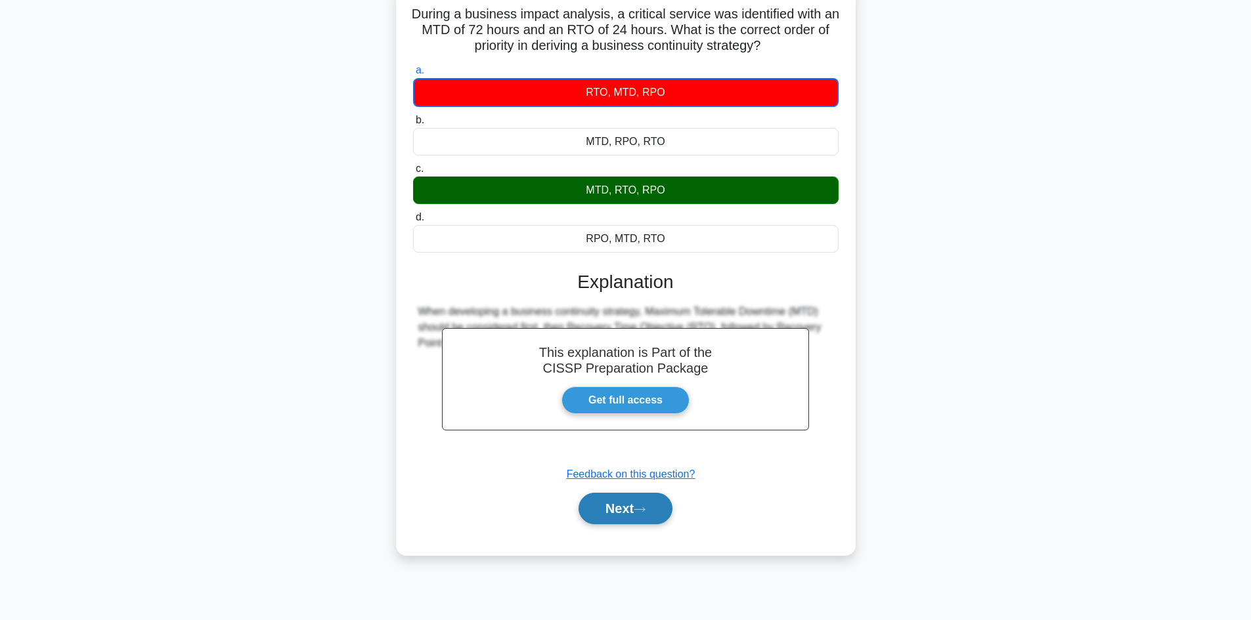
click at [627, 508] on button "Next" at bounding box center [625, 509] width 94 height 32
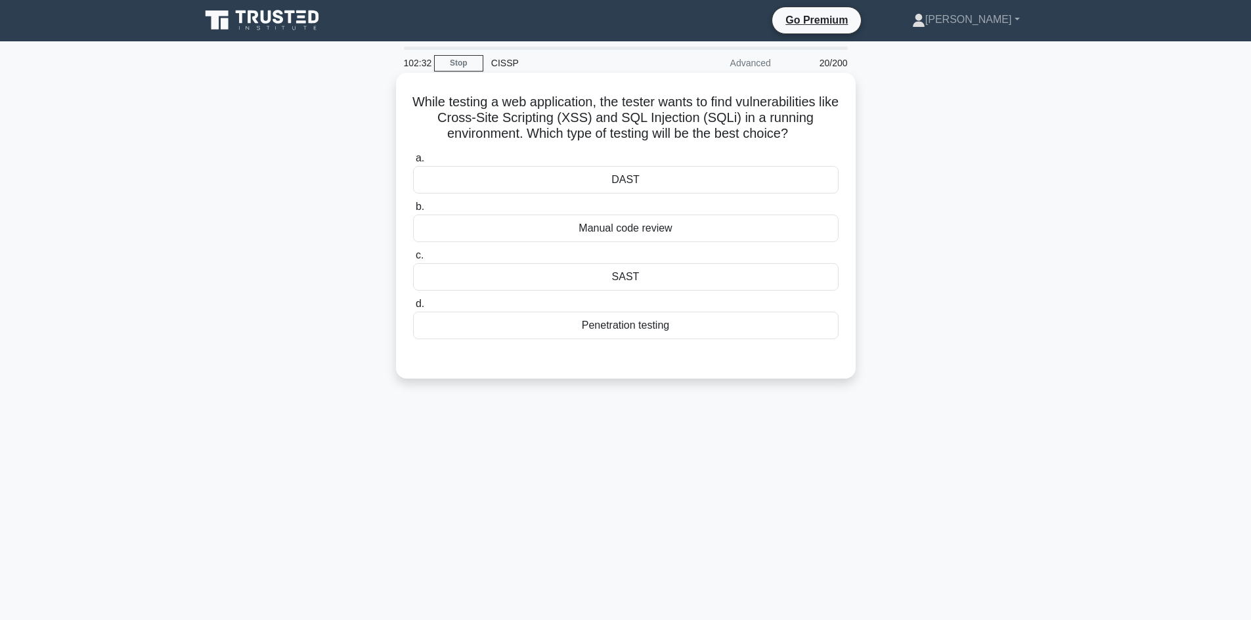
scroll to position [0, 0]
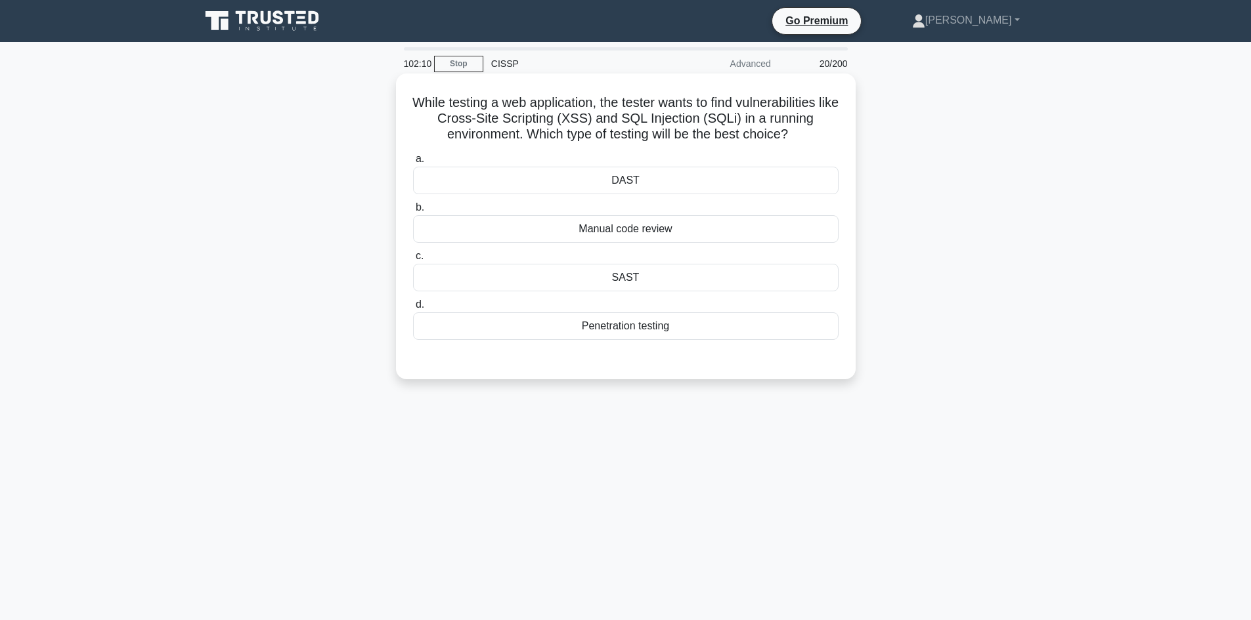
click at [625, 279] on div "SAST" at bounding box center [625, 278] width 425 height 28
click at [413, 261] on input "c. SAST" at bounding box center [413, 256] width 0 height 9
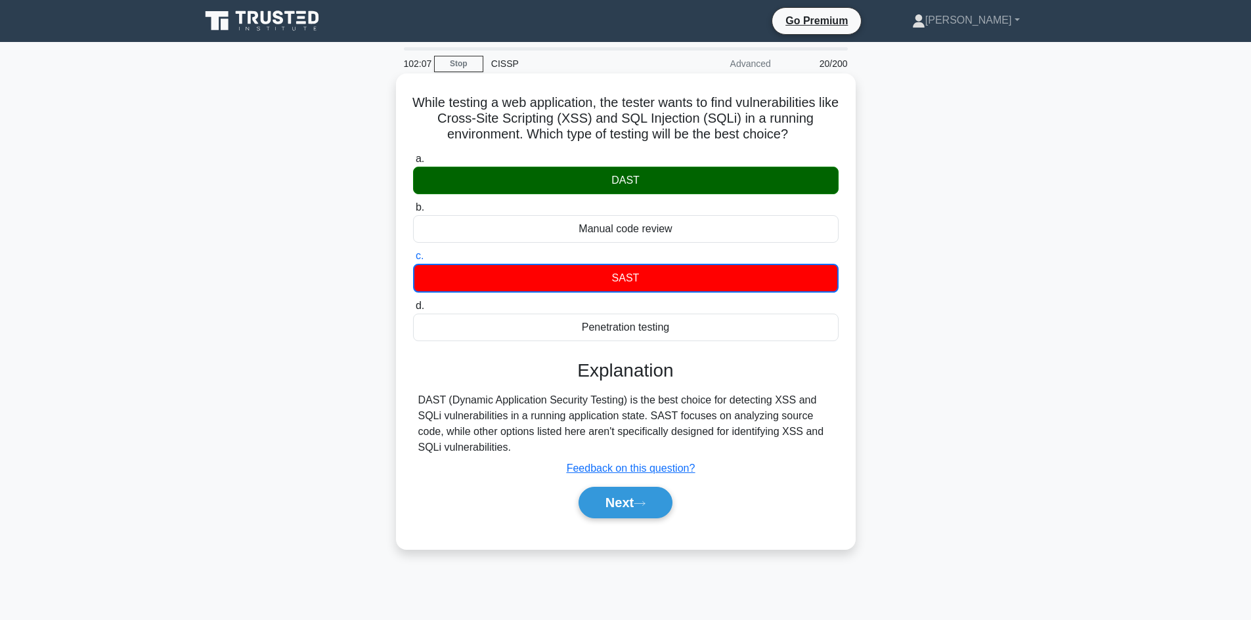
click at [644, 187] on div "DAST" at bounding box center [625, 181] width 425 height 28
click at [413, 163] on input "a. DAST" at bounding box center [413, 159] width 0 height 9
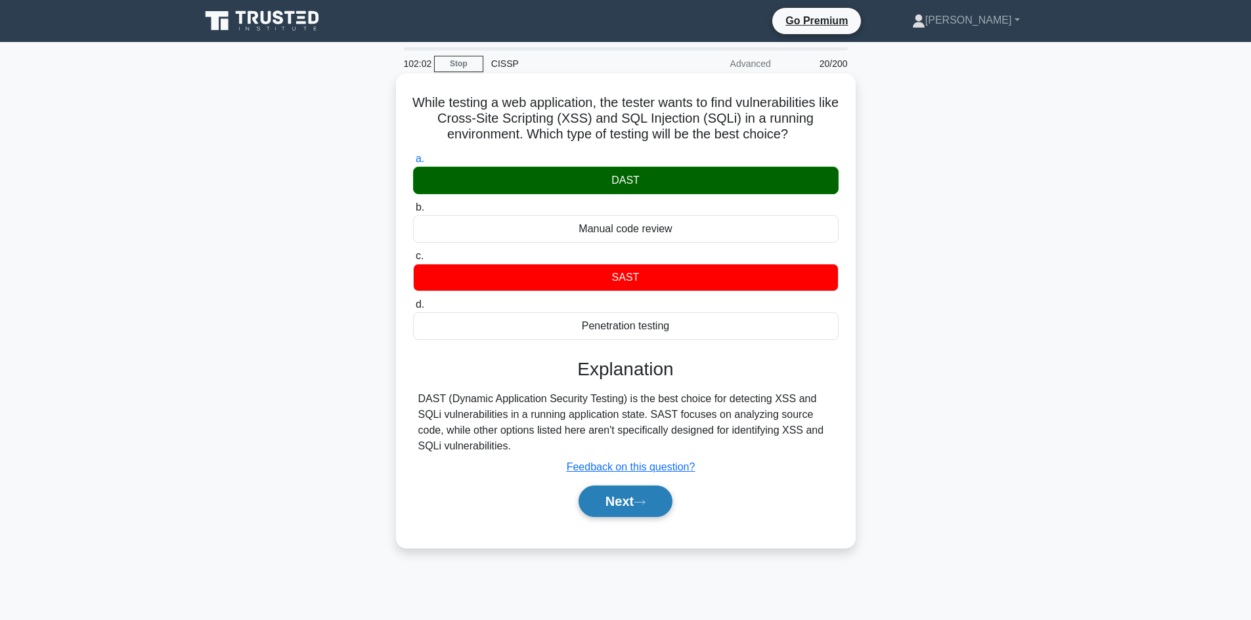
click at [617, 502] on button "Next" at bounding box center [625, 502] width 94 height 32
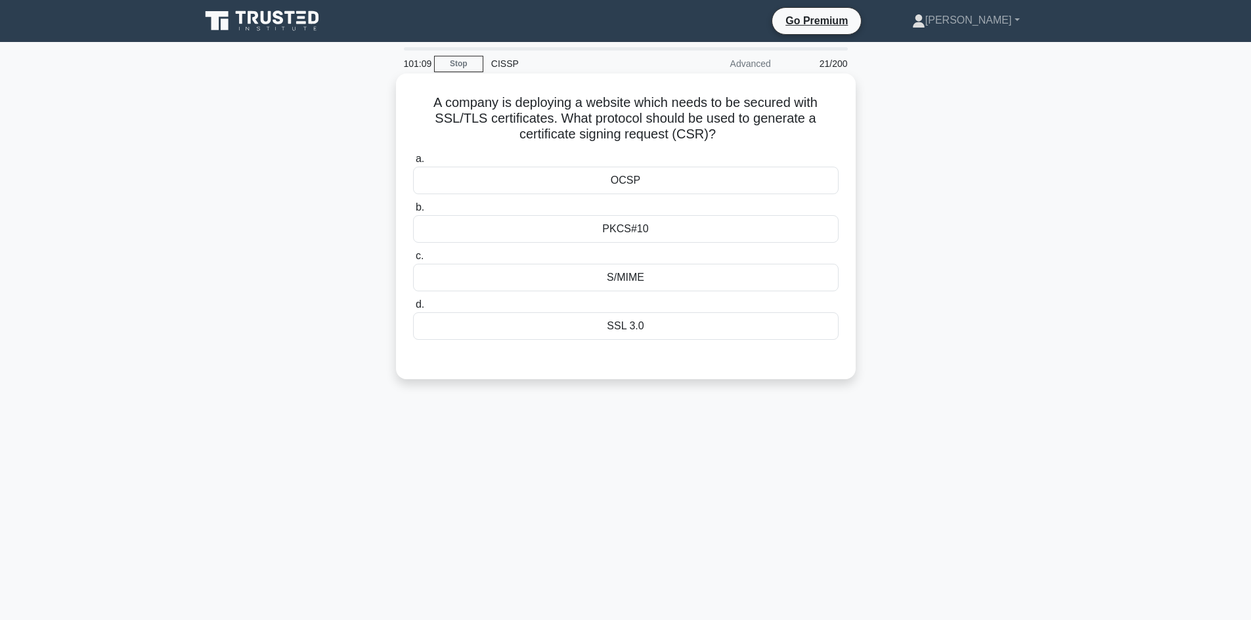
click at [628, 228] on div "PKCS#10" at bounding box center [625, 229] width 425 height 28
click at [413, 212] on input "b. PKCS#10" at bounding box center [413, 208] width 0 height 9
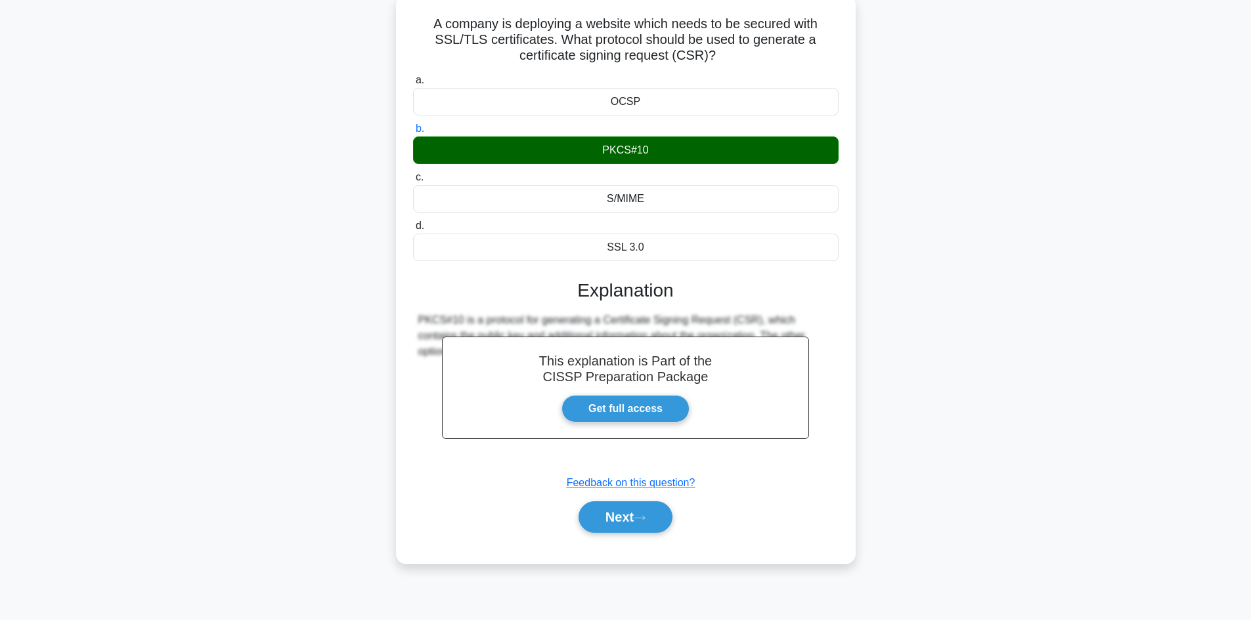
scroll to position [89, 0]
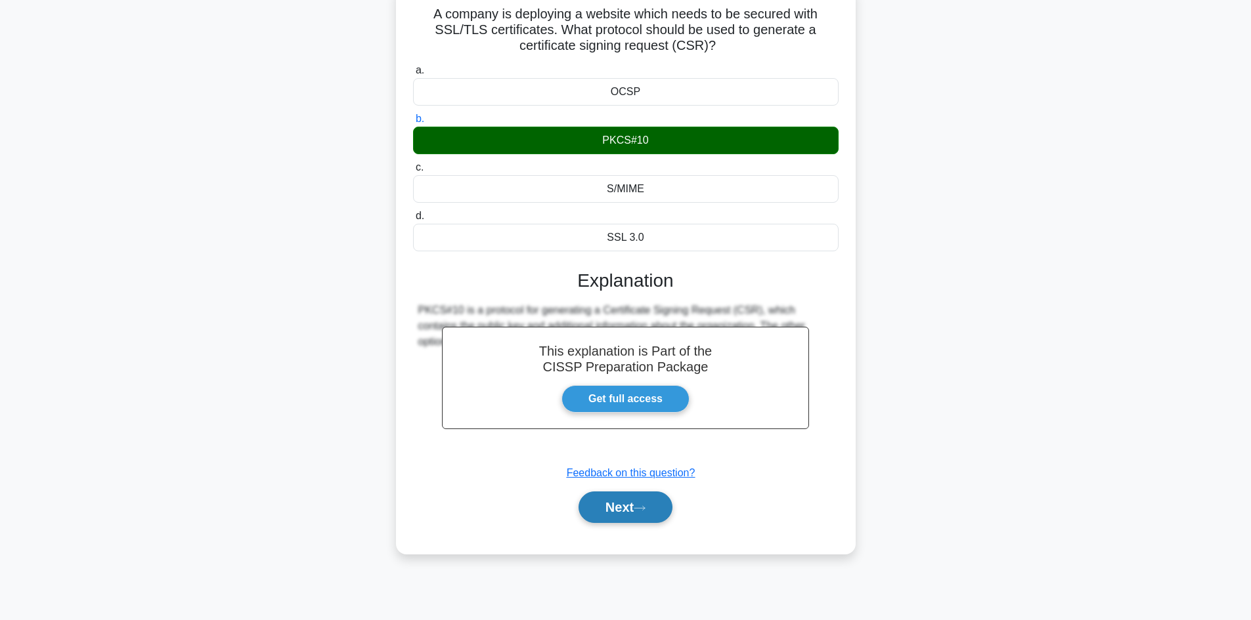
click at [624, 510] on button "Next" at bounding box center [625, 508] width 94 height 32
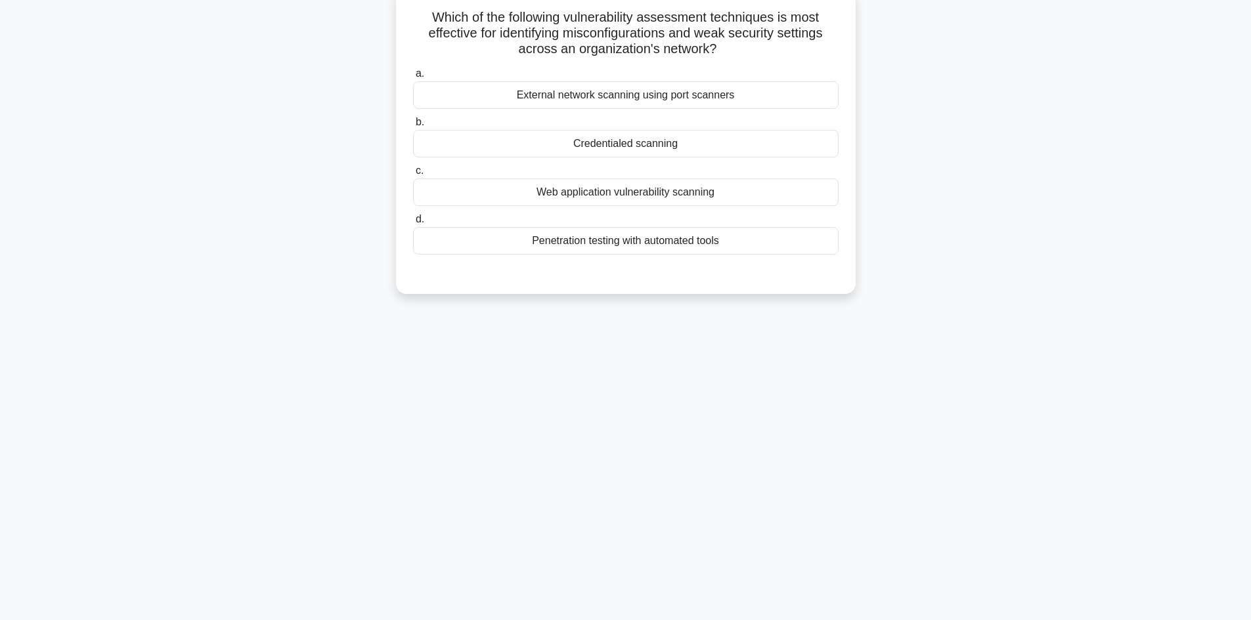
scroll to position [23, 0]
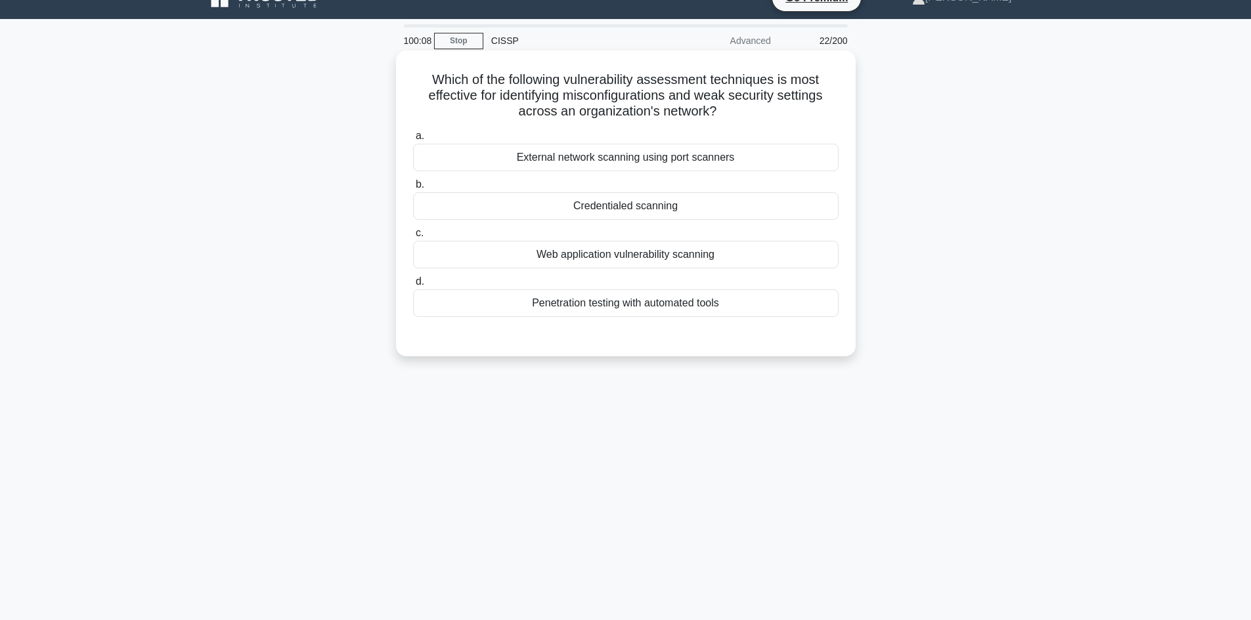
click at [562, 309] on div "Penetration testing with automated tools" at bounding box center [625, 304] width 425 height 28
click at [413, 286] on input "d. Penetration testing with automated tools" at bounding box center [413, 282] width 0 height 9
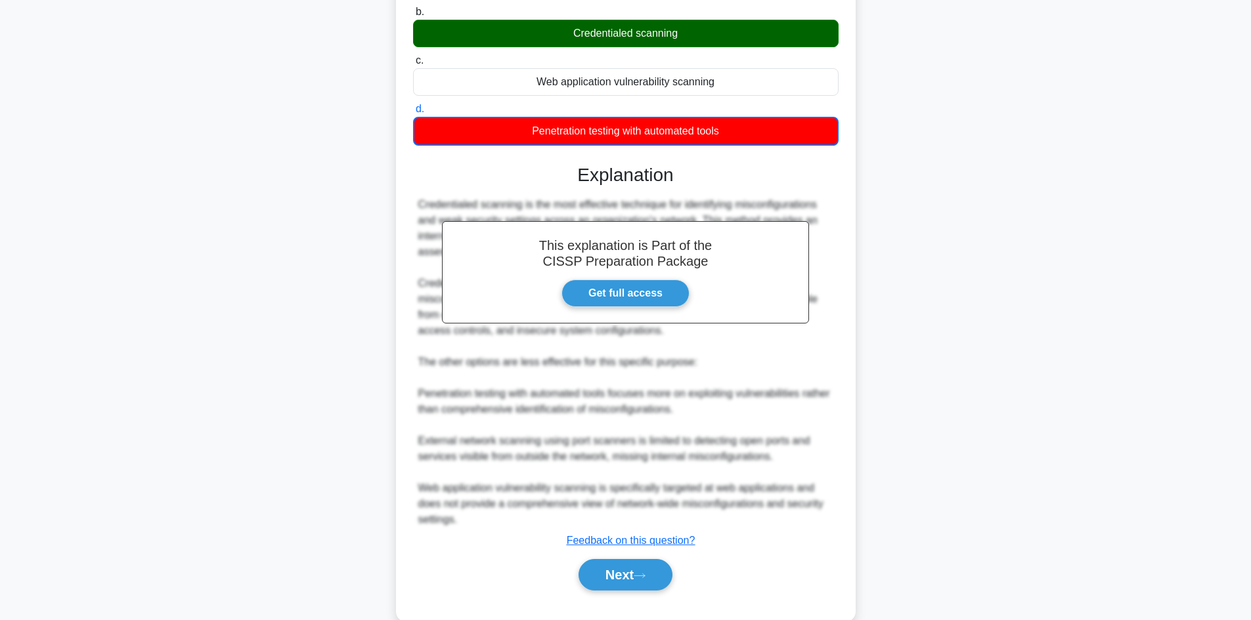
scroll to position [197, 0]
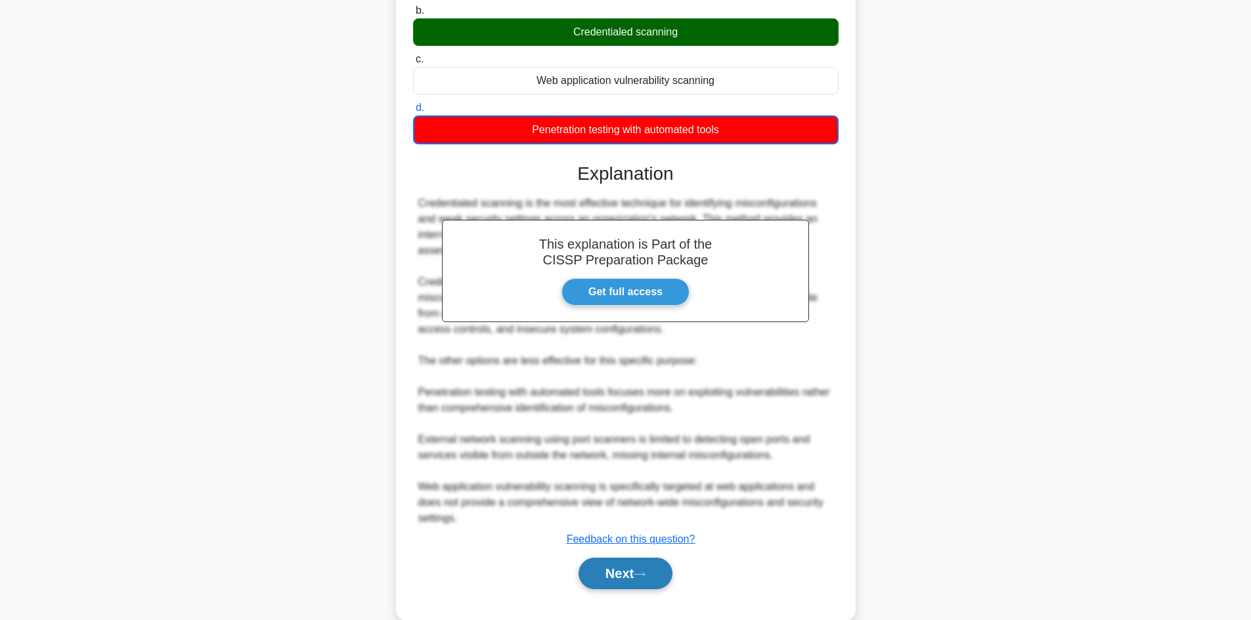
click at [624, 577] on button "Next" at bounding box center [625, 574] width 94 height 32
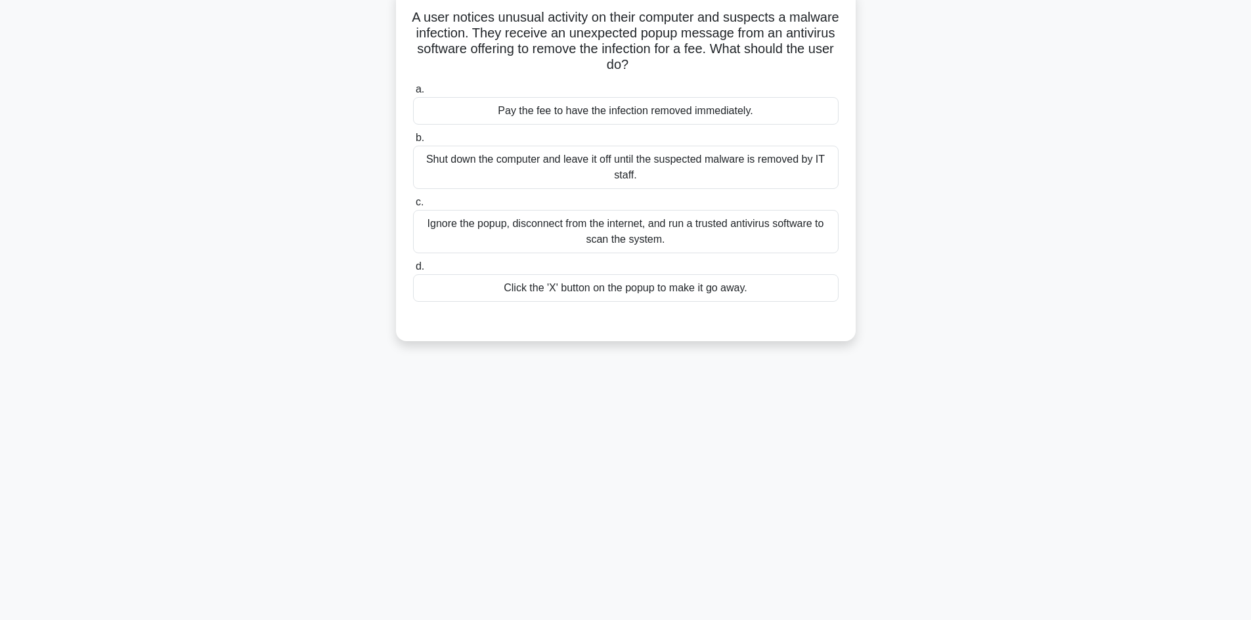
scroll to position [89, 0]
click at [497, 219] on div "Ignore the popup, disconnect from the internet, and run a trusted antivirus sof…" at bounding box center [625, 228] width 425 height 43
click at [413, 204] on input "c. Ignore the popup, disconnect from the internet, and run a trusted antivirus …" at bounding box center [413, 199] width 0 height 9
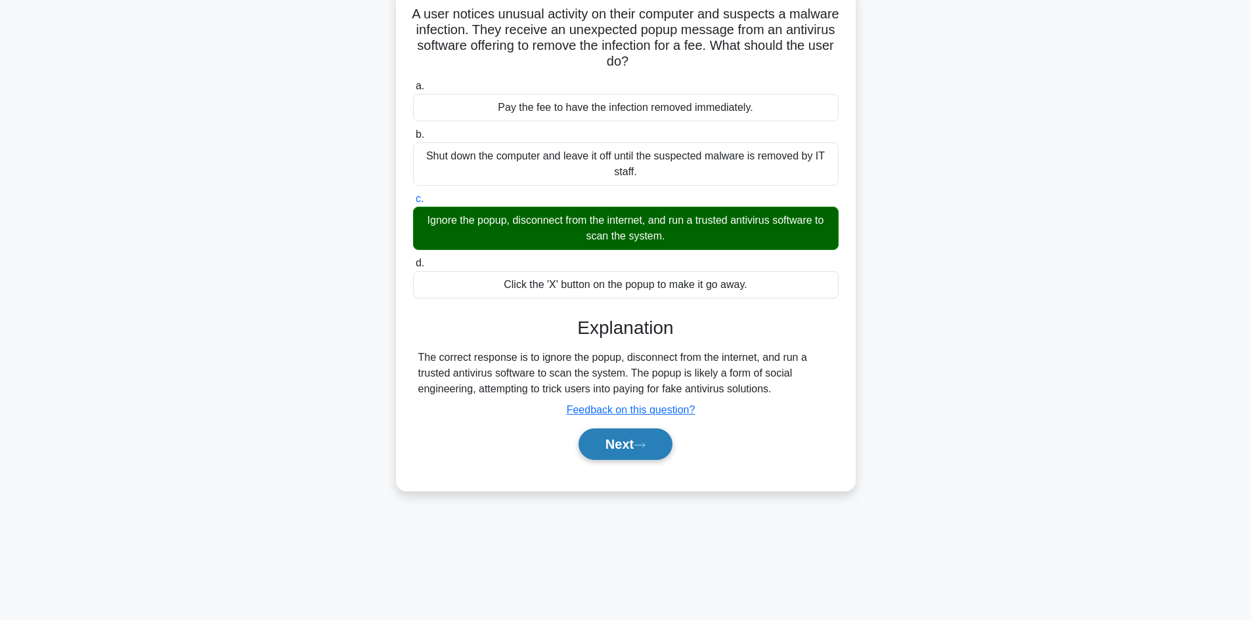
click at [619, 441] on button "Next" at bounding box center [625, 445] width 94 height 32
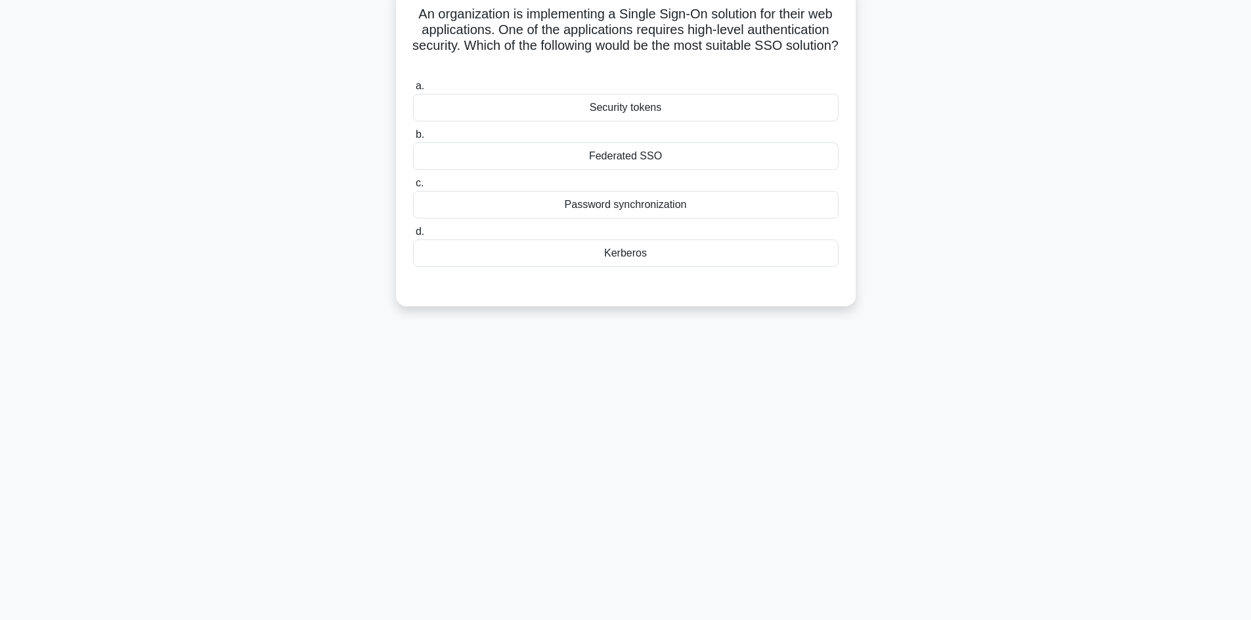
click at [650, 265] on div "Kerberos" at bounding box center [625, 254] width 425 height 28
click at [413, 236] on input "d. [GEOGRAPHIC_DATA]" at bounding box center [413, 232] width 0 height 9
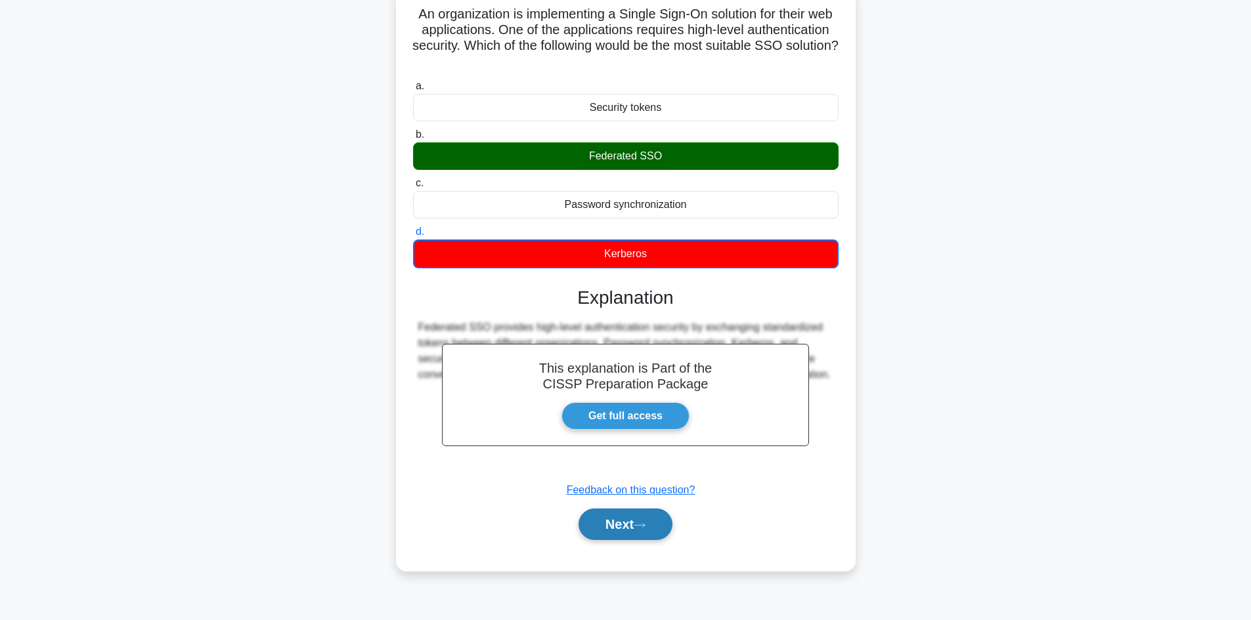
click at [618, 521] on button "Next" at bounding box center [625, 525] width 94 height 32
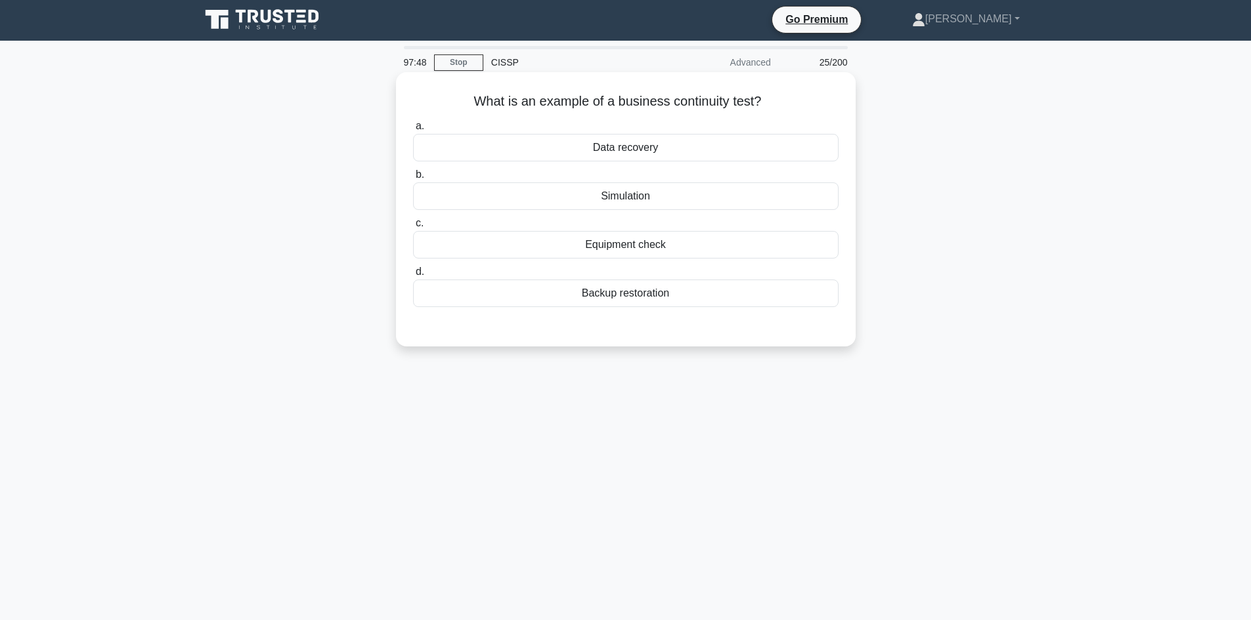
scroll to position [0, 0]
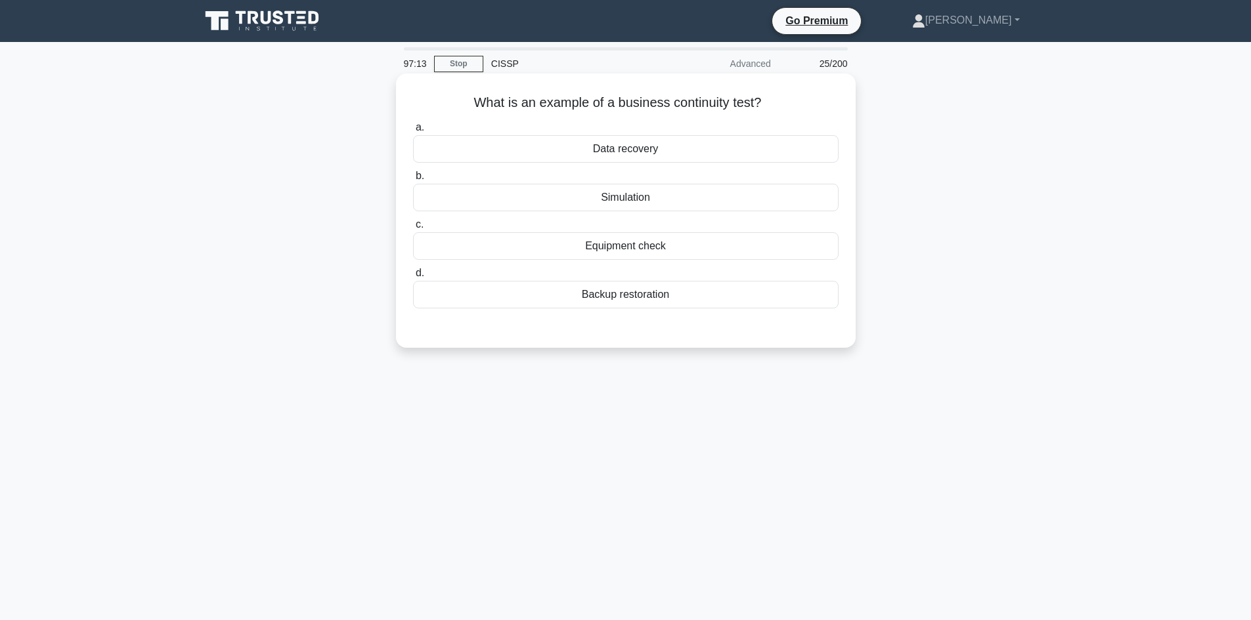
click at [639, 299] on div "Backup restoration" at bounding box center [625, 295] width 425 height 28
click at [413, 278] on input "d. Backup restoration" at bounding box center [413, 273] width 0 height 9
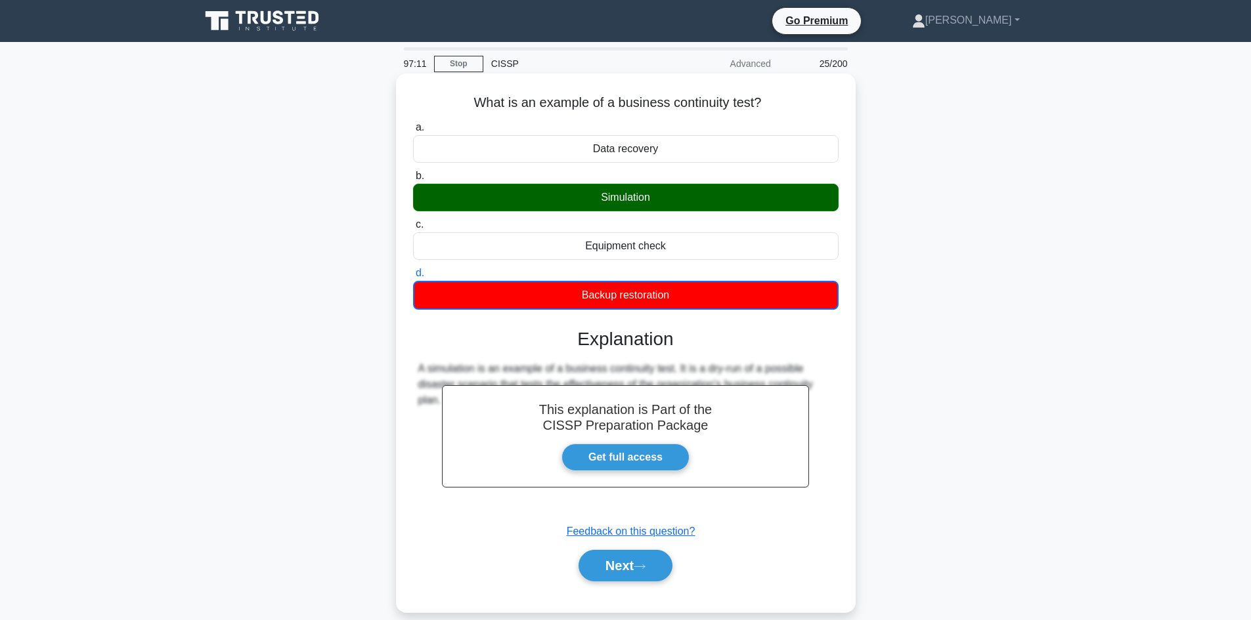
click at [634, 202] on div "Simulation" at bounding box center [625, 198] width 425 height 28
click at [413, 181] on input "b. Simulation" at bounding box center [413, 176] width 0 height 9
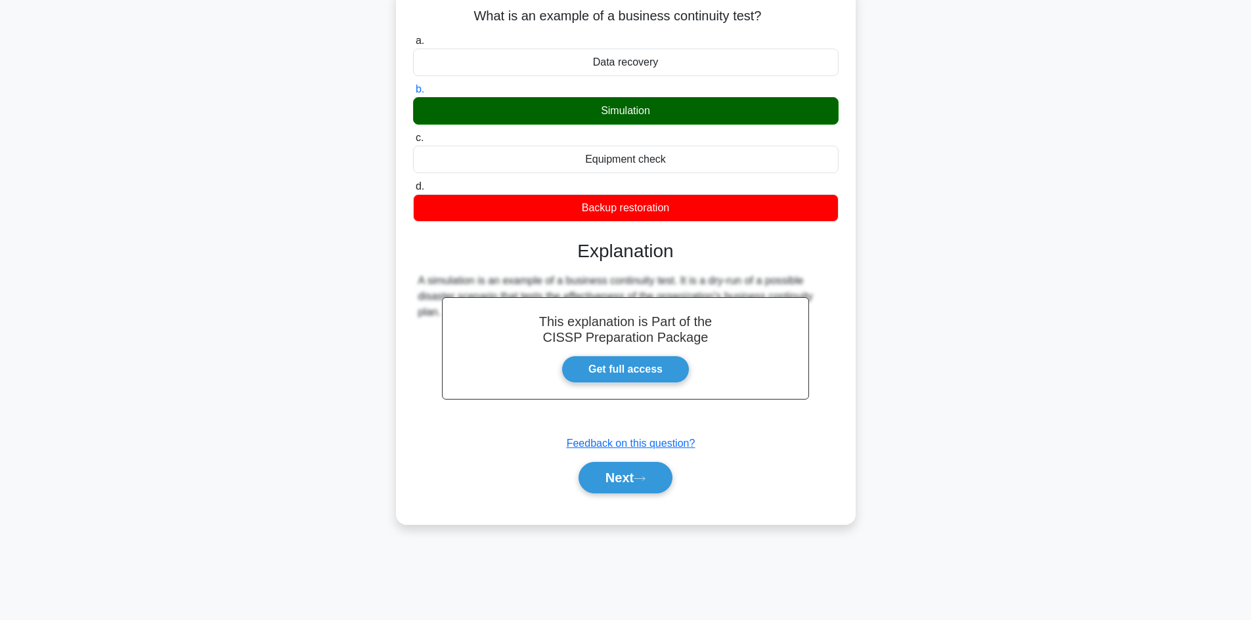
scroll to position [89, 0]
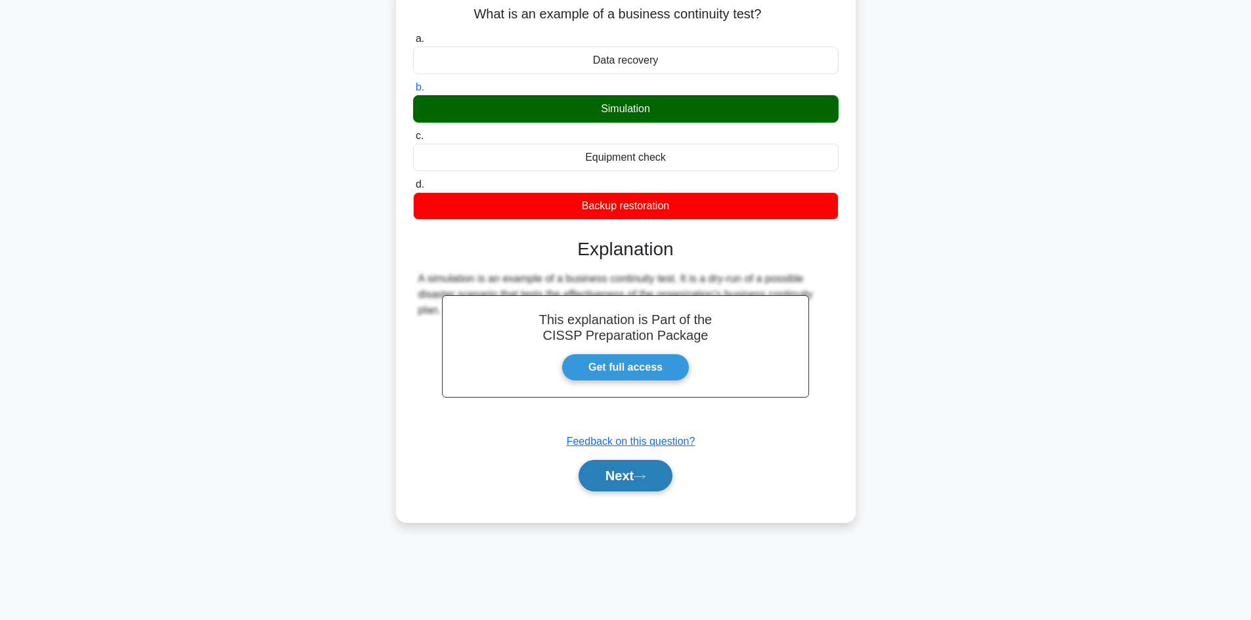
click at [640, 476] on icon at bounding box center [640, 476] width 12 height 7
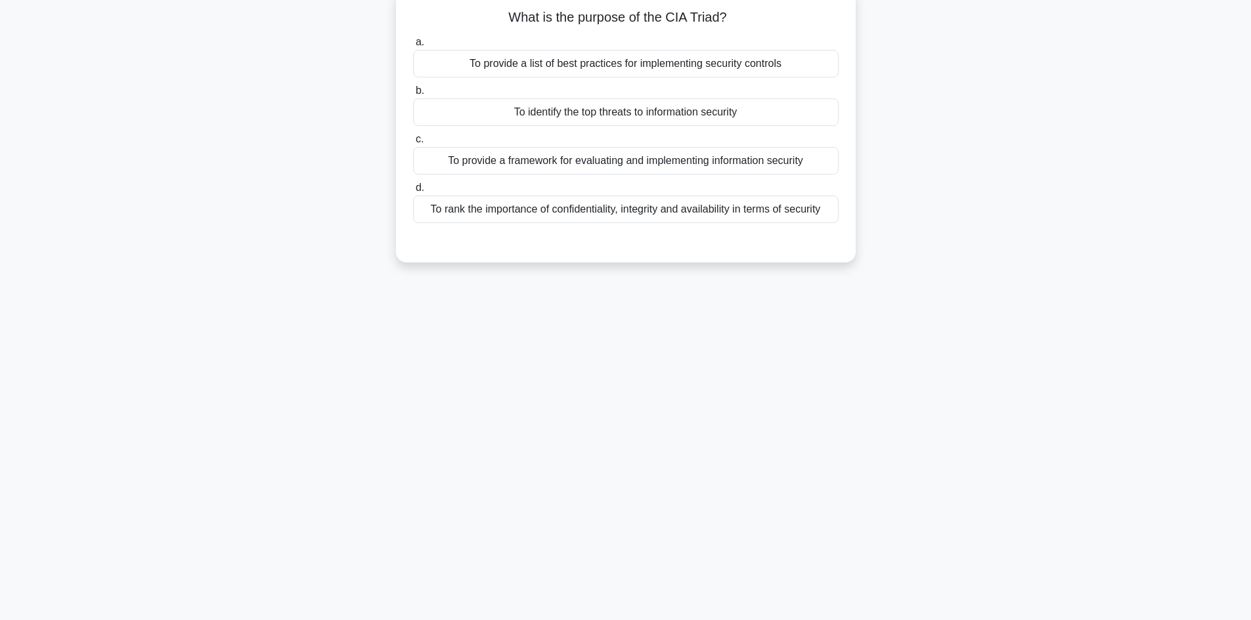
scroll to position [0, 0]
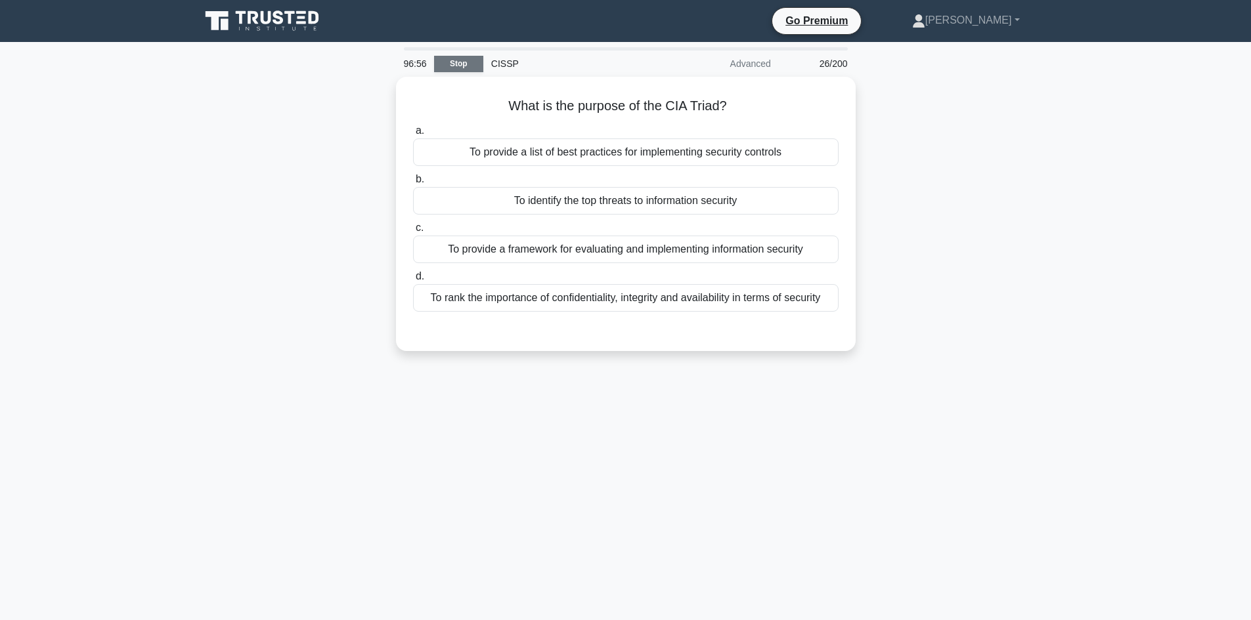
click at [466, 56] on link "Stop" at bounding box center [458, 64] width 49 height 16
